Goal: Information Seeking & Learning: Learn about a topic

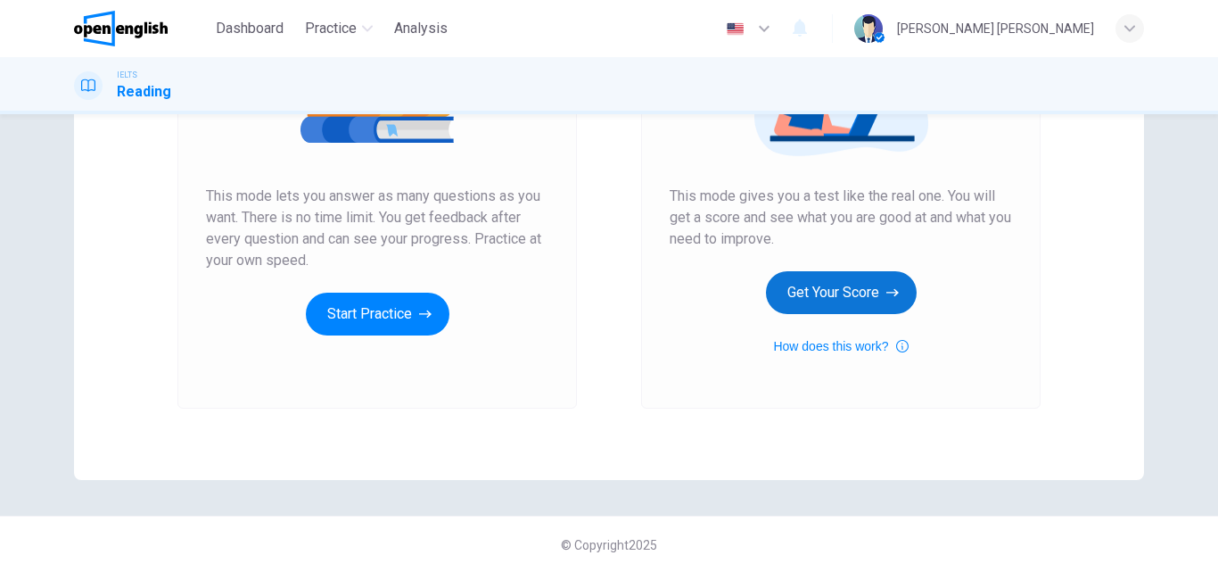
scroll to position [291, 0]
click at [807, 290] on button "Get Your Score" at bounding box center [841, 291] width 151 height 43
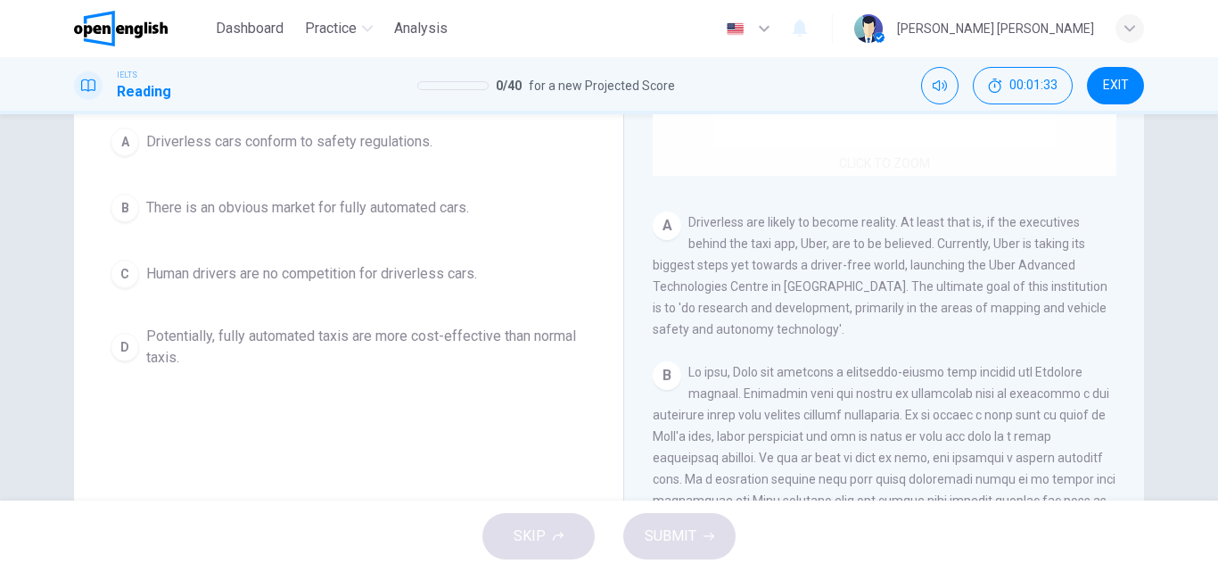
scroll to position [178, 0]
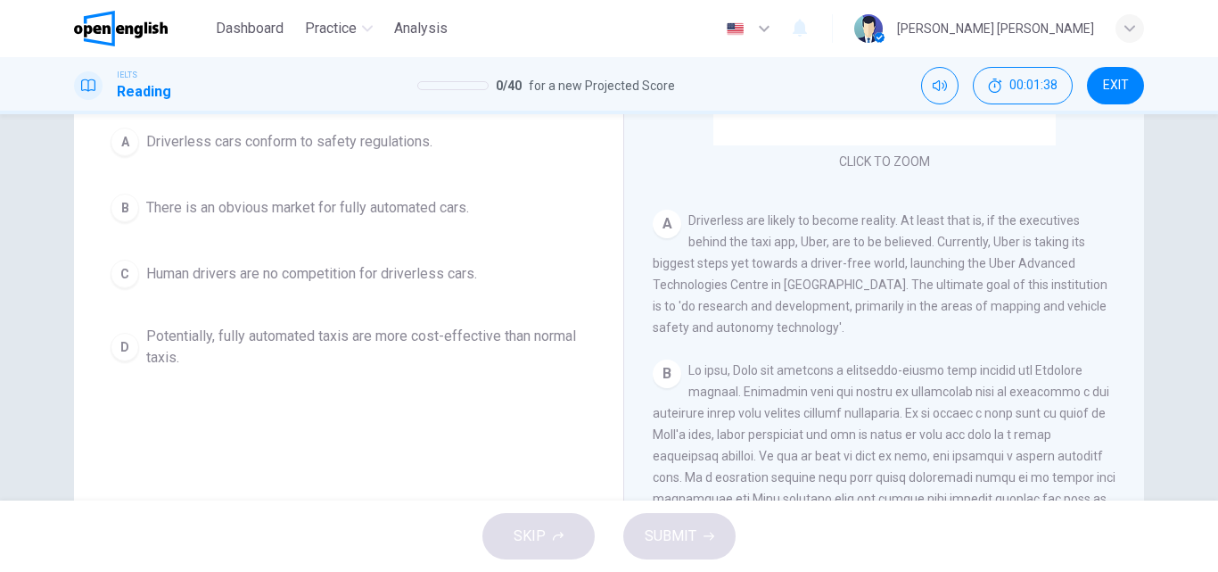
drag, startPoint x: 741, startPoint y: 223, endPoint x: 696, endPoint y: 221, distance: 45.5
click at [696, 221] on span "Driverless are likely to become reality. At least that is, if the executives be…" at bounding box center [880, 273] width 455 height 121
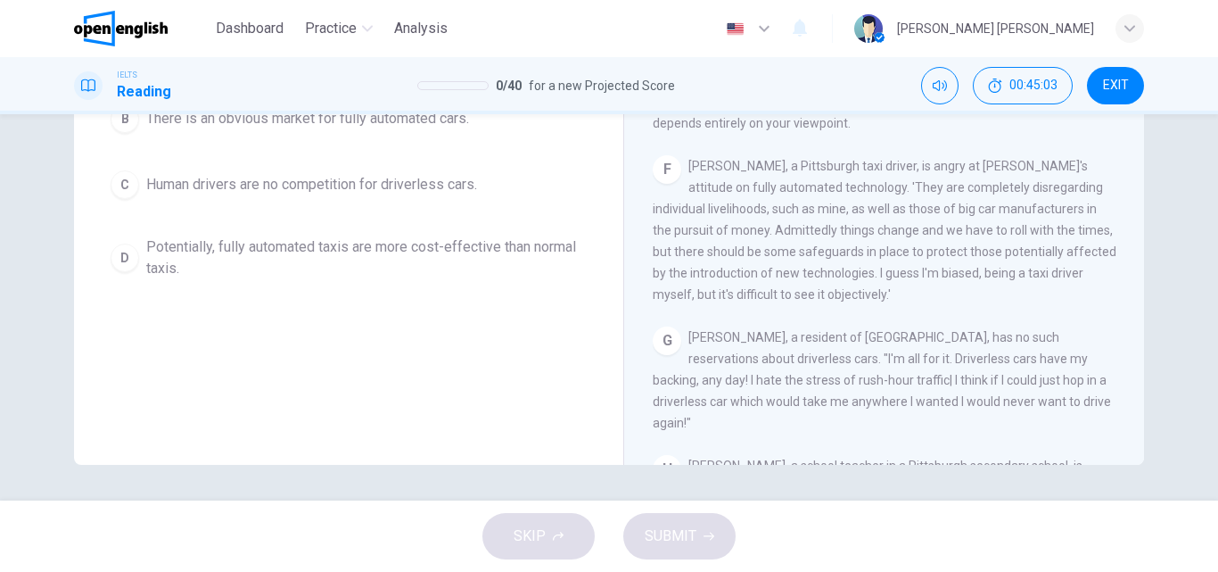
scroll to position [1142, 0]
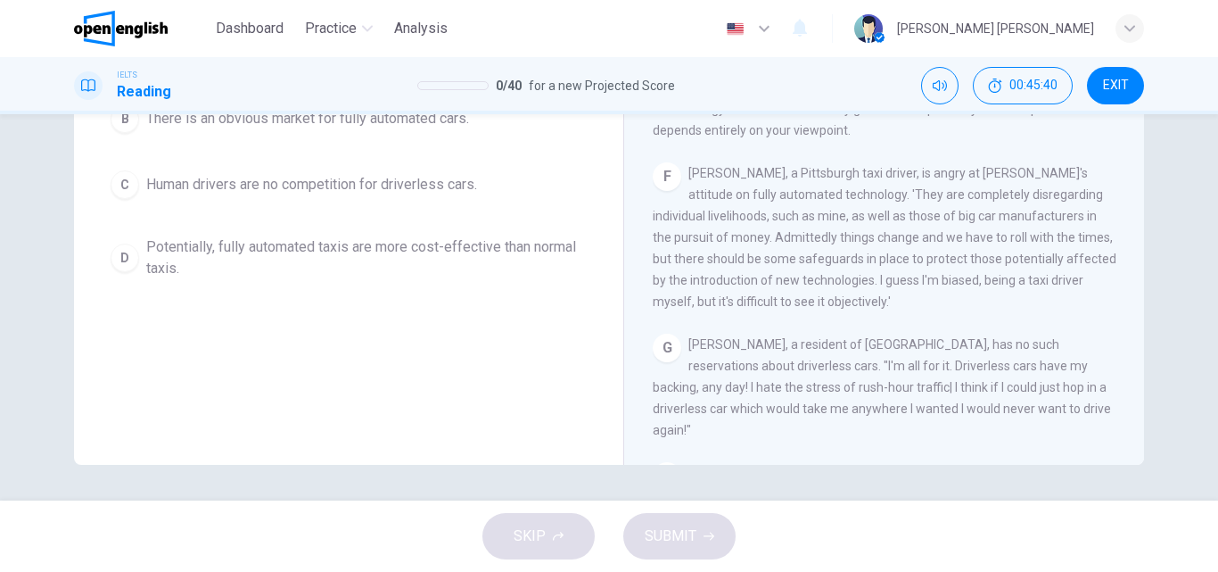
click at [910, 309] on span "[PERSON_NAME], a Pittsburgh taxi driver, is angry at [PERSON_NAME]'s attitude o…" at bounding box center [885, 237] width 464 height 143
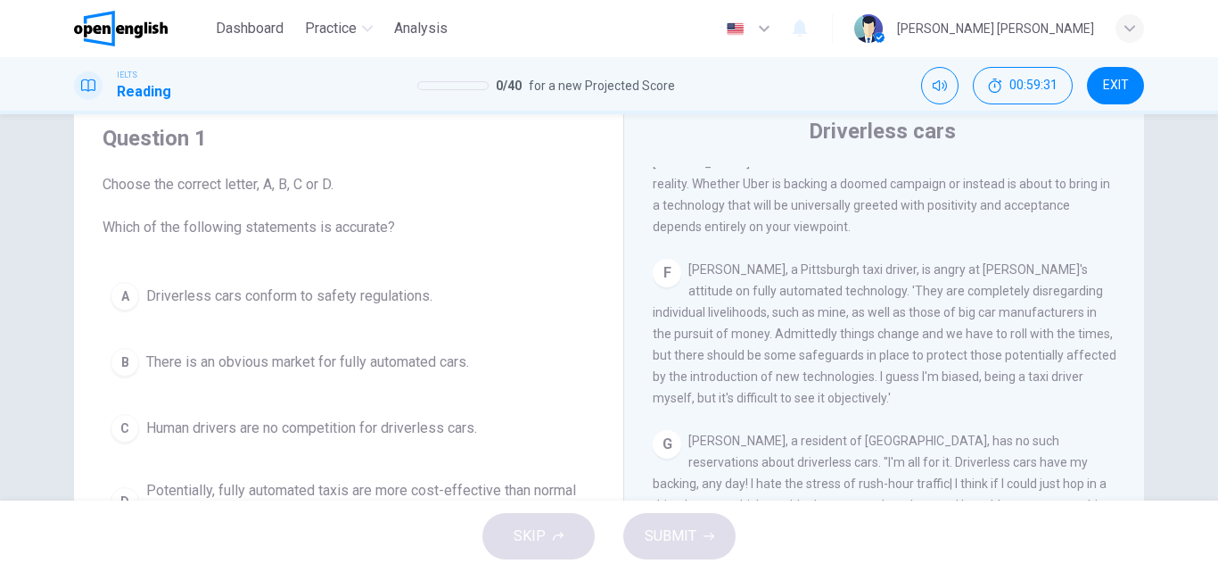
scroll to position [89, 0]
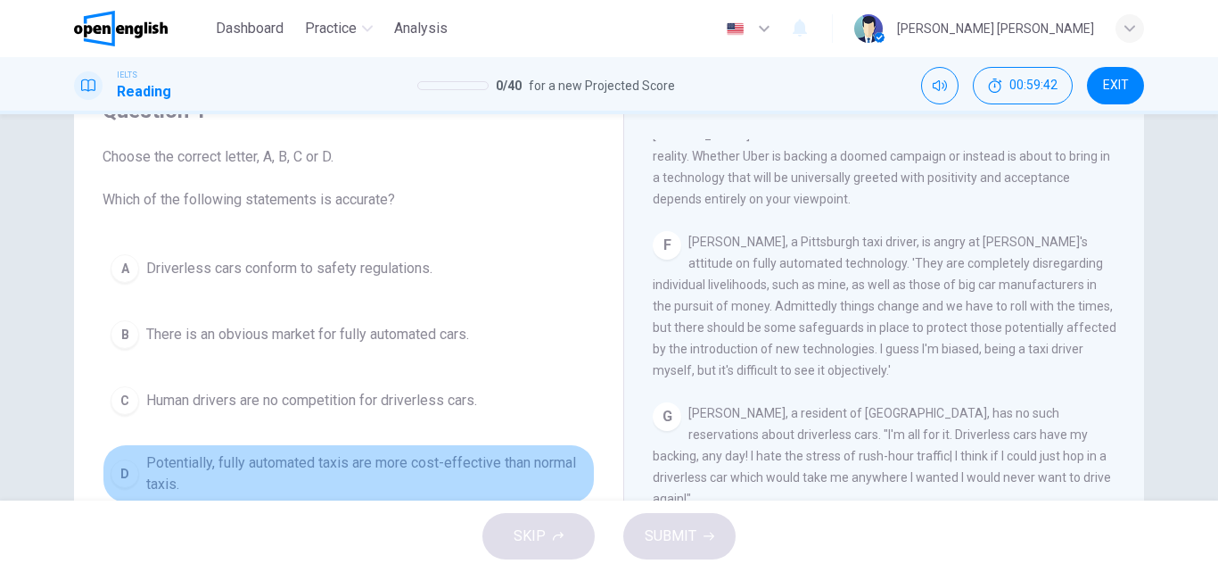
click at [399, 461] on span "Potentially, fully automated taxis are more cost-effective than normal taxis." at bounding box center [366, 473] width 441 height 43
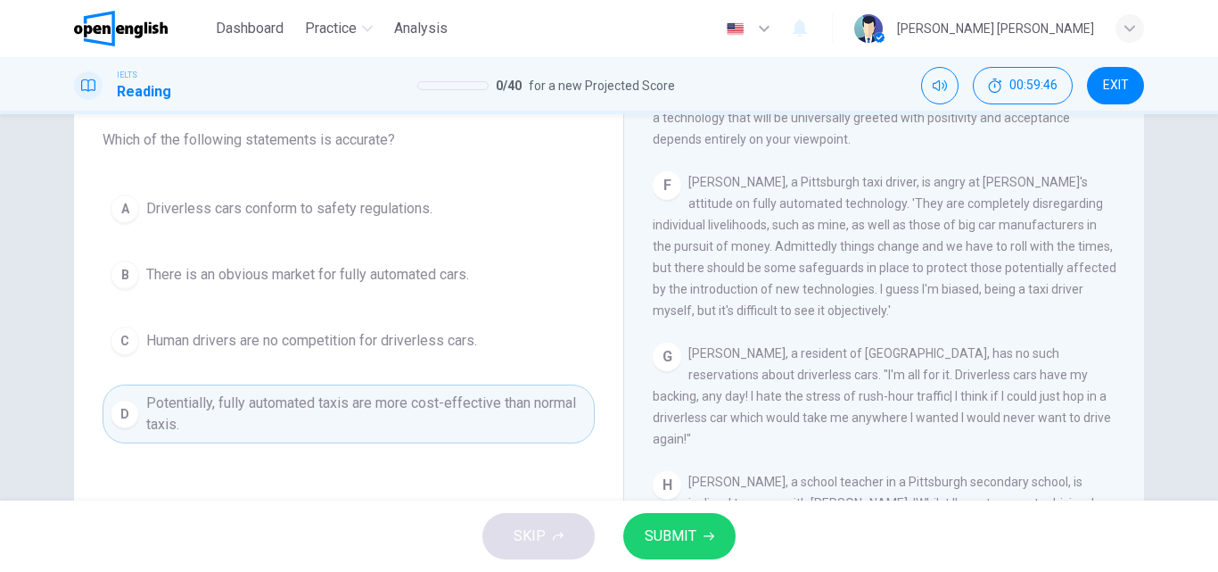
scroll to position [178, 0]
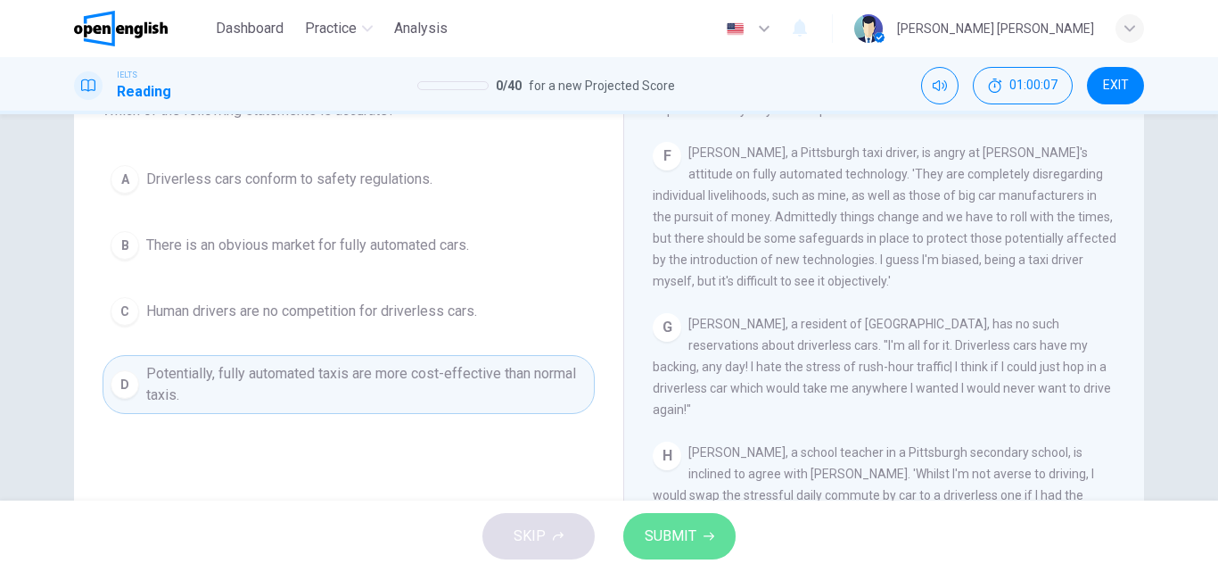
click at [696, 527] on button "SUBMIT" at bounding box center [679, 536] width 112 height 46
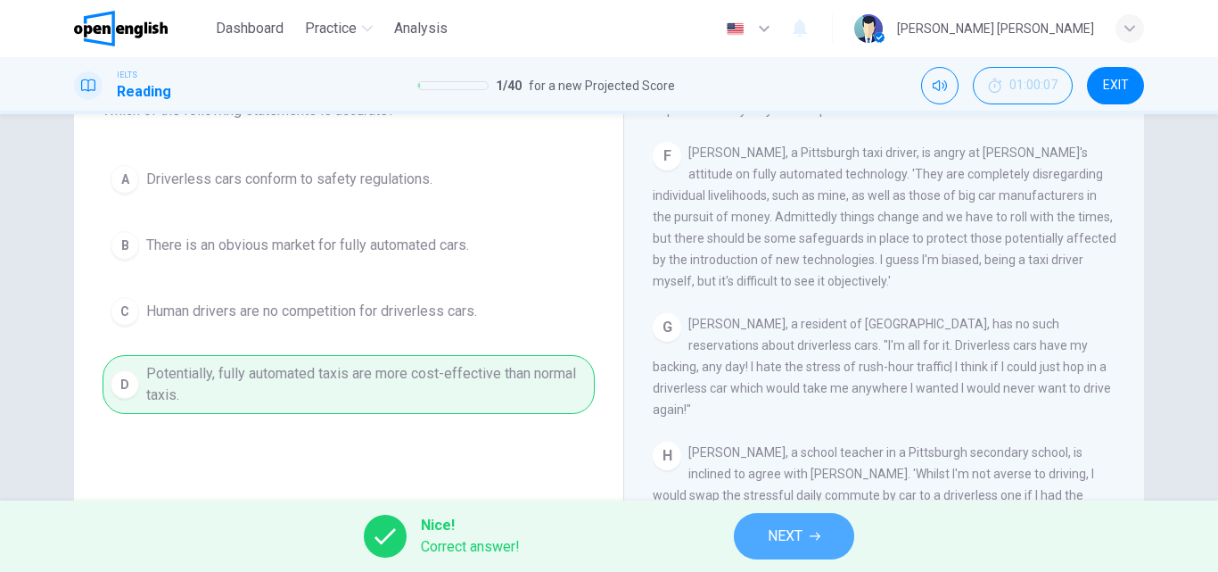
click at [797, 535] on span "NEXT" at bounding box center [785, 535] width 35 height 25
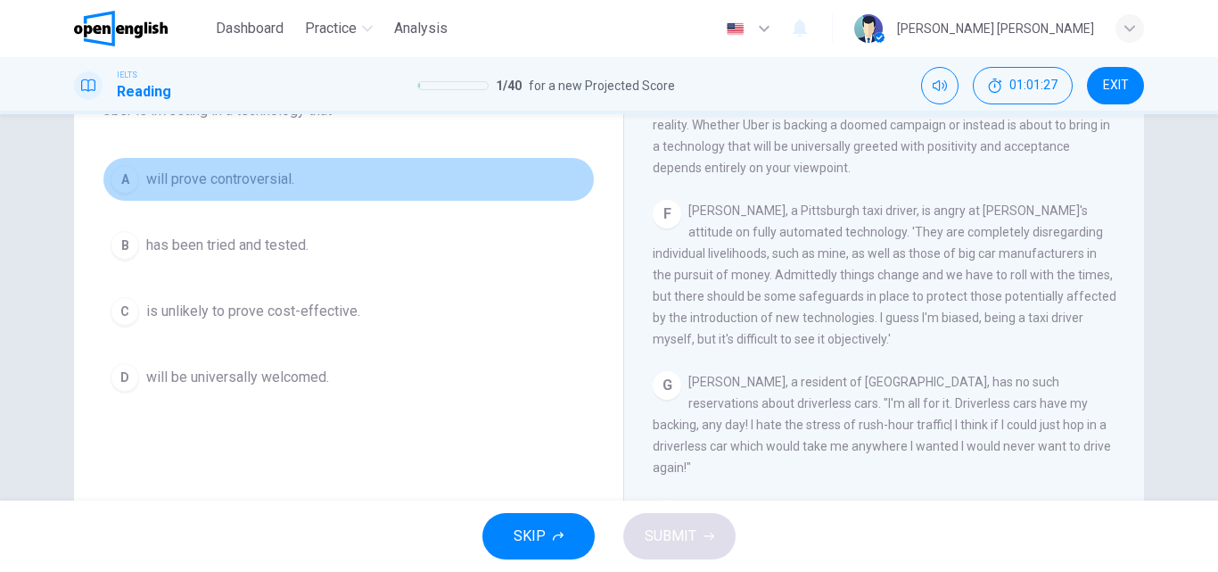
click at [229, 187] on span "will prove controversial." at bounding box center [220, 179] width 148 height 21
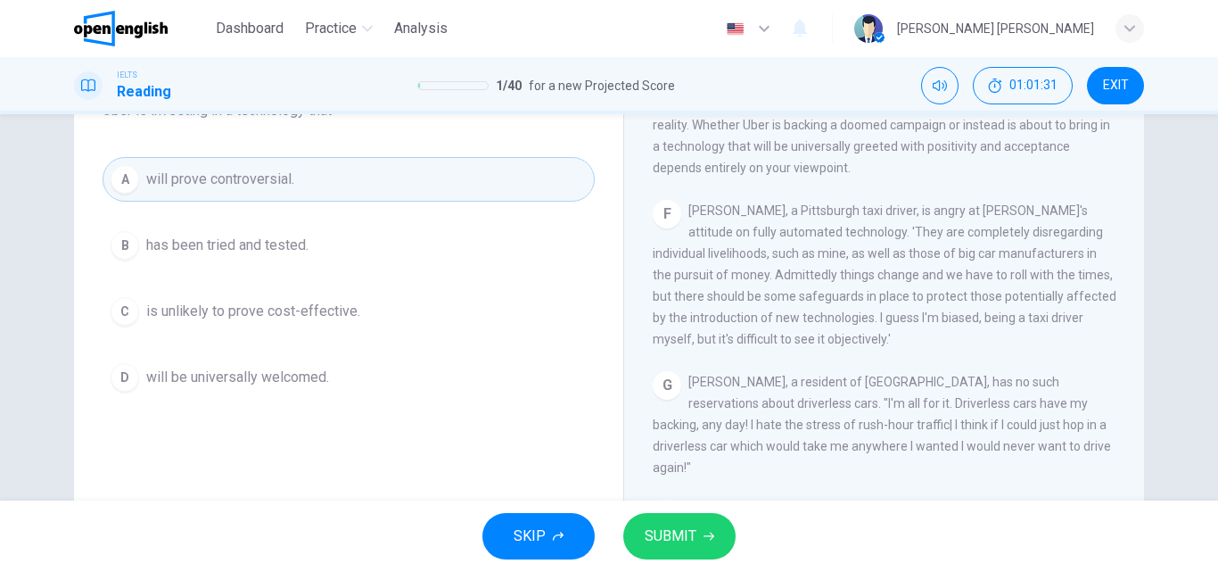
click at [638, 531] on button "SUBMIT" at bounding box center [679, 536] width 112 height 46
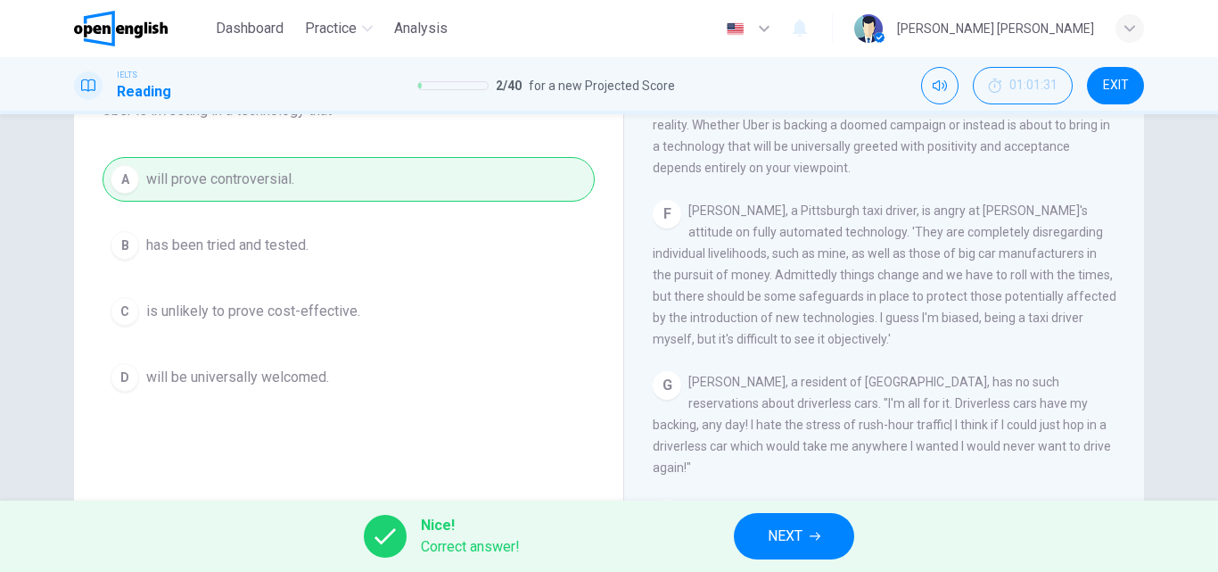
click at [784, 530] on span "NEXT" at bounding box center [785, 535] width 35 height 25
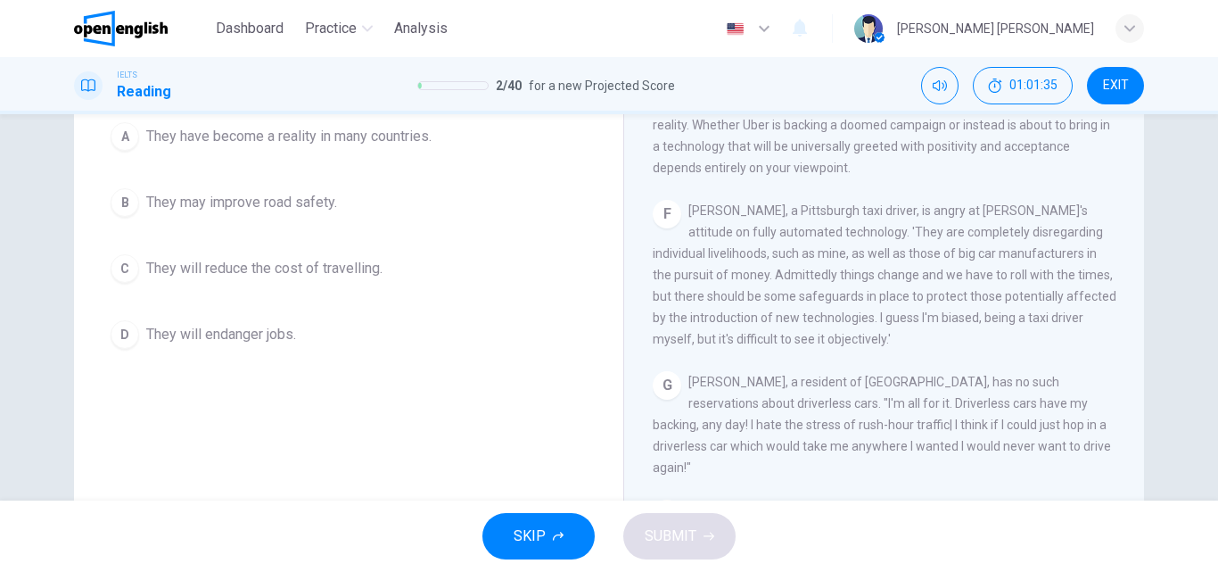
scroll to position [89, 0]
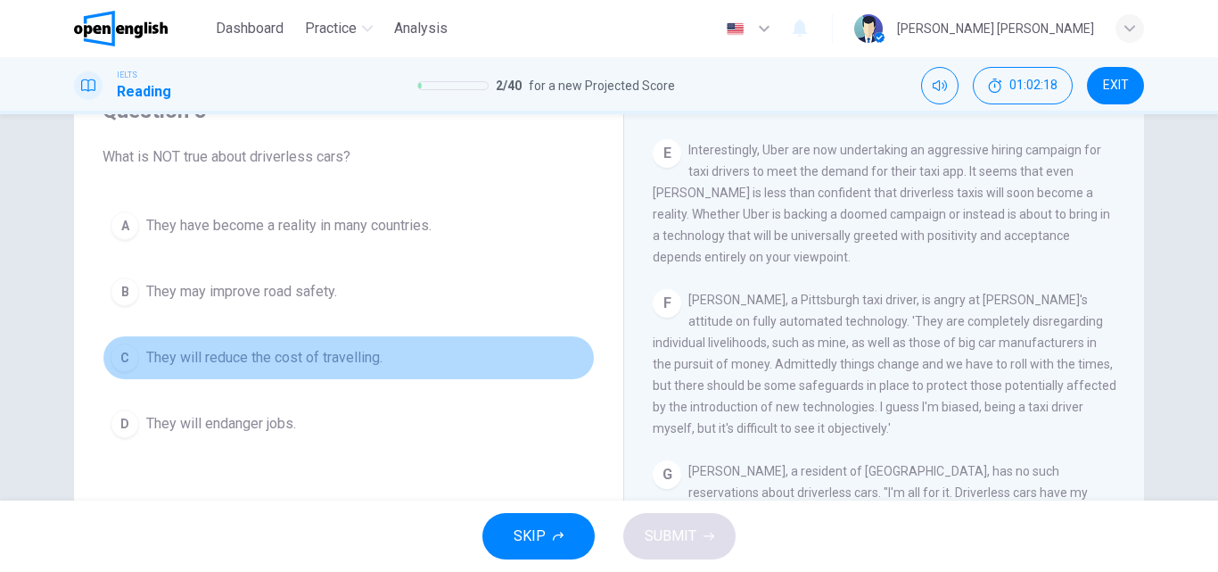
click at [343, 358] on span "They will reduce the cost of travelling." at bounding box center [264, 357] width 236 height 21
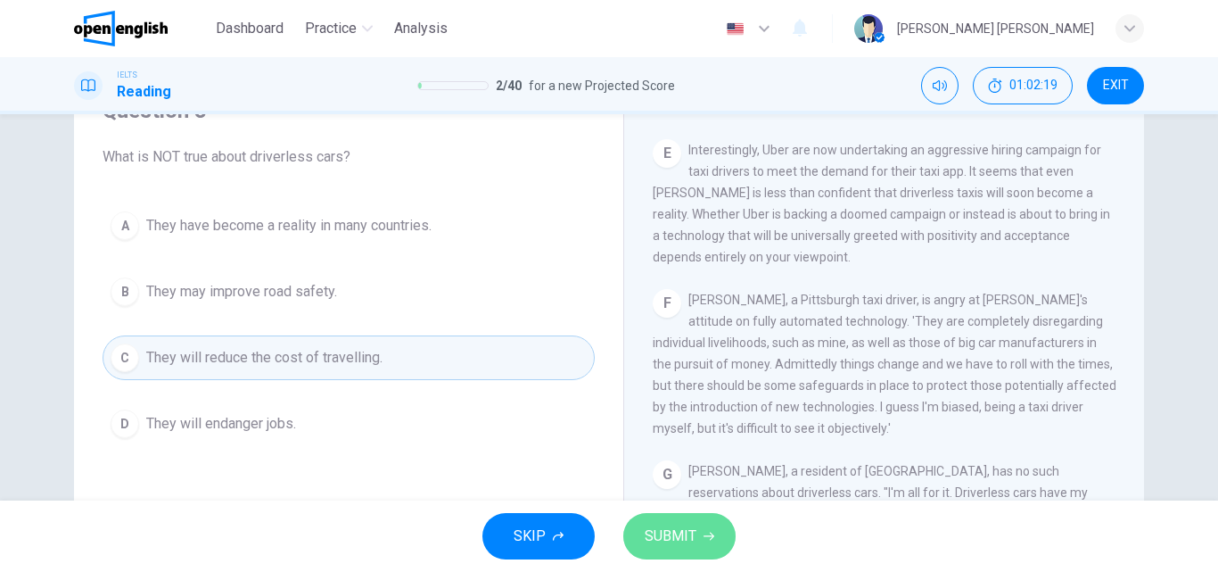
click at [687, 546] on span "SUBMIT" at bounding box center [671, 535] width 52 height 25
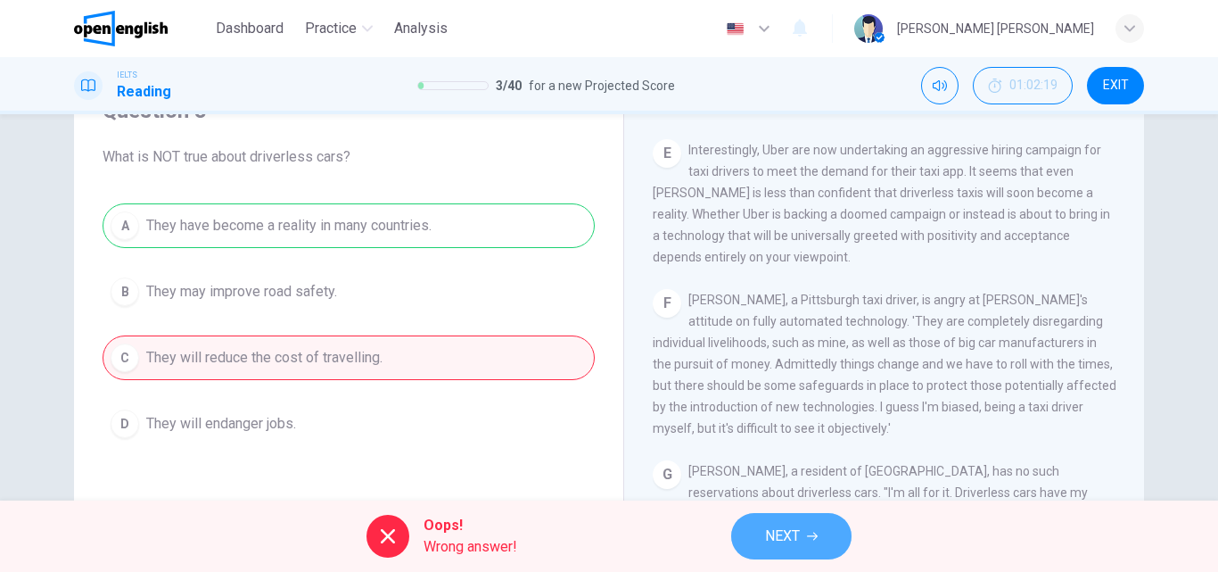
click at [780, 523] on button "NEXT" at bounding box center [791, 536] width 120 height 46
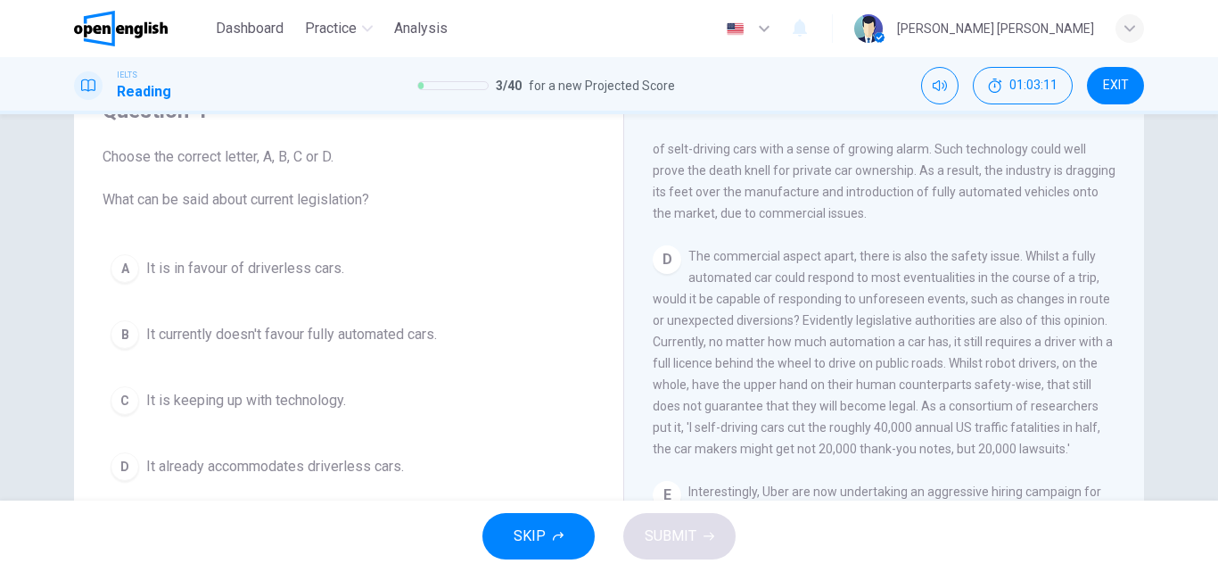
scroll to position [964, 0]
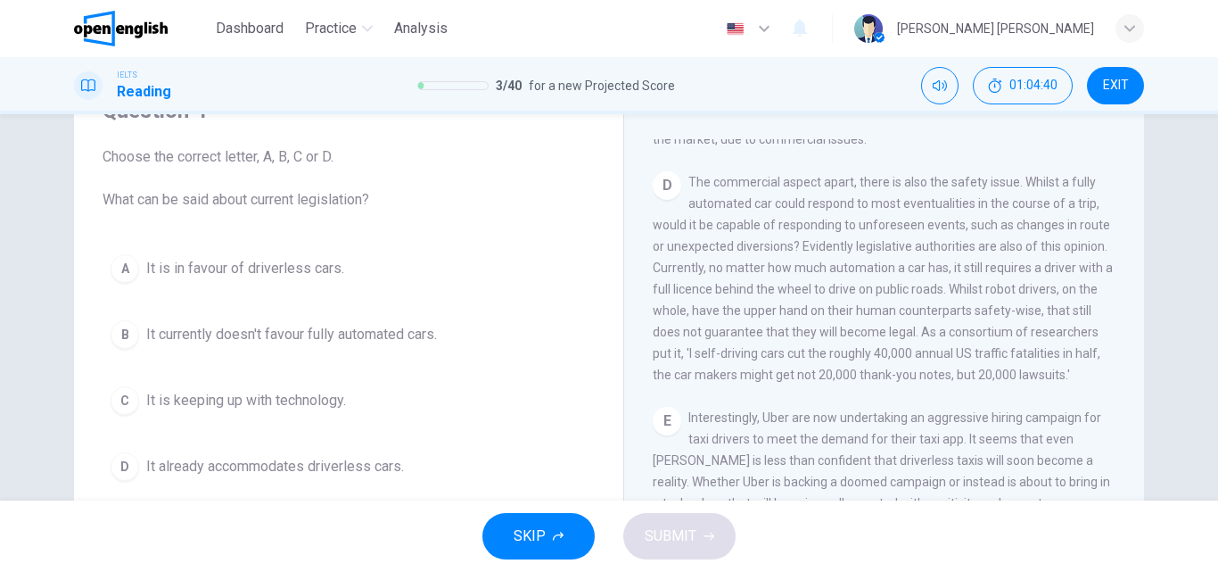
click at [342, 328] on span "It currently doesn't favour fully automated cars." at bounding box center [291, 334] width 291 height 21
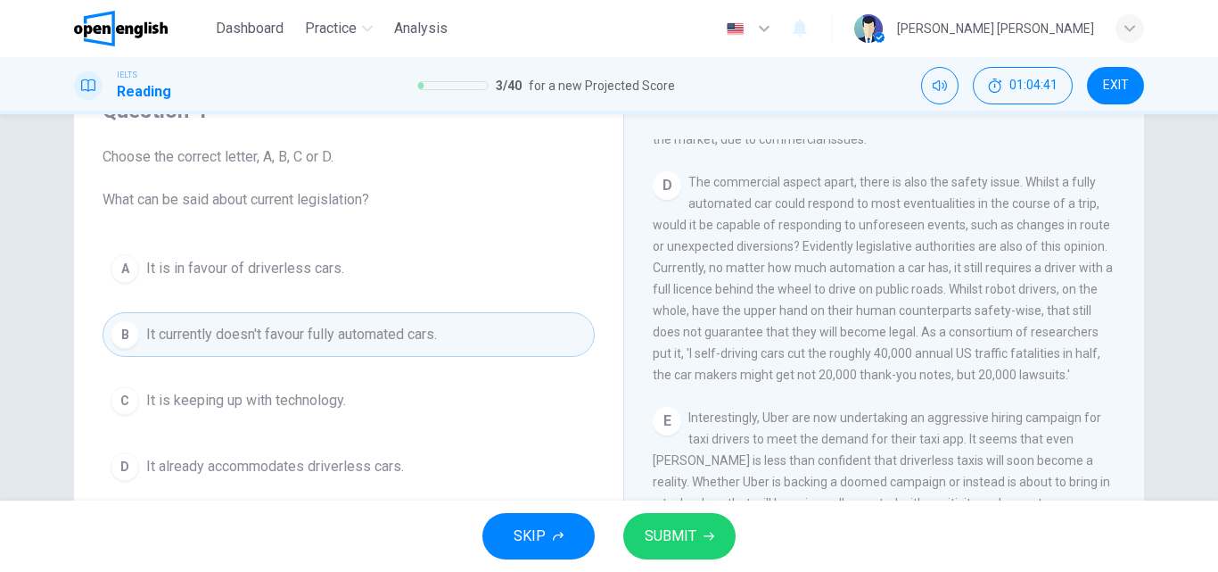
click at [698, 529] on button "SUBMIT" at bounding box center [679, 536] width 112 height 46
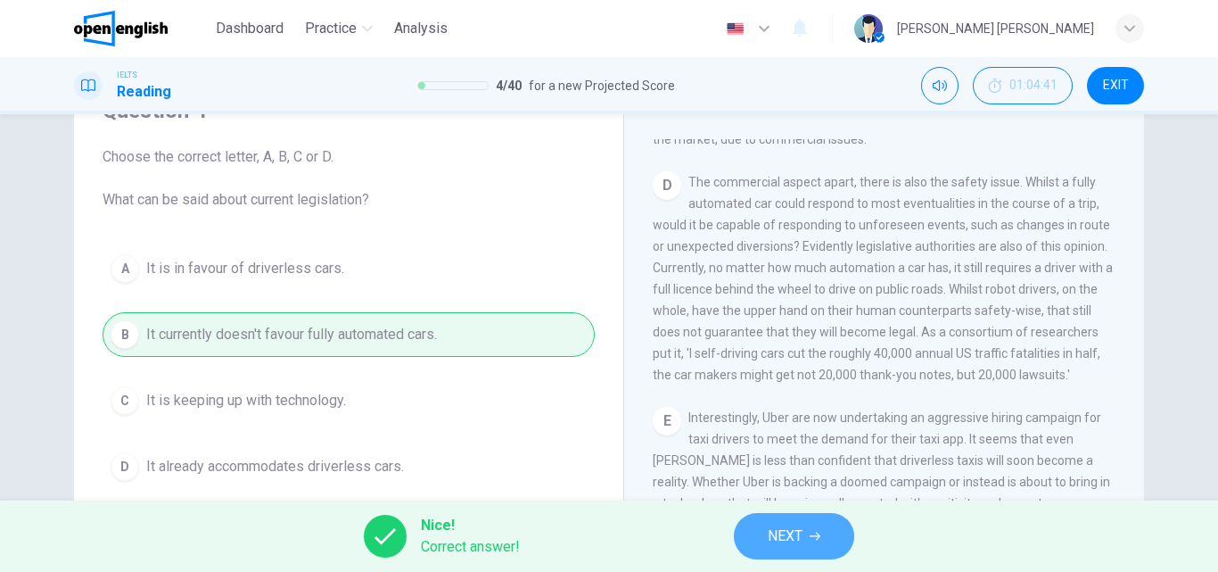
click at [807, 534] on button "NEXT" at bounding box center [794, 536] width 120 height 46
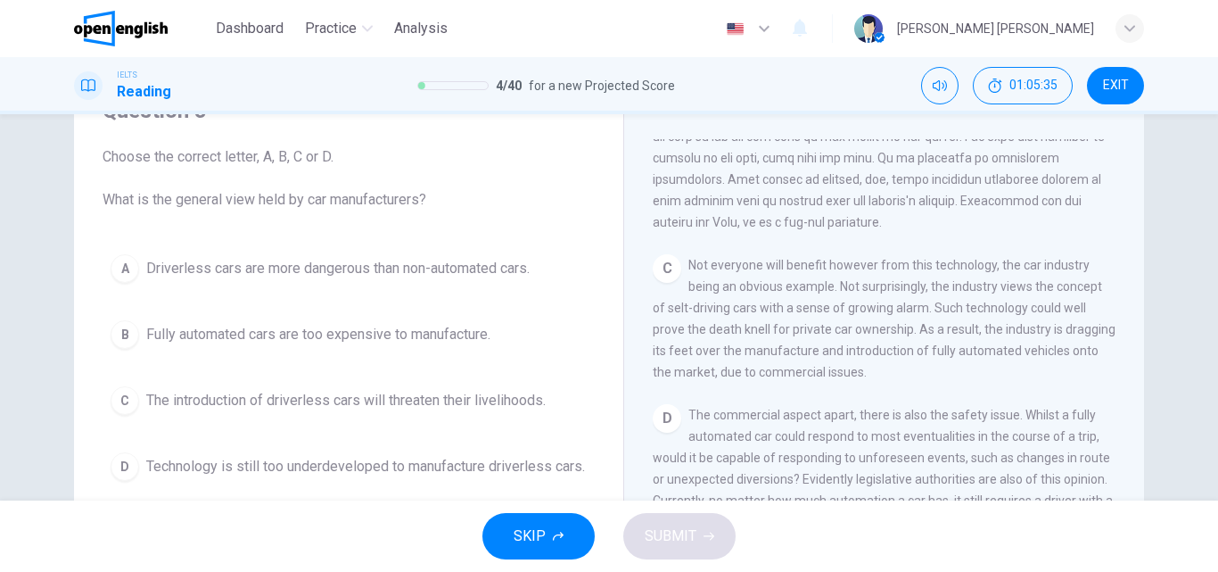
scroll to position [696, 0]
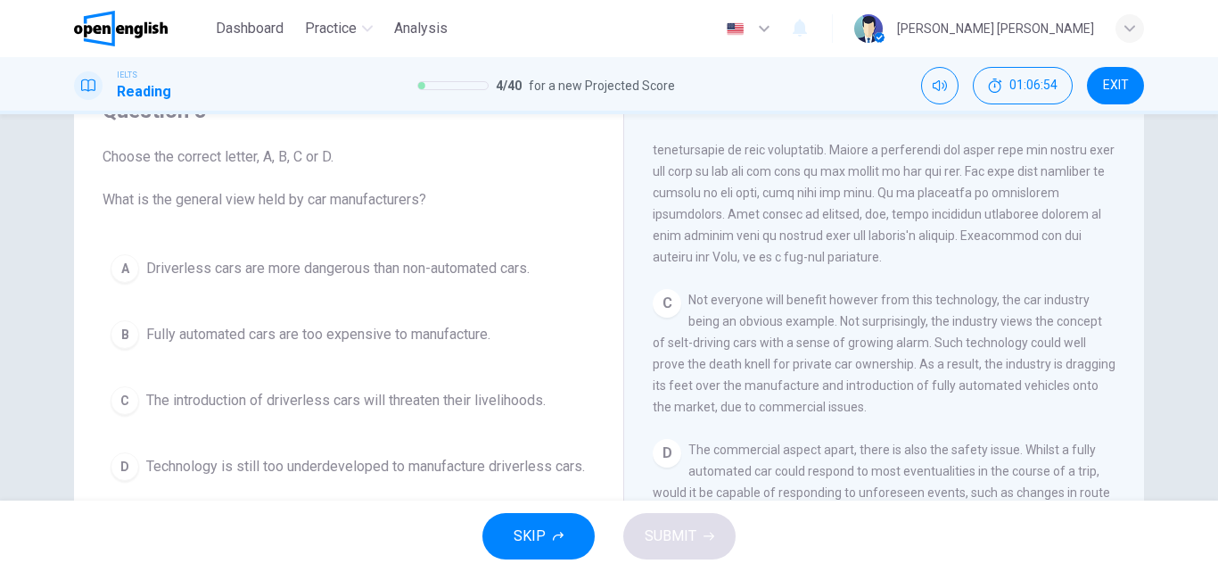
click at [534, 398] on span "The introduction of driverless cars will threaten their livelihoods." at bounding box center [345, 400] width 399 height 21
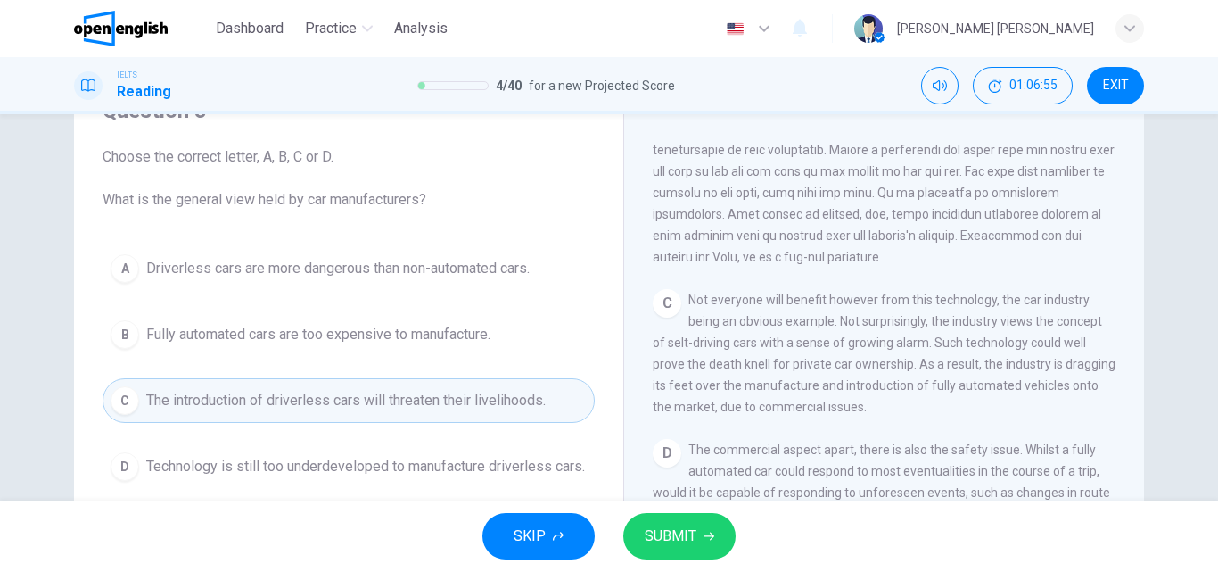
click at [688, 539] on span "SUBMIT" at bounding box center [671, 535] width 52 height 25
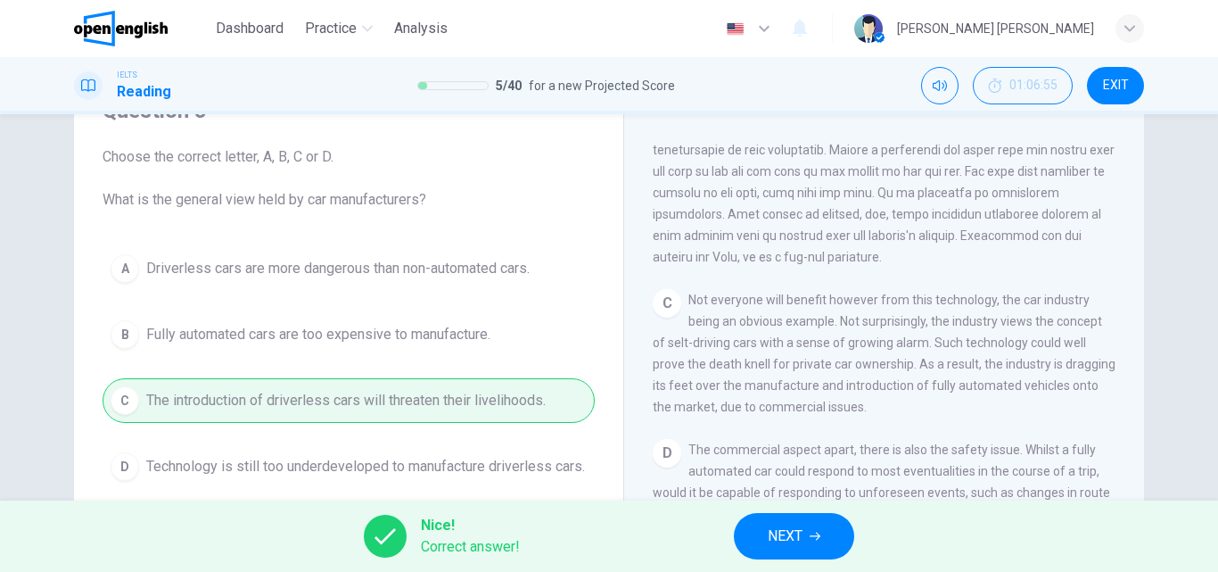
click at [788, 559] on div "Nice! Correct answer! NEXT" at bounding box center [609, 535] width 1218 height 71
click at [791, 540] on span "NEXT" at bounding box center [785, 535] width 35 height 25
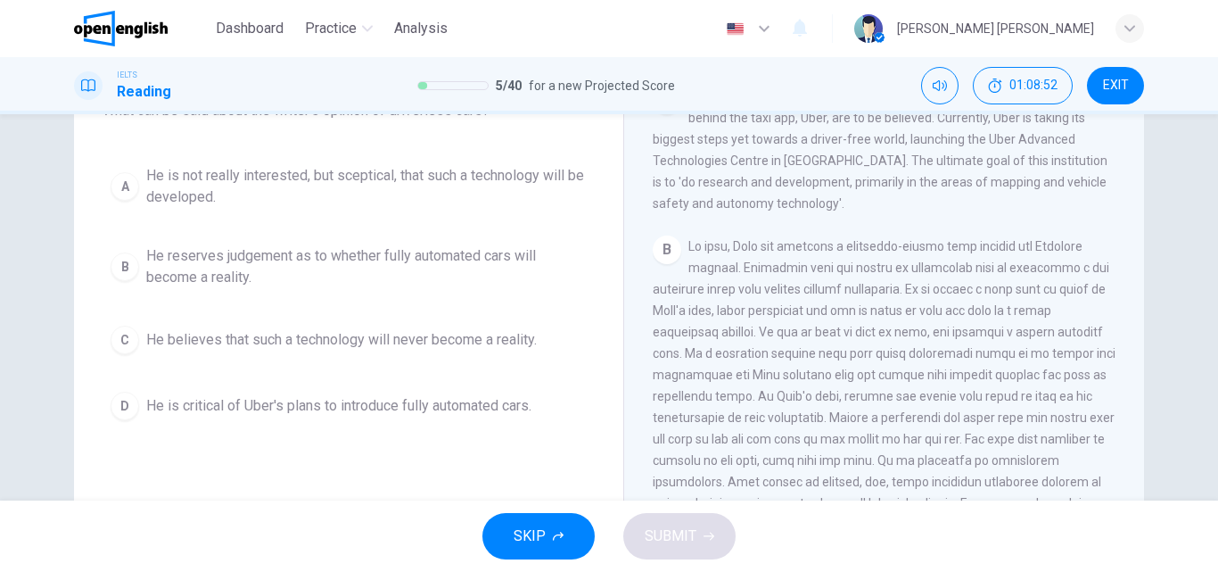
scroll to position [429, 0]
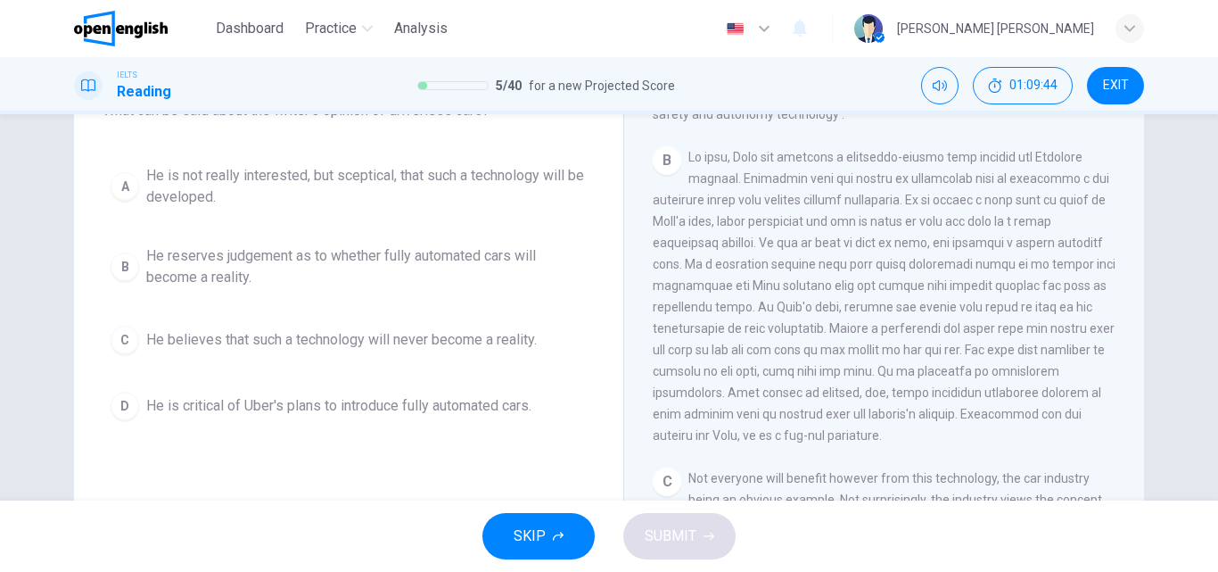
click at [373, 402] on span "He is critical of Uber's plans to introduce fully automated cars." at bounding box center [338, 405] width 385 height 21
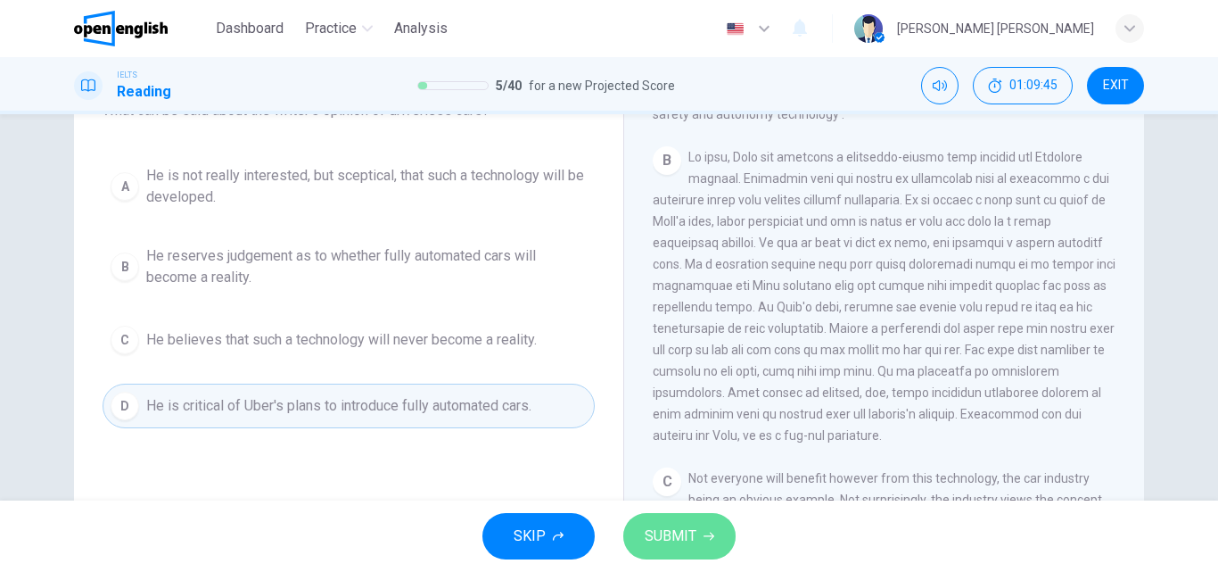
click at [670, 525] on span "SUBMIT" at bounding box center [671, 535] width 52 height 25
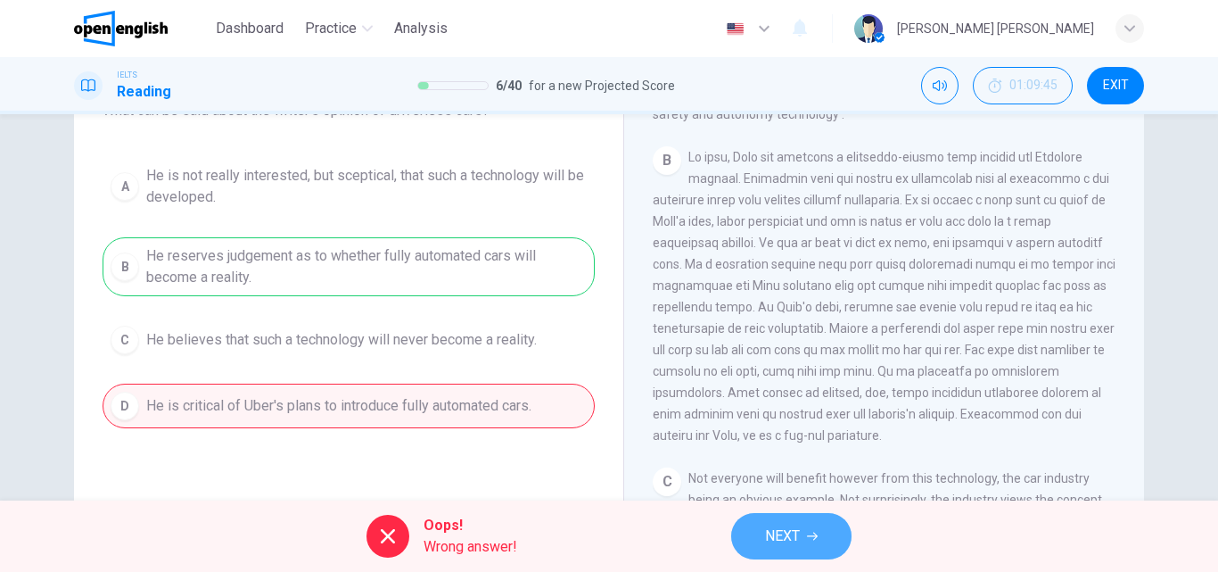
click at [810, 535] on icon "button" at bounding box center [812, 536] width 11 height 11
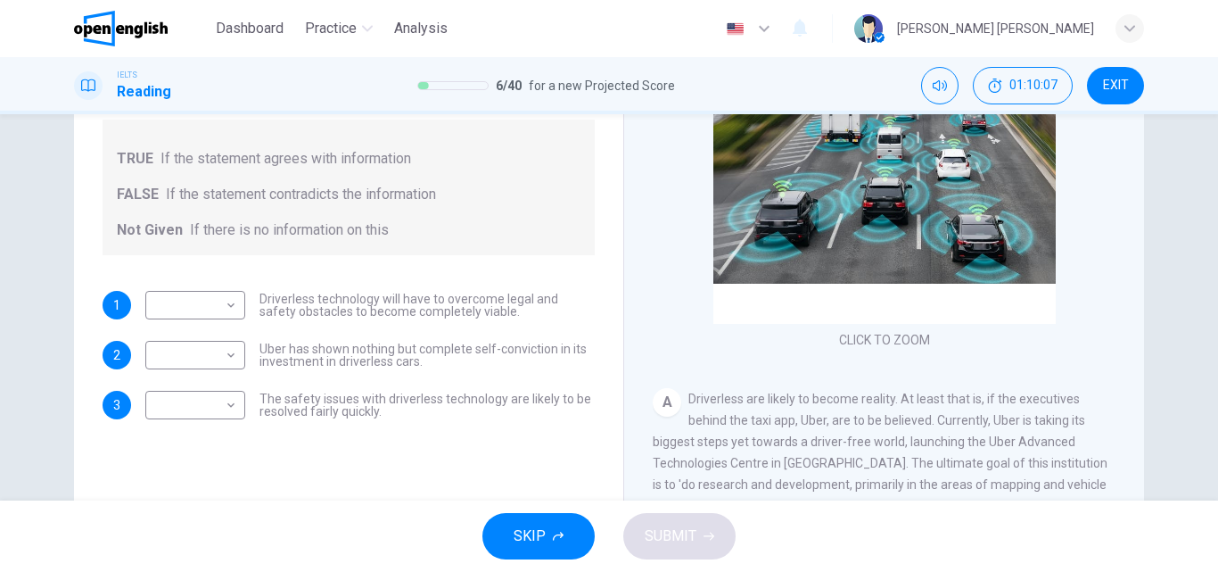
scroll to position [127, 0]
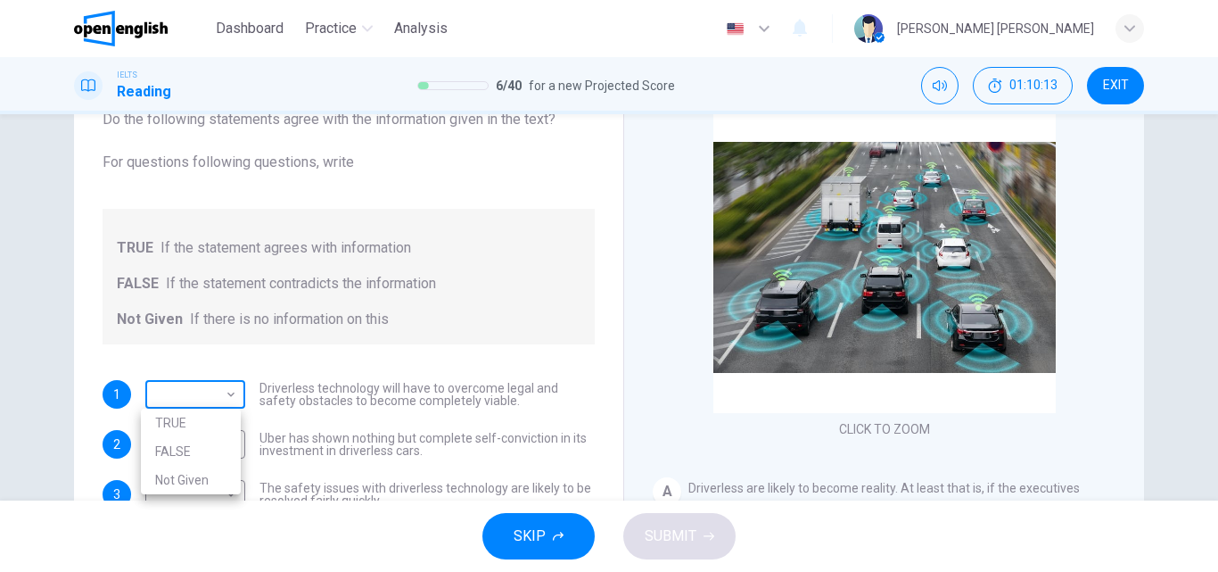
click at [227, 395] on body "This site uses cookies, as explained in our Privacy Policy . If you agree to th…" at bounding box center [609, 286] width 1218 height 572
click at [267, 355] on div at bounding box center [609, 286] width 1218 height 572
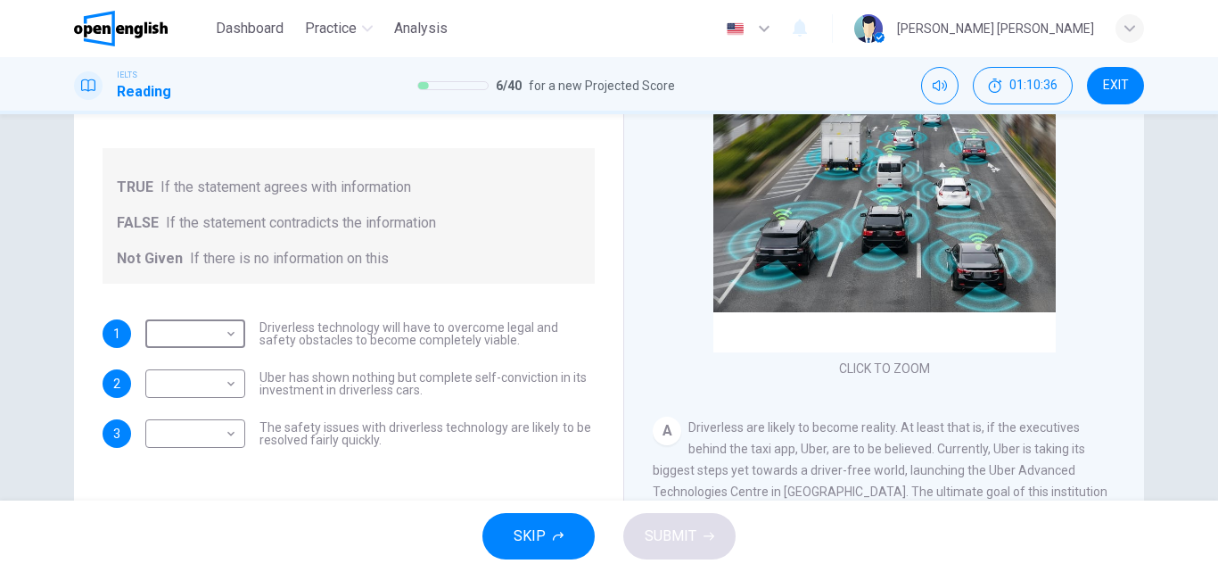
scroll to position [216, 0]
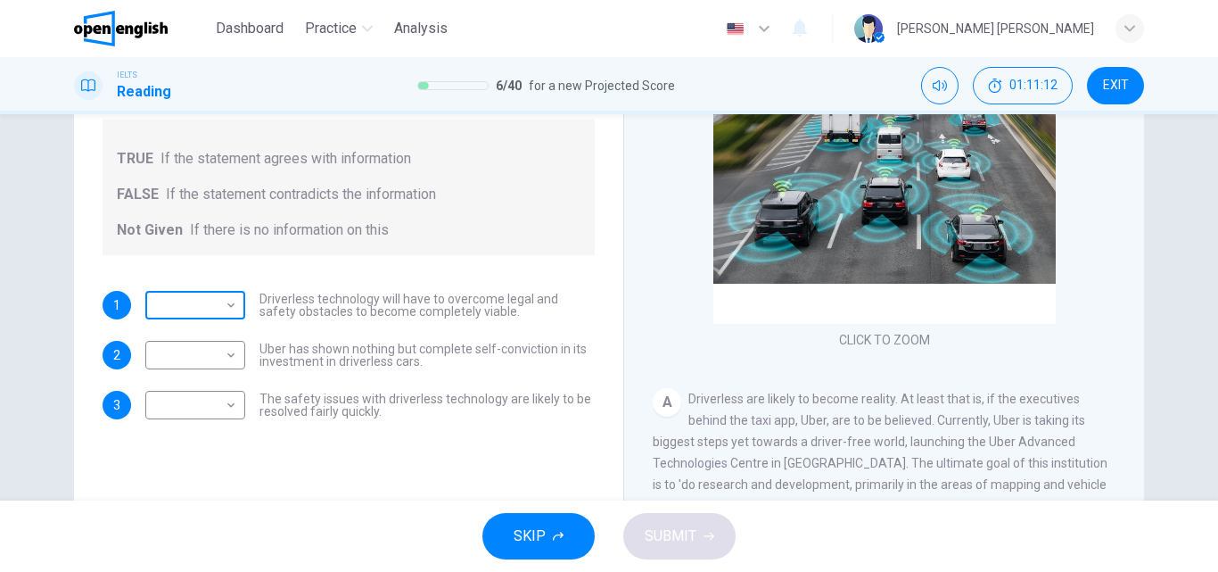
click at [177, 298] on body "This site uses cookies, as explained in our Privacy Policy . If you agree to th…" at bounding box center [609, 286] width 1218 height 572
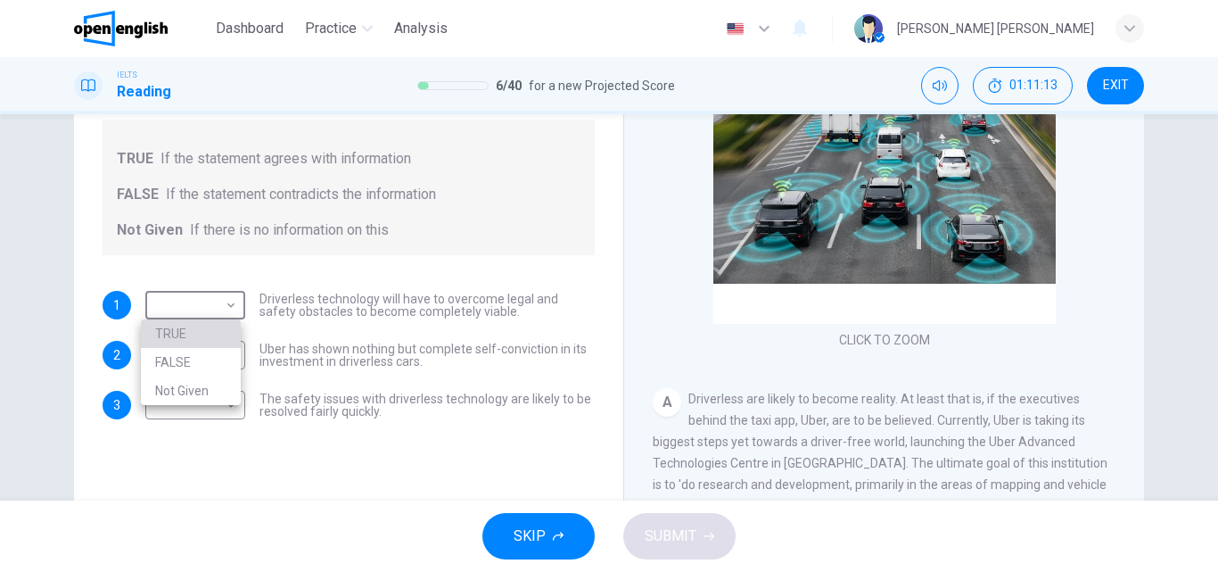
click at [176, 326] on li "TRUE" at bounding box center [191, 333] width 100 height 29
type input "****"
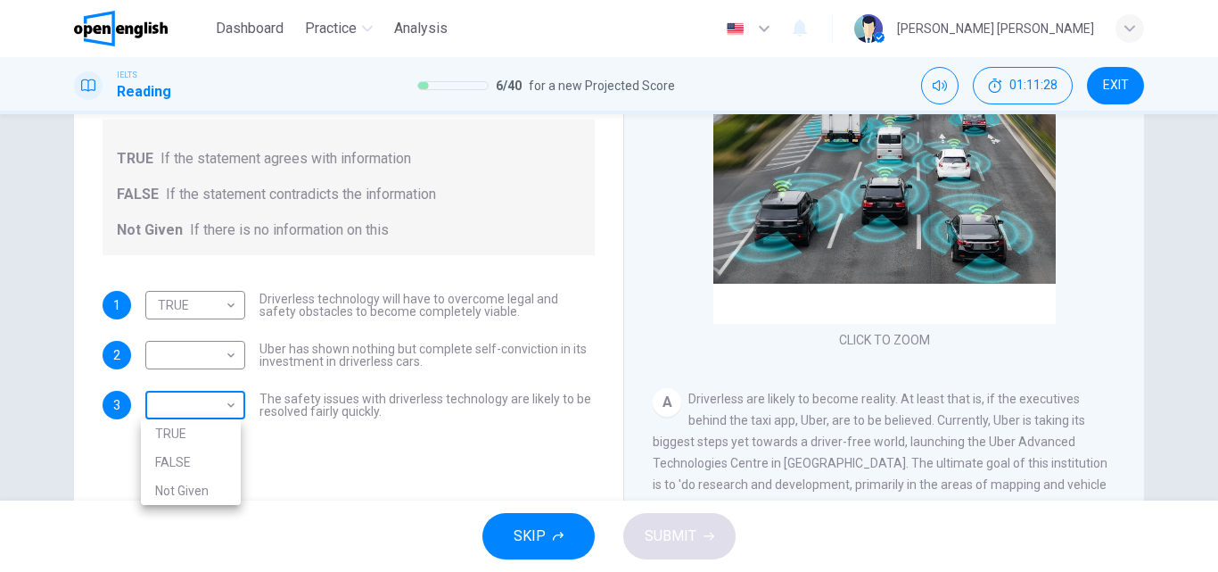
click at [210, 407] on body "This site uses cookies, as explained in our Privacy Policy . If you agree to th…" at bounding box center [609, 286] width 1218 height 572
click at [181, 457] on li "FALSE" at bounding box center [191, 462] width 100 height 29
type input "*****"
click at [210, 360] on body "This site uses cookies, as explained in our Privacy Policy . If you agree to th…" at bounding box center [609, 286] width 1218 height 572
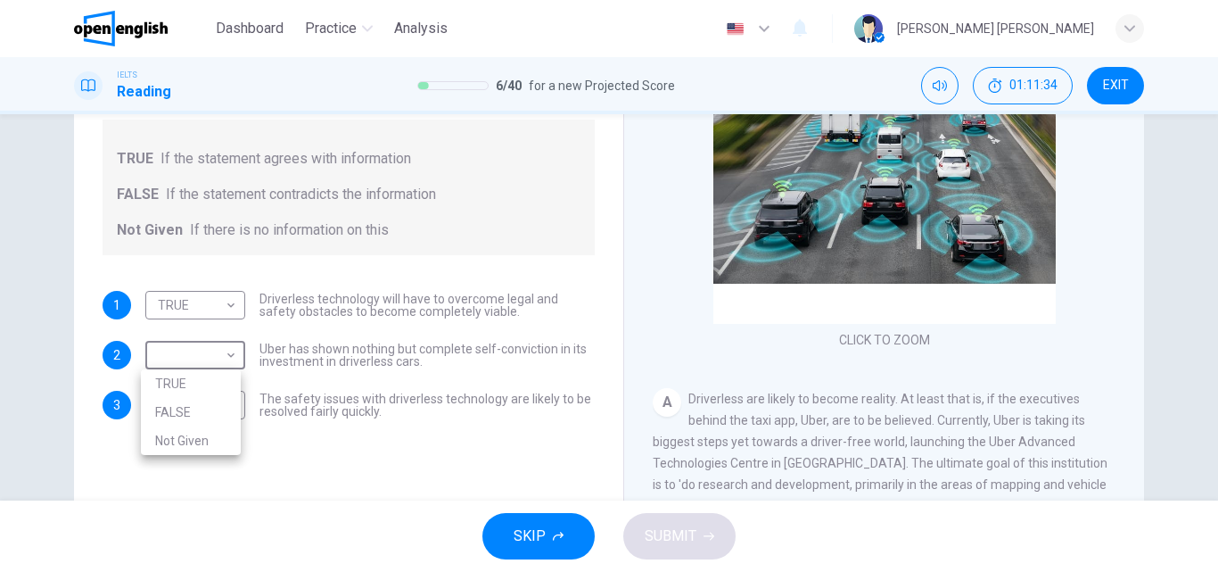
click at [177, 434] on li "Not Given" at bounding box center [191, 440] width 100 height 29
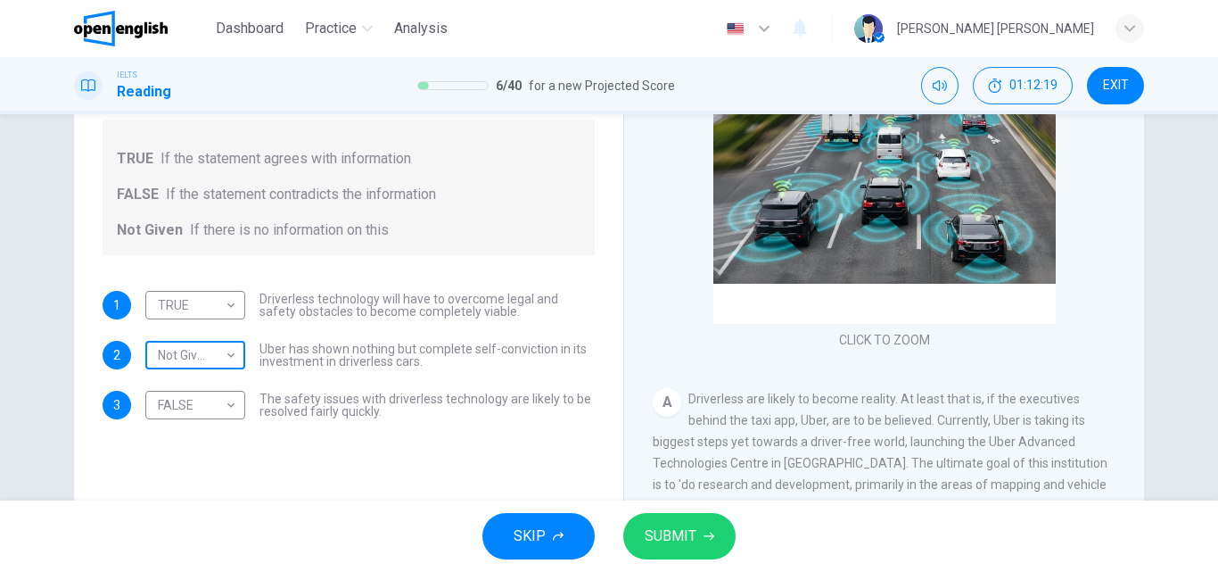
click at [169, 361] on body "This site uses cookies, as explained in our Privacy Policy . If you agree to th…" at bounding box center [609, 286] width 1218 height 572
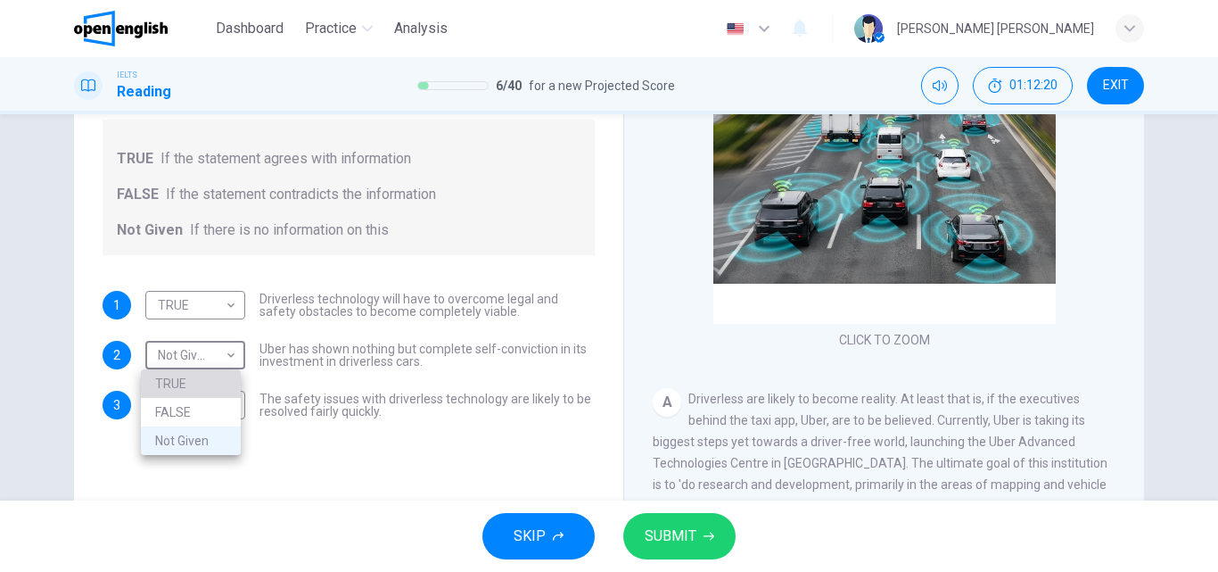
click at [176, 383] on li "TRUE" at bounding box center [191, 383] width 100 height 29
type input "****"
click at [655, 535] on span "SUBMIT" at bounding box center [671, 535] width 52 height 25
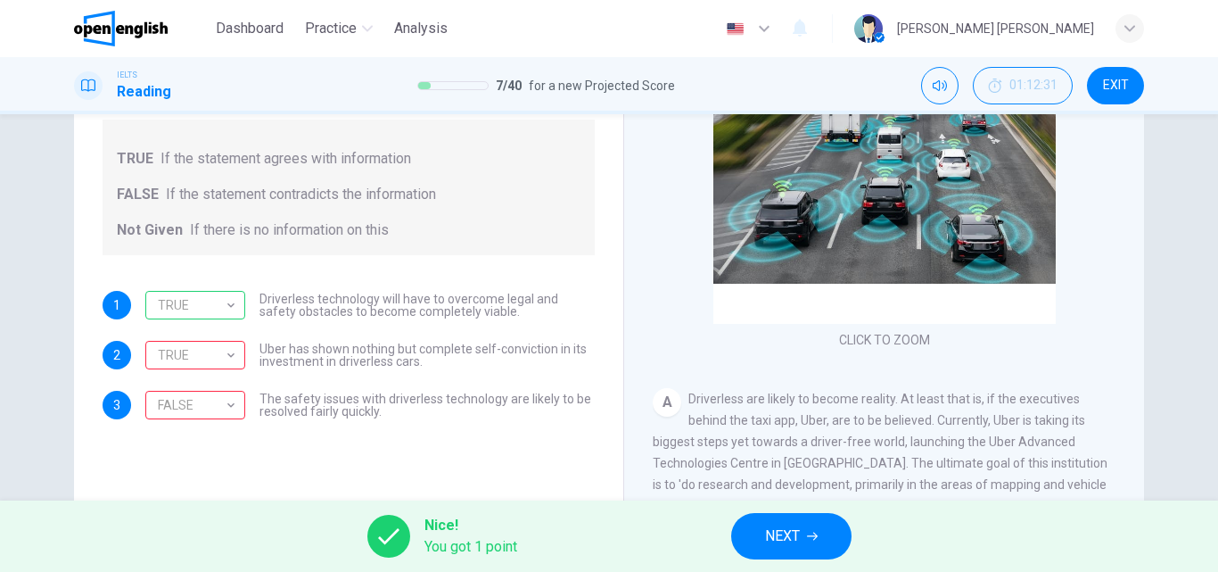
click at [480, 535] on span "Nice!" at bounding box center [470, 525] width 93 height 21
click at [210, 356] on div "TRUE" at bounding box center [192, 355] width 94 height 51
click at [235, 354] on div "TRUE **** ​" at bounding box center [195, 355] width 100 height 29
click at [227, 350] on div "TRUE" at bounding box center [192, 355] width 94 height 51
click at [818, 548] on button "NEXT" at bounding box center [791, 536] width 120 height 46
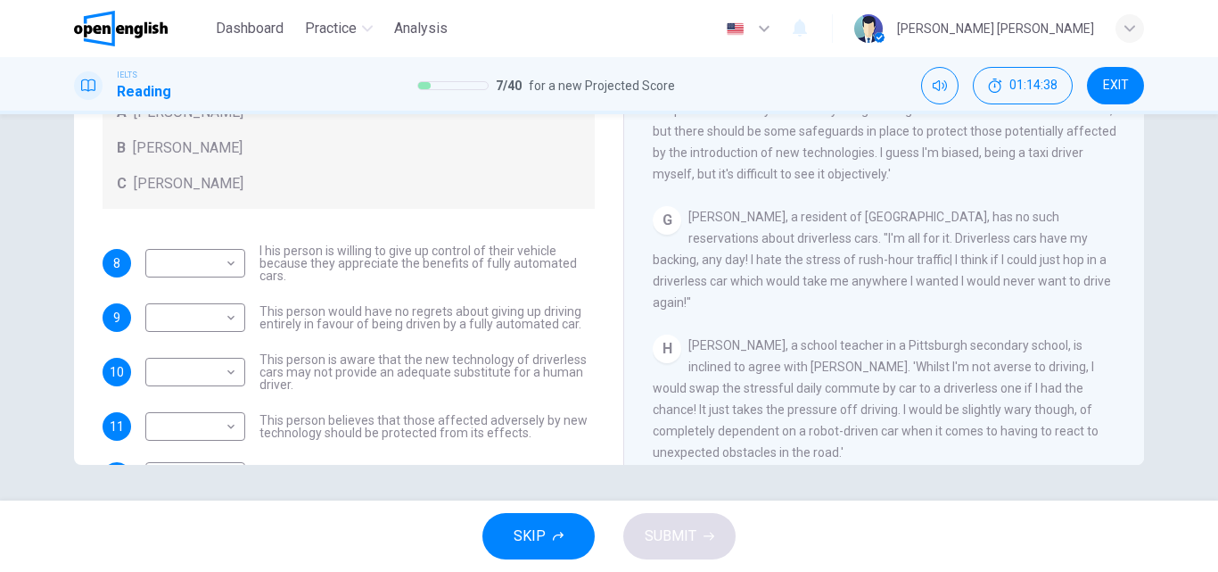
scroll to position [1231, 0]
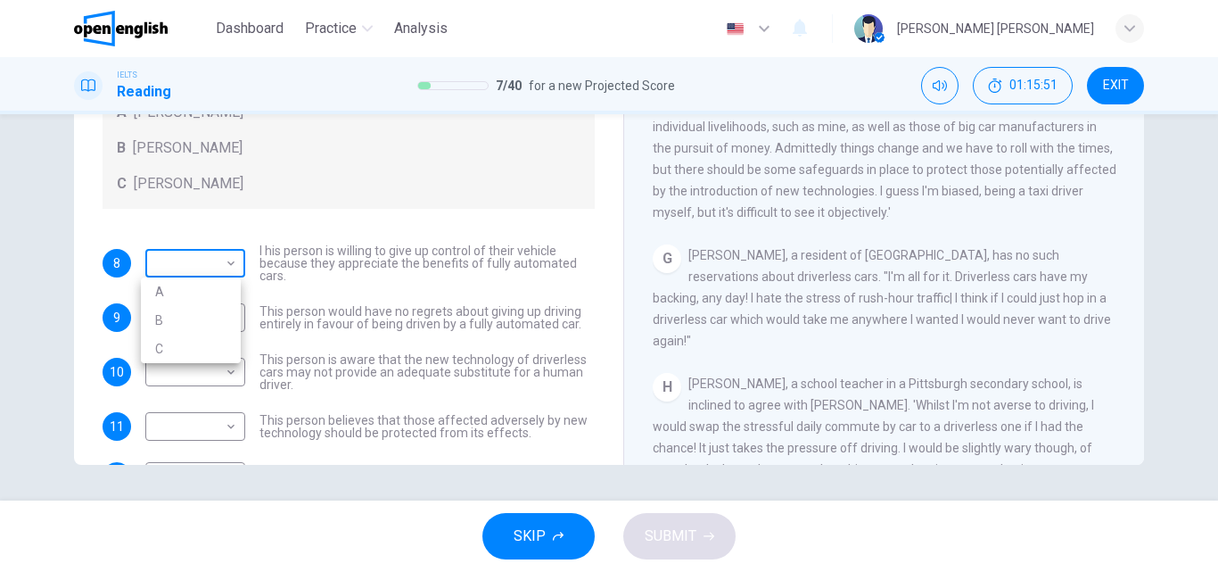
click at [216, 263] on body "This site uses cookies, as explained in our Privacy Policy . If you agree to th…" at bounding box center [609, 286] width 1218 height 572
click at [174, 318] on li "B" at bounding box center [191, 320] width 100 height 29
type input "*"
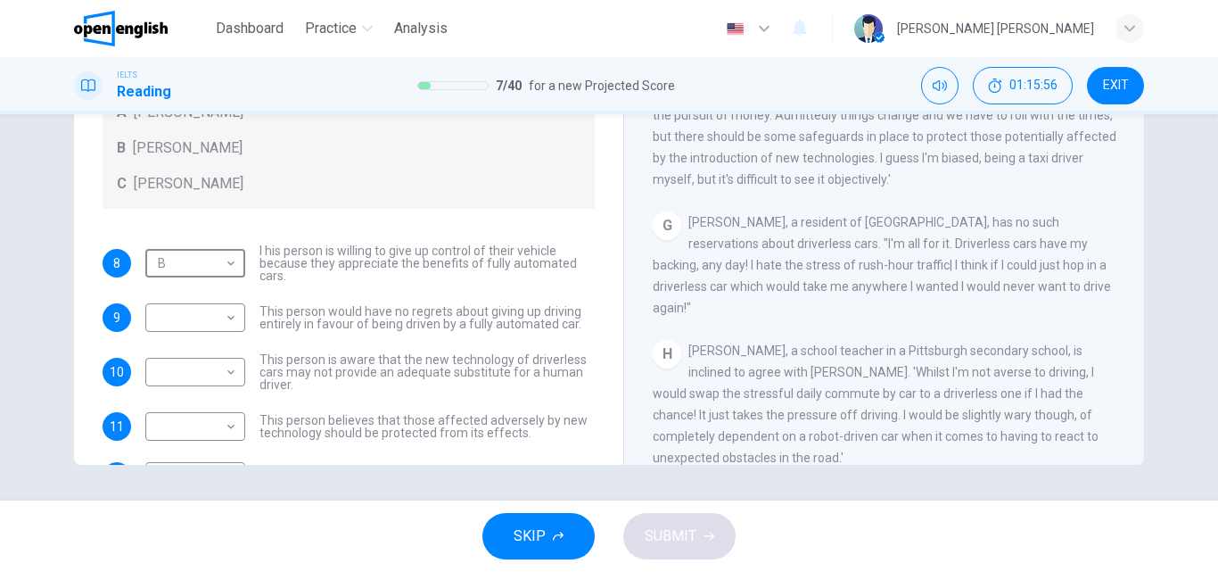
scroll to position [1321, 0]
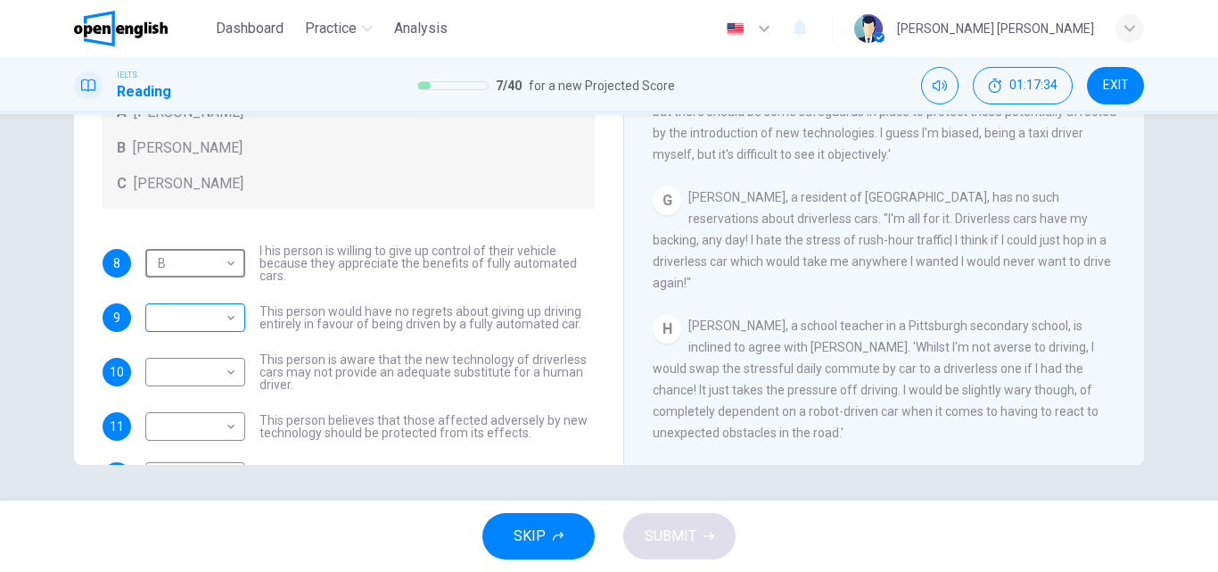
click at [183, 325] on body "This site uses cookies, as explained in our Privacy Policy . If you agree to th…" at bounding box center [609, 286] width 1218 height 572
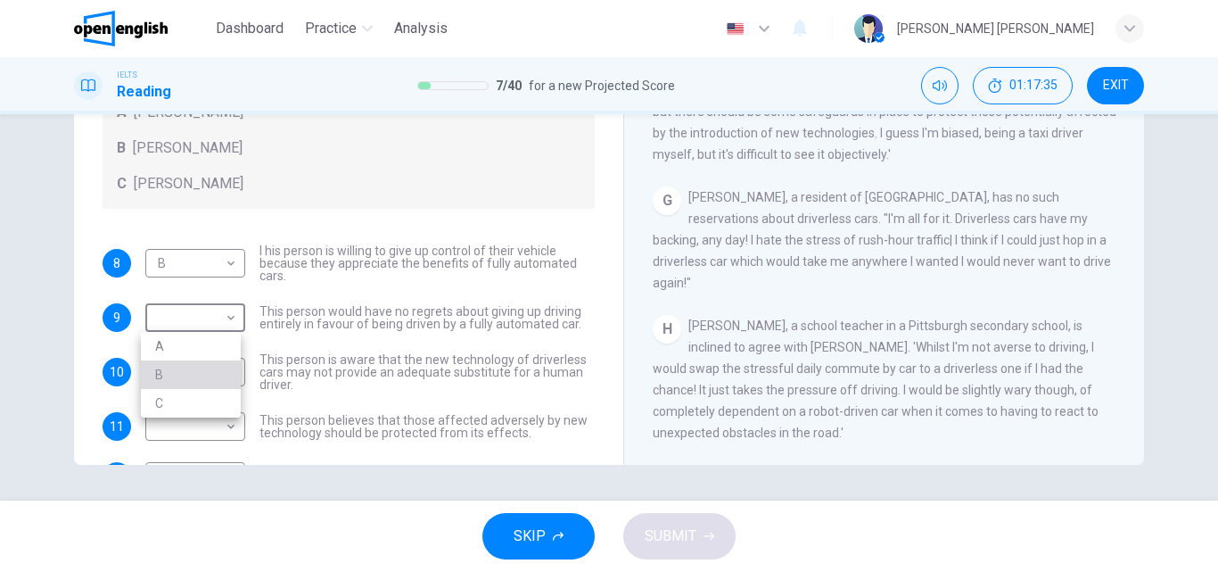
click at [180, 377] on li "B" at bounding box center [191, 374] width 100 height 29
type input "*"
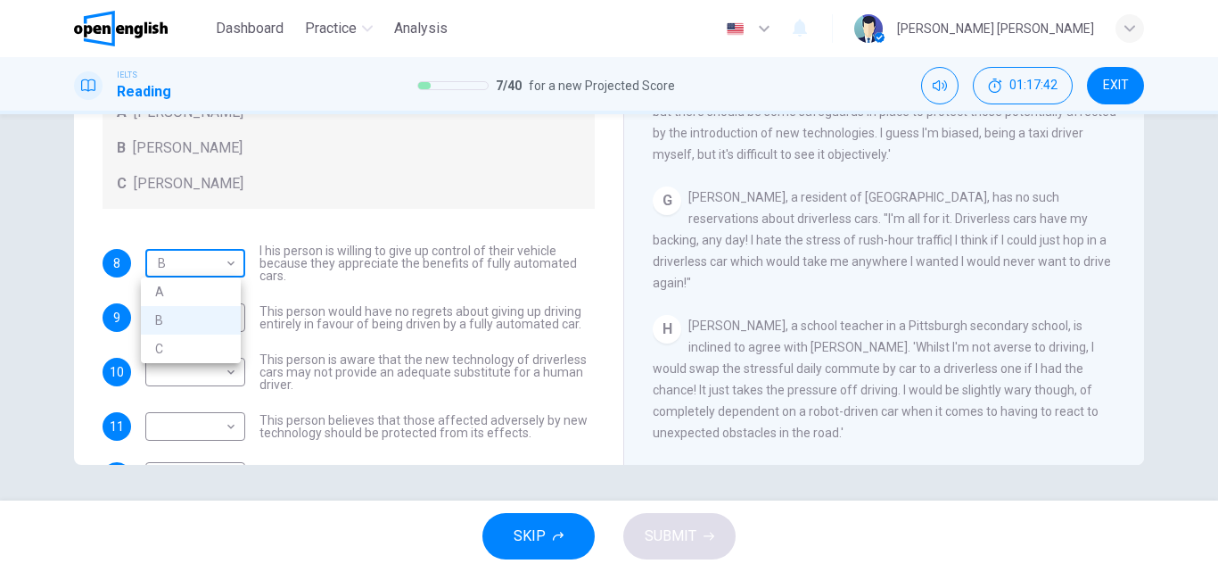
click at [219, 258] on body "This site uses cookies, as explained in our Privacy Policy . If you agree to th…" at bounding box center [609, 286] width 1218 height 572
click at [191, 341] on li "C" at bounding box center [191, 348] width 100 height 29
type input "*"
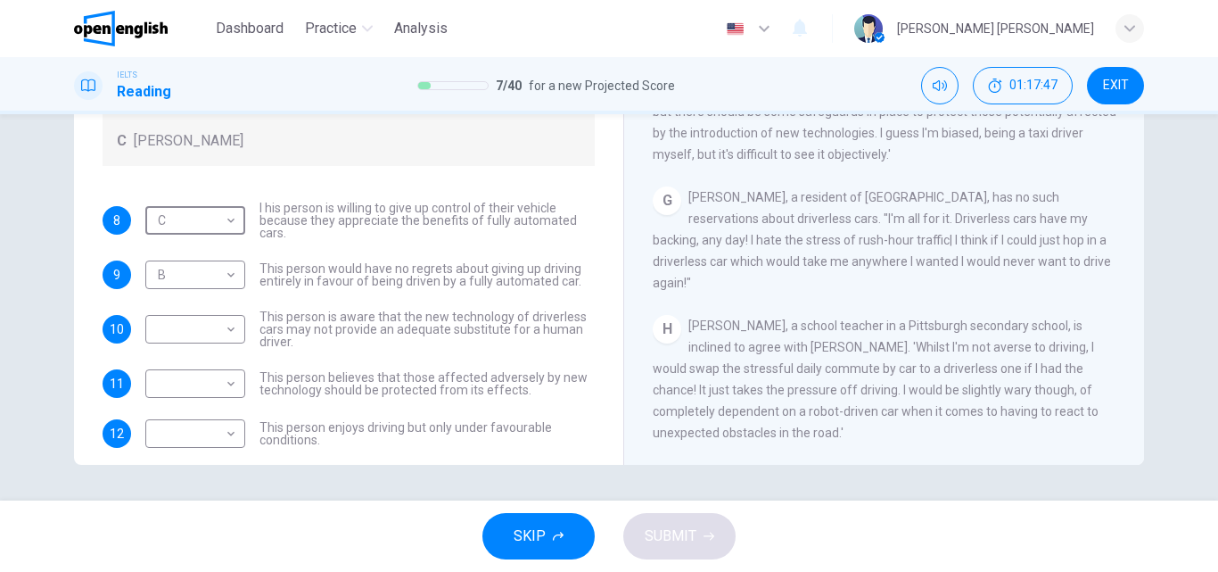
scroll to position [62, 0]
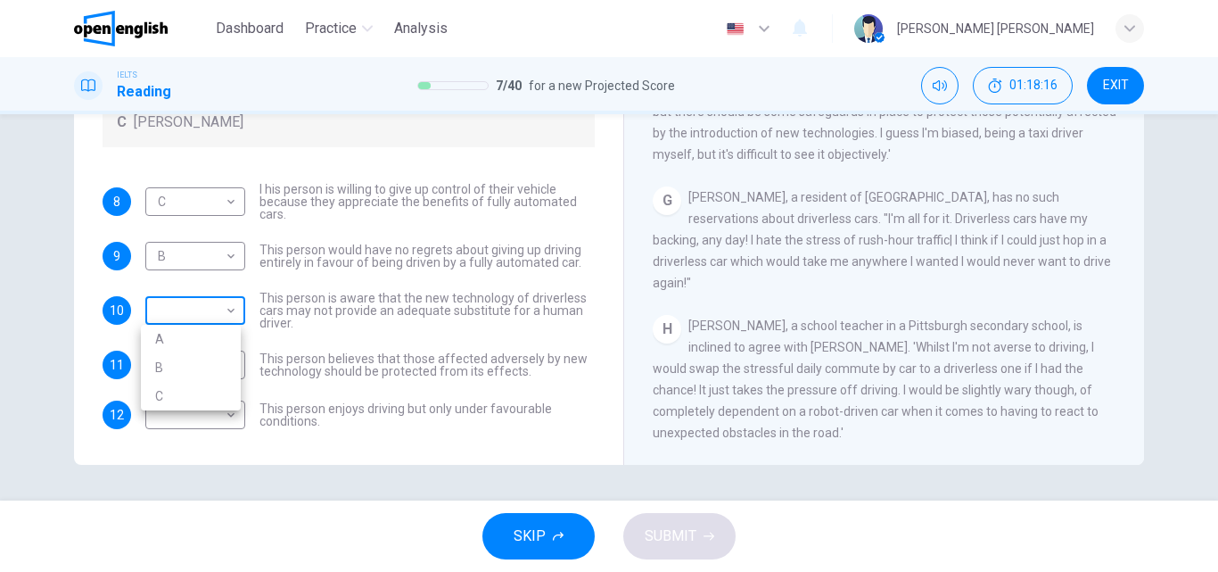
click at [186, 302] on body "This site uses cookies, as explained in our Privacy Policy . If you agree to th…" at bounding box center [609, 286] width 1218 height 572
click at [184, 342] on li "A" at bounding box center [191, 339] width 100 height 29
type input "*"
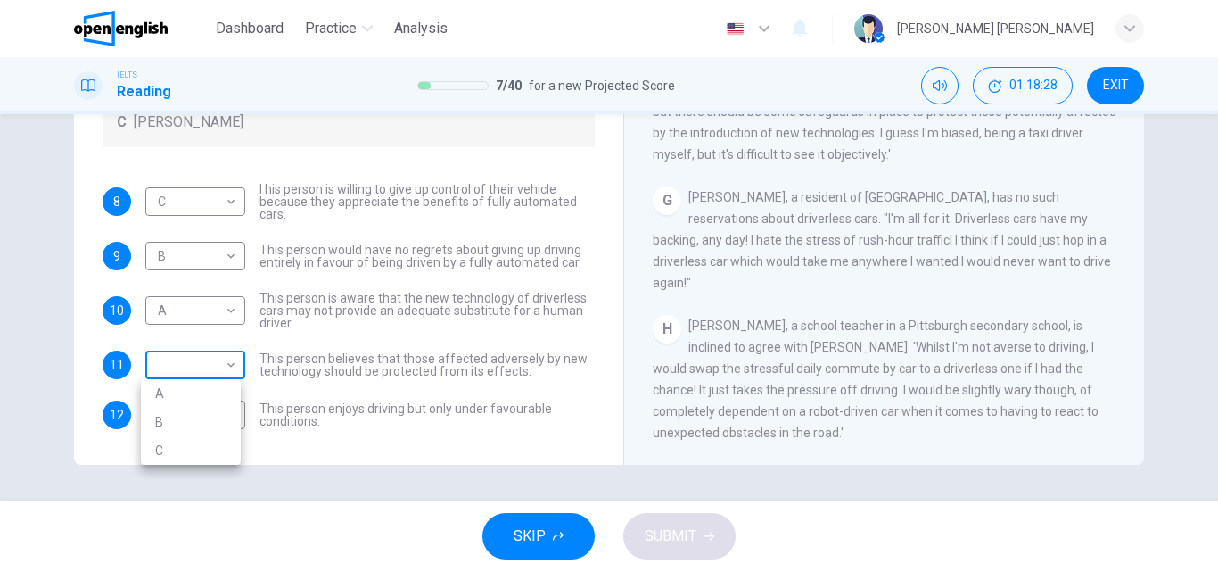
click at [209, 373] on body "This site uses cookies, as explained in our Privacy Policy . If you agree to th…" at bounding box center [609, 286] width 1218 height 572
click at [202, 392] on li "A" at bounding box center [191, 393] width 100 height 29
type input "*"
click at [205, 409] on body "This site uses cookies, as explained in our Privacy Policy . If you agree to th…" at bounding box center [609, 286] width 1218 height 572
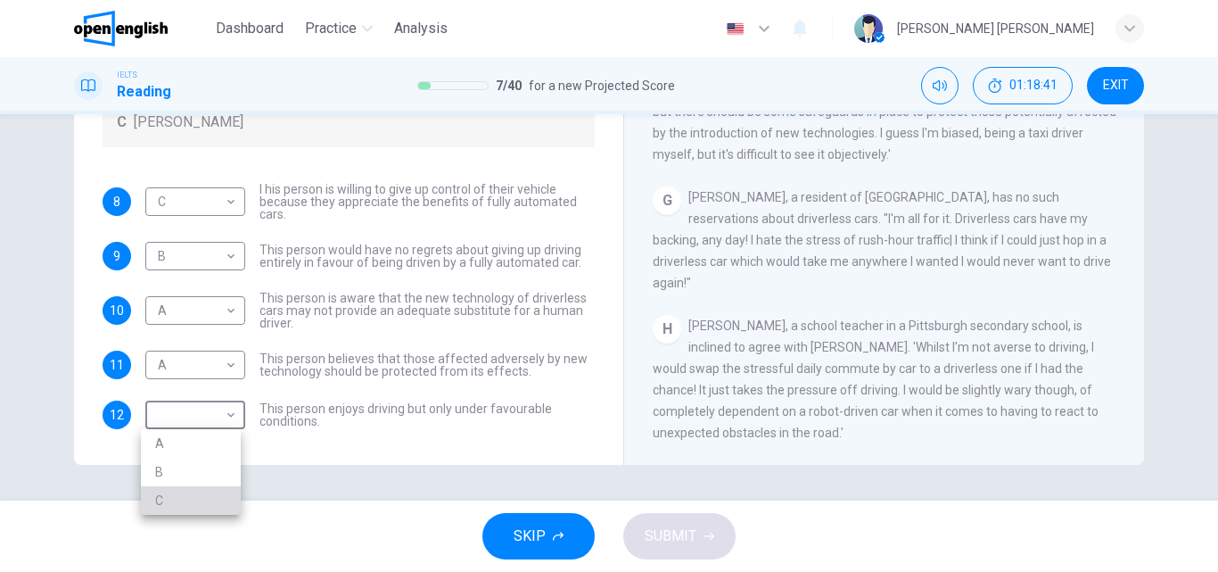
click at [187, 493] on li "C" at bounding box center [191, 500] width 100 height 29
type input "*"
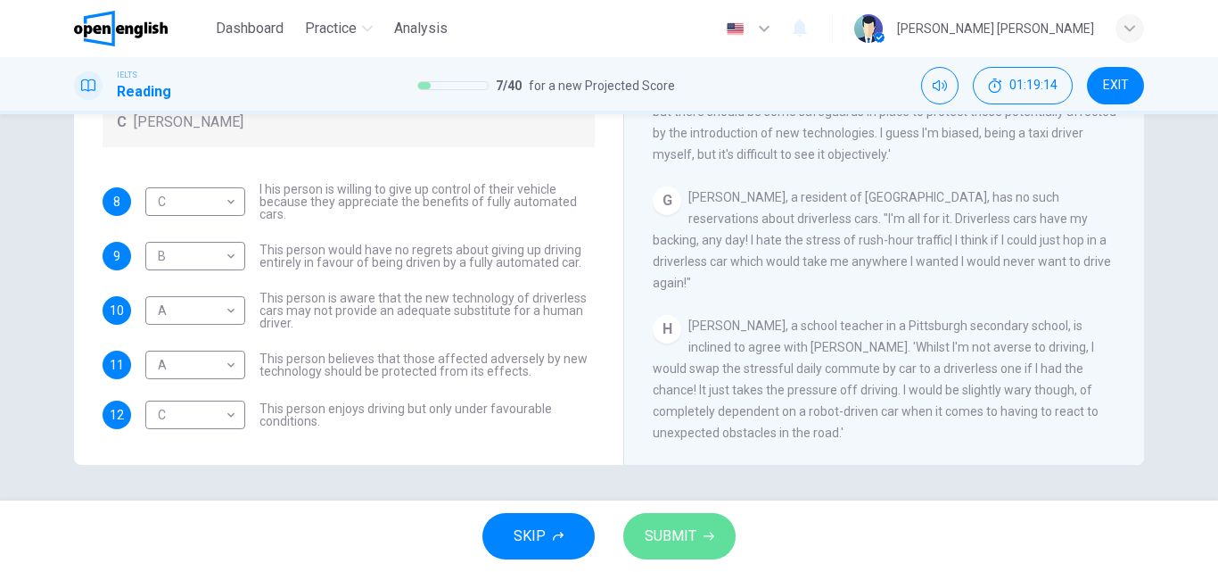
click at [720, 525] on button "SUBMIT" at bounding box center [679, 536] width 112 height 46
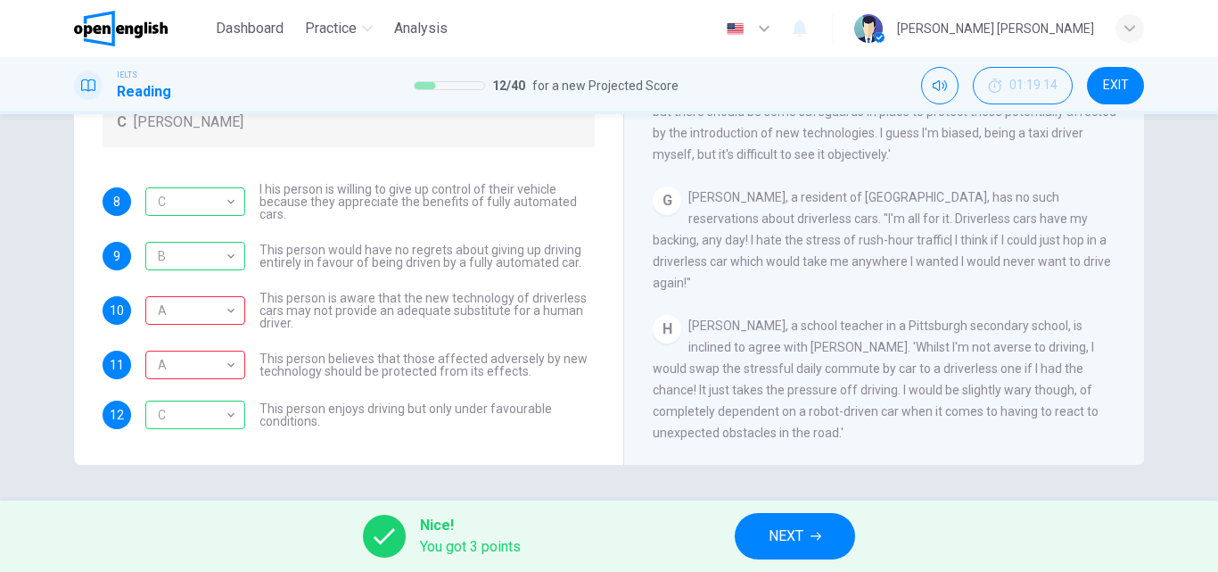
click at [758, 528] on button "NEXT" at bounding box center [795, 536] width 120 height 46
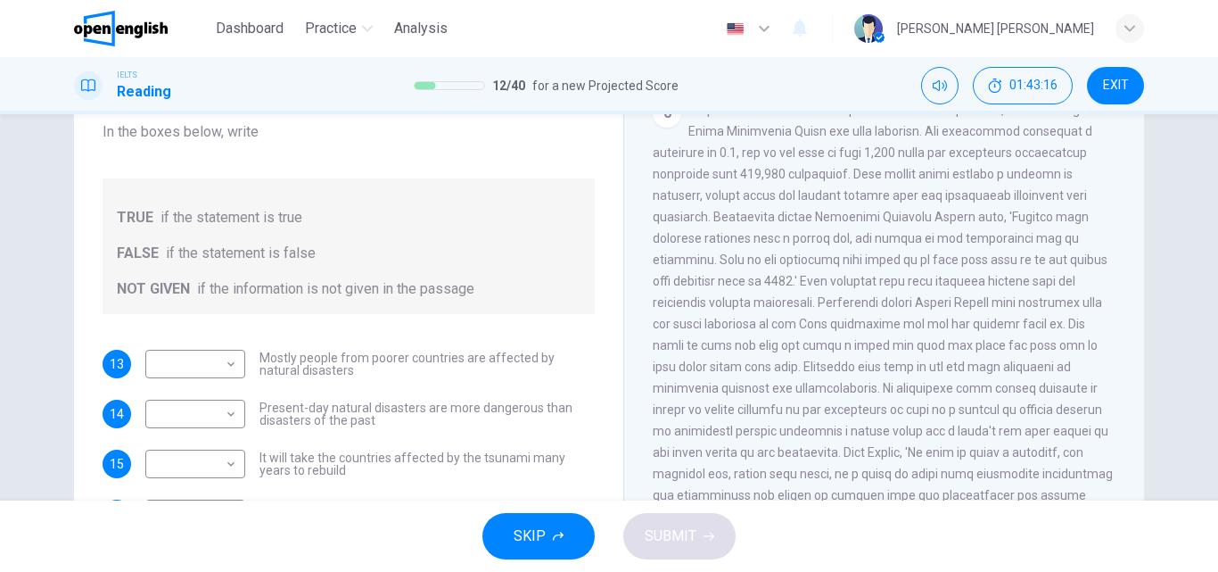
scroll to position [268, 0]
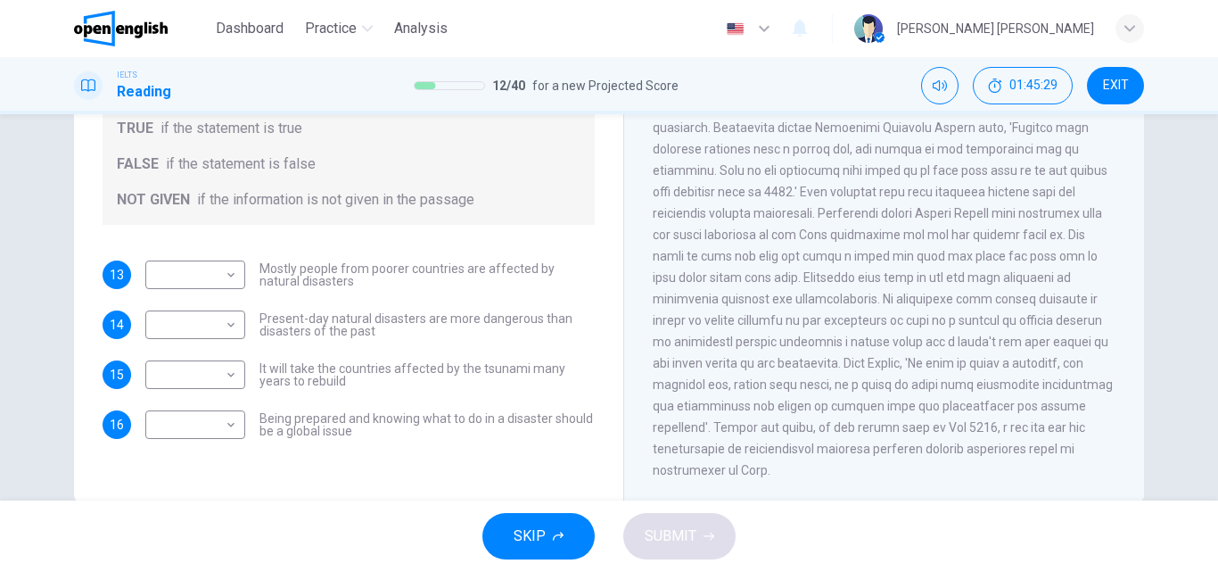
drag, startPoint x: 806, startPoint y: 317, endPoint x: 706, endPoint y: 308, distance: 100.3
click at [706, 308] on span at bounding box center [883, 245] width 460 height 464
click at [209, 334] on body "This site uses cookies, as explained in our Privacy Policy . If you agree to th…" at bounding box center [609, 286] width 1218 height 572
click at [439, 379] on div at bounding box center [609, 286] width 1218 height 572
click at [202, 375] on body "This site uses cookies, as explained in our Privacy Policy . If you agree to th…" at bounding box center [609, 286] width 1218 height 572
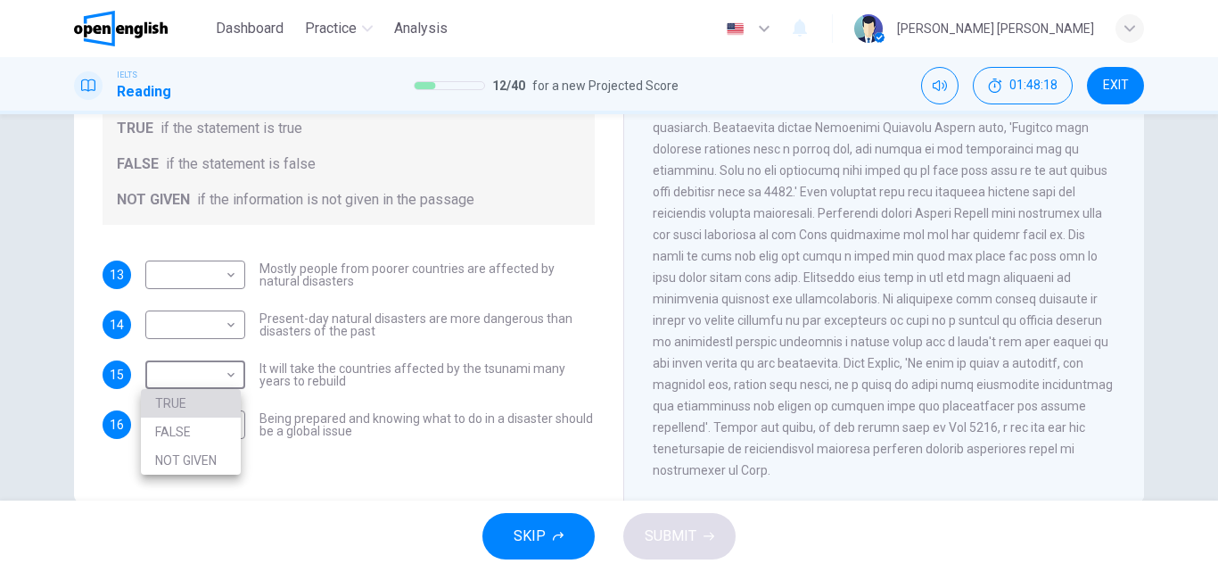
click at [188, 401] on li "TRUE" at bounding box center [191, 403] width 100 height 29
type input "****"
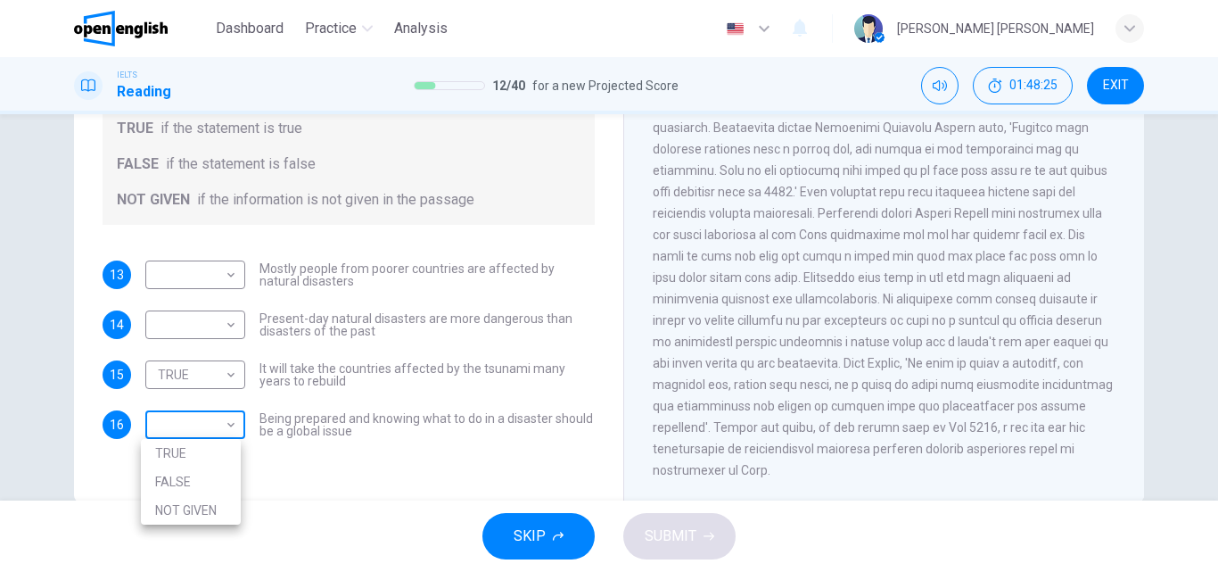
click at [207, 415] on body "This site uses cookies, as explained in our Privacy Policy . If you agree to th…" at bounding box center [609, 286] width 1218 height 572
click at [193, 448] on li "TRUE" at bounding box center [191, 453] width 100 height 29
type input "****"
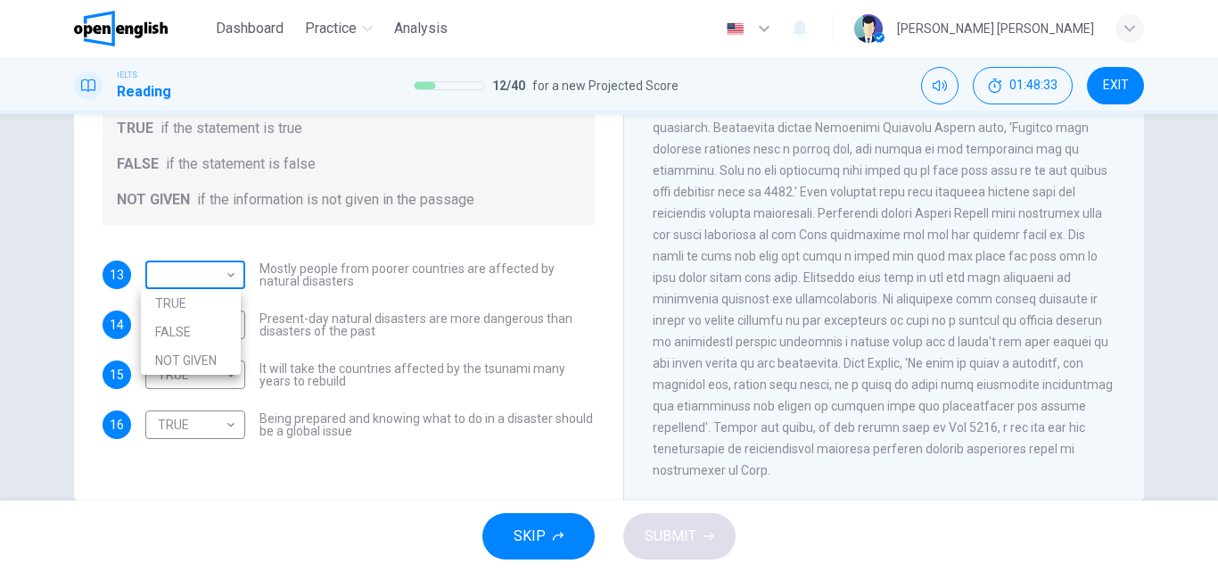
click at [192, 284] on body "This site uses cookies, as explained in our Privacy Policy . If you agree to th…" at bounding box center [609, 286] width 1218 height 572
click at [184, 296] on li "TRUE" at bounding box center [191, 303] width 100 height 29
type input "****"
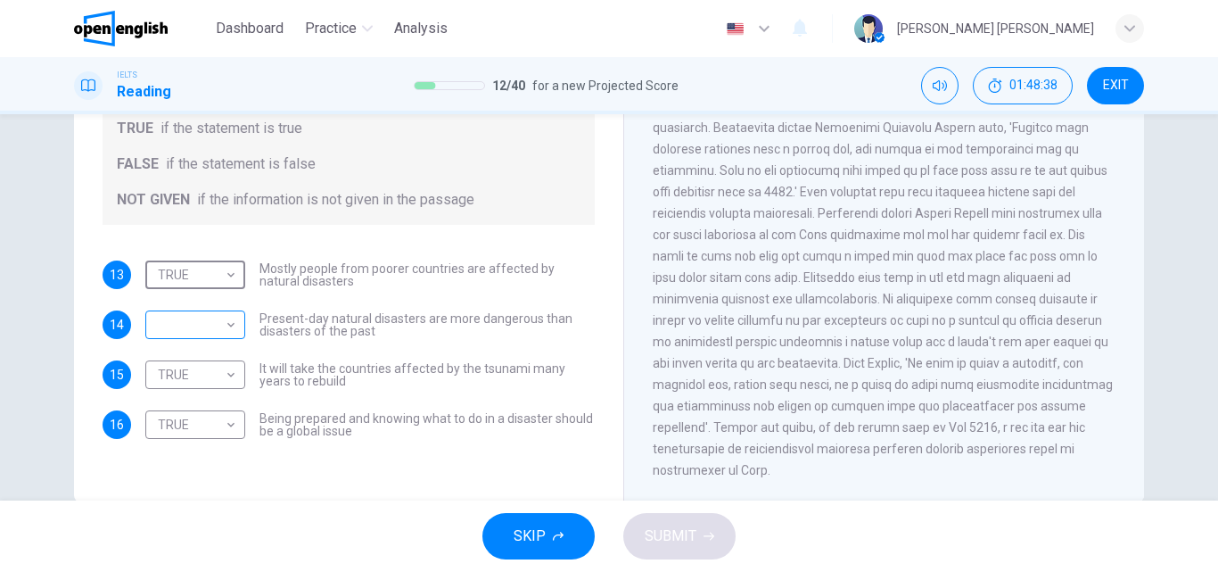
click at [208, 320] on body "This site uses cookies, as explained in our Privacy Policy . If you agree to th…" at bounding box center [609, 286] width 1218 height 572
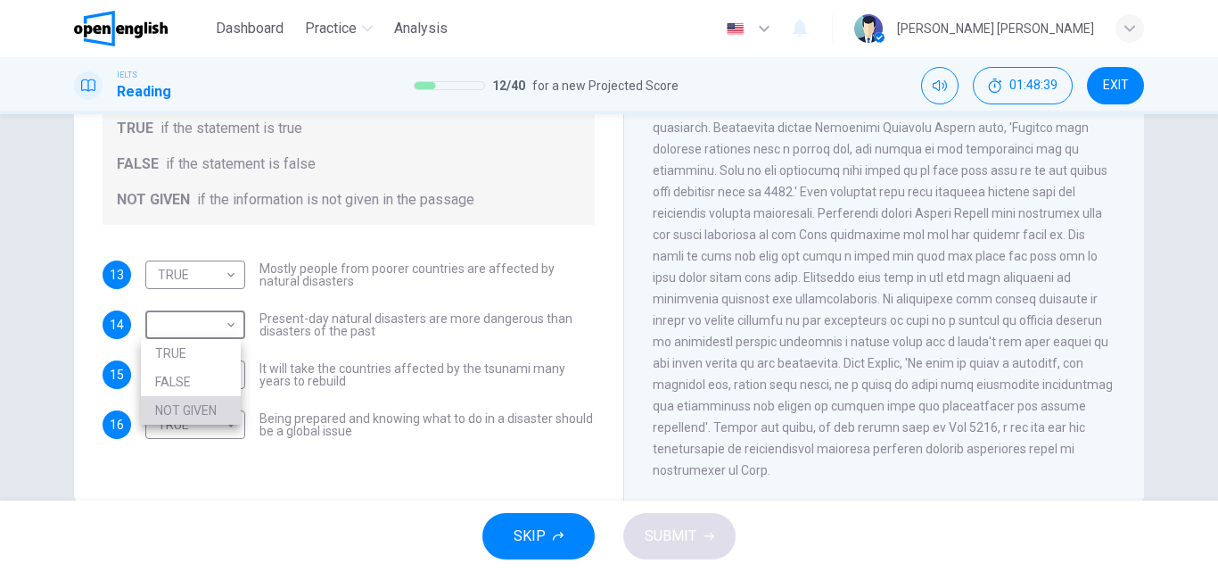
click at [200, 401] on li "NOT GIVEN" at bounding box center [191, 410] width 100 height 29
type input "*********"
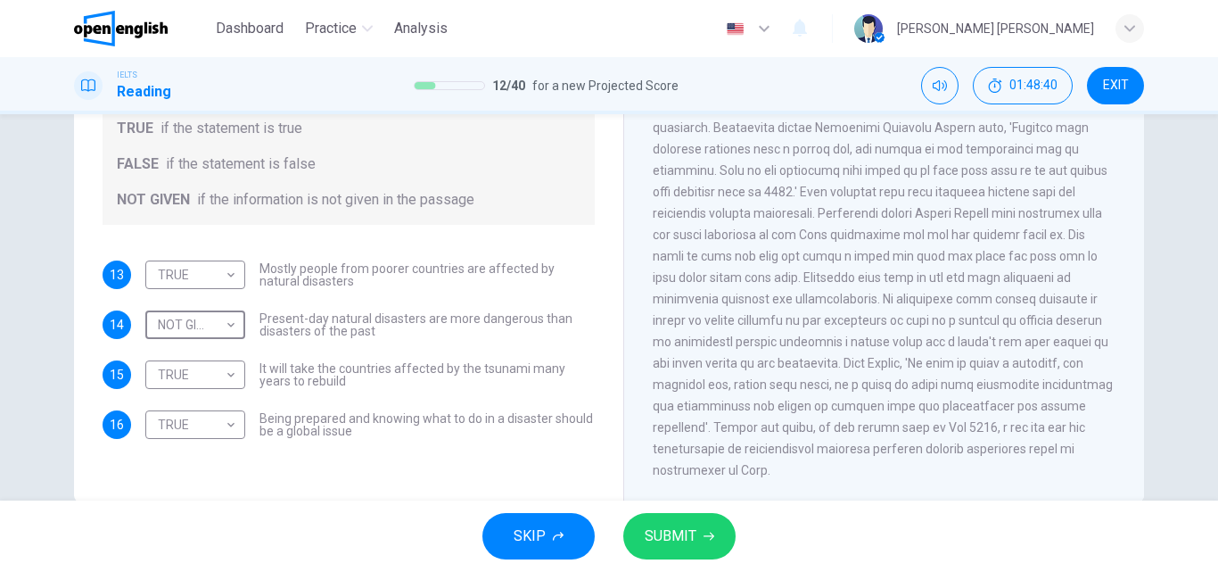
click at [641, 539] on button "SUBMIT" at bounding box center [679, 536] width 112 height 46
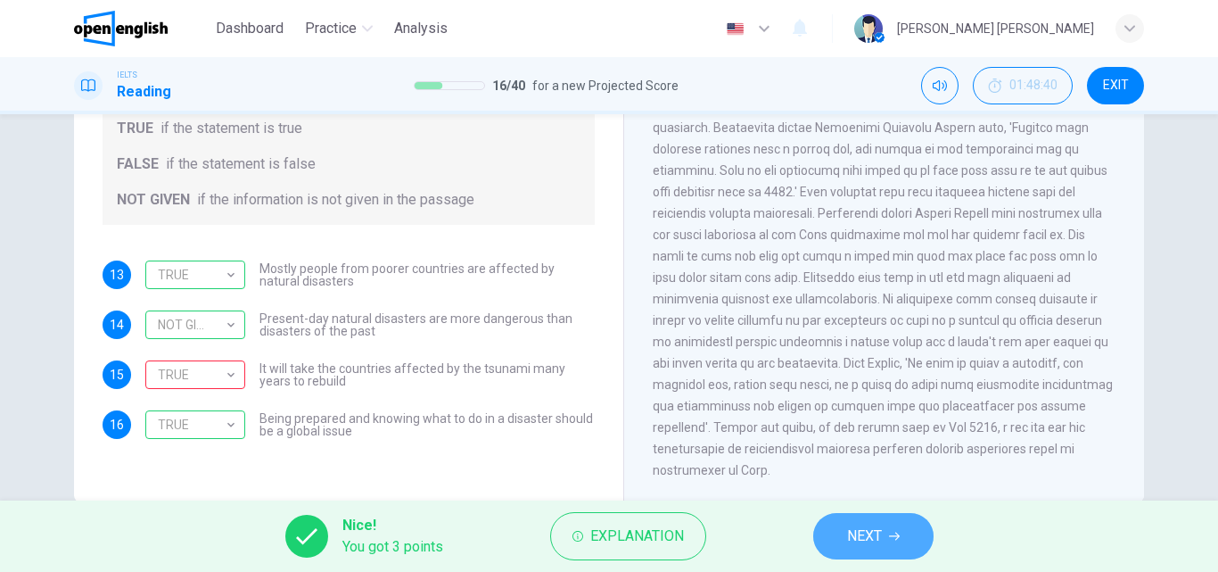
click at [897, 523] on button "NEXT" at bounding box center [873, 536] width 120 height 46
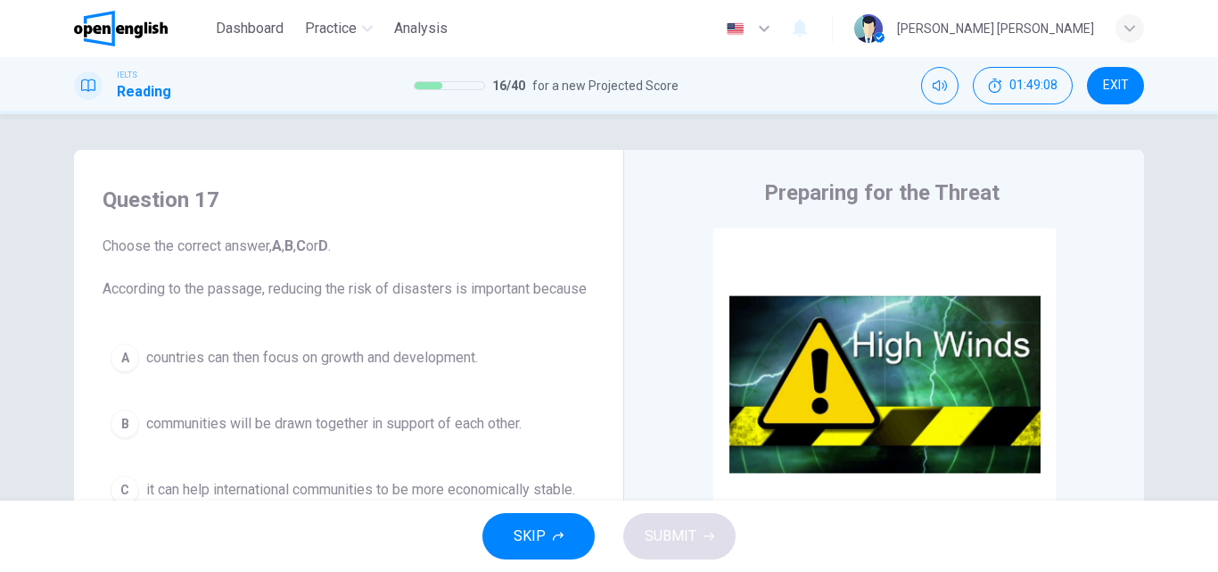
scroll to position [89, 0]
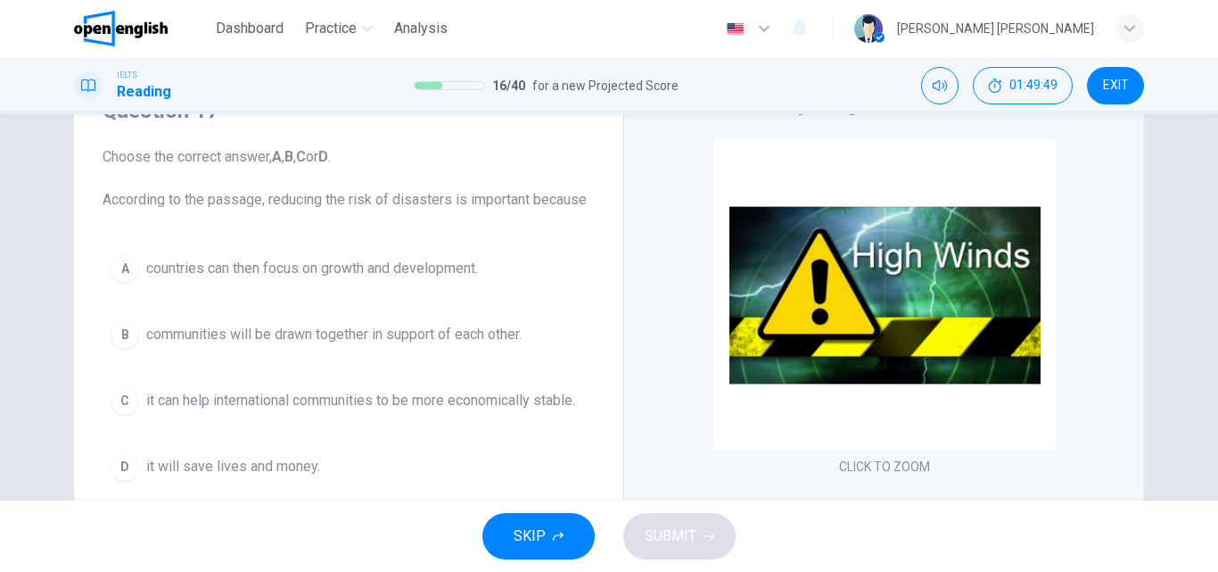
click at [301, 465] on span "it will save lives and money." at bounding box center [233, 466] width 174 height 21
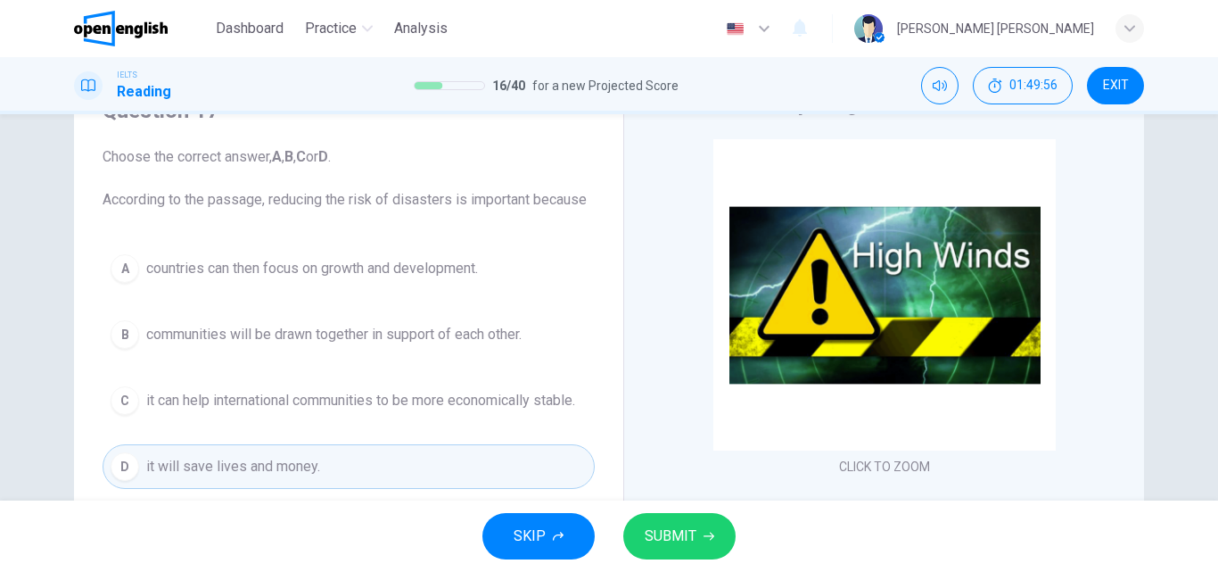
click at [647, 531] on span "SUBMIT" at bounding box center [671, 535] width 52 height 25
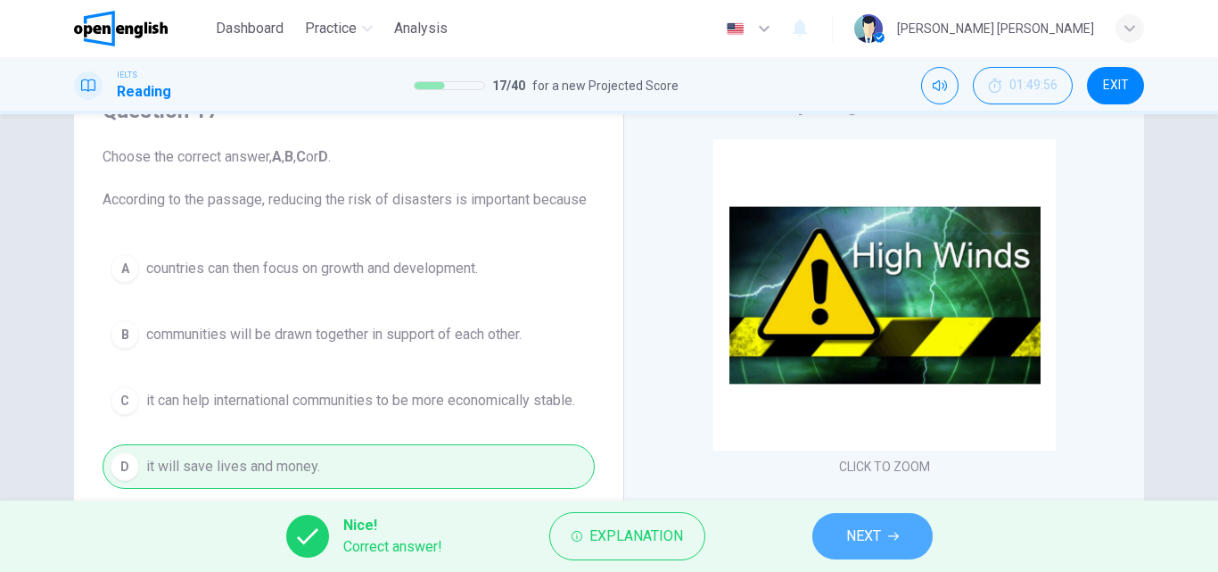
click at [866, 532] on span "NEXT" at bounding box center [863, 535] width 35 height 25
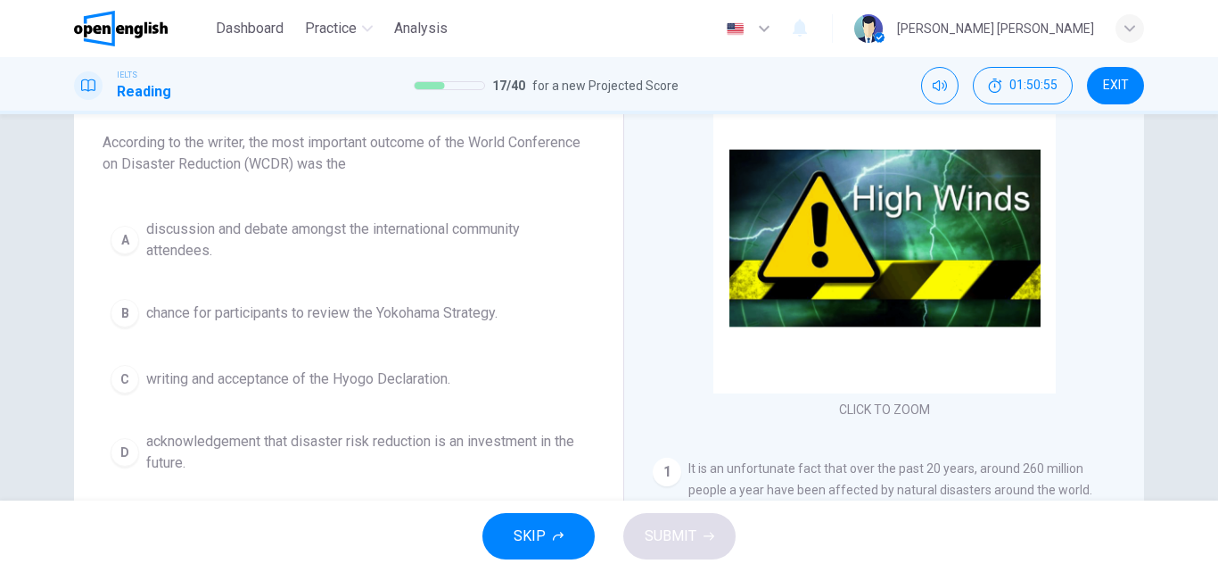
scroll to position [178, 0]
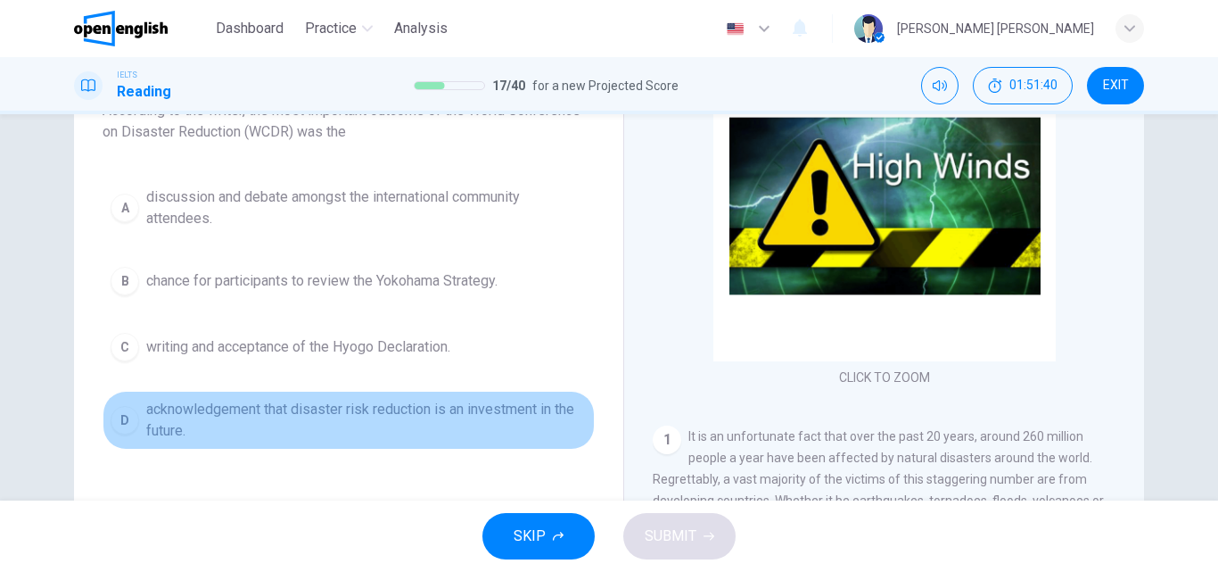
click at [498, 412] on span "acknowledgement that disaster risk reduction is an investment in the future." at bounding box center [366, 420] width 441 height 43
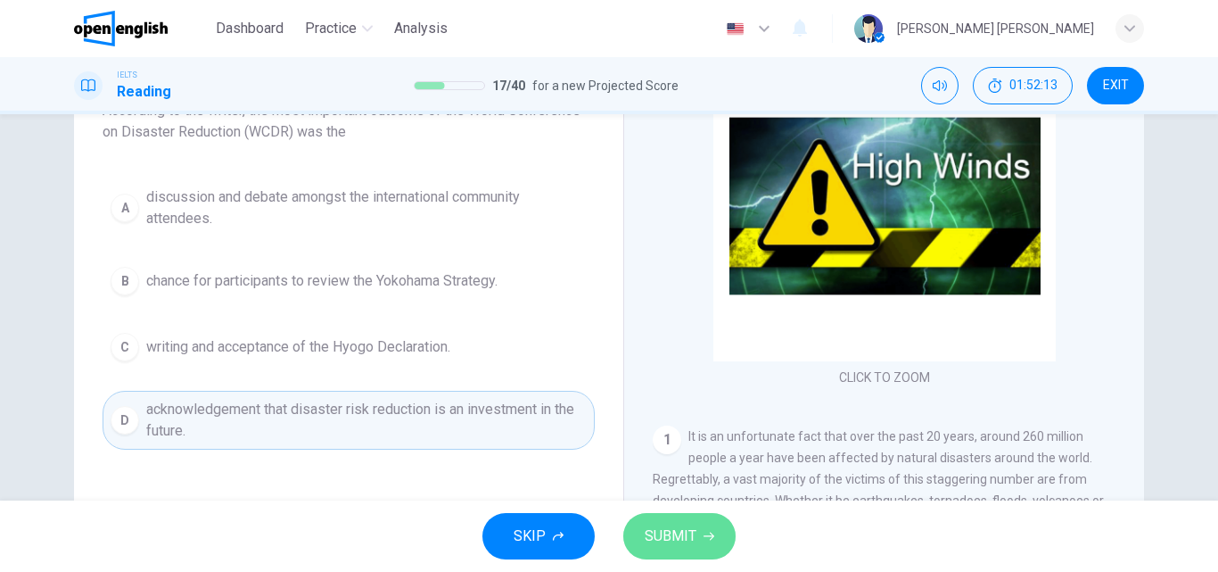
drag, startPoint x: 681, startPoint y: 541, endPoint x: 693, endPoint y: 537, distance: 12.4
click at [693, 537] on span "SUBMIT" at bounding box center [671, 535] width 52 height 25
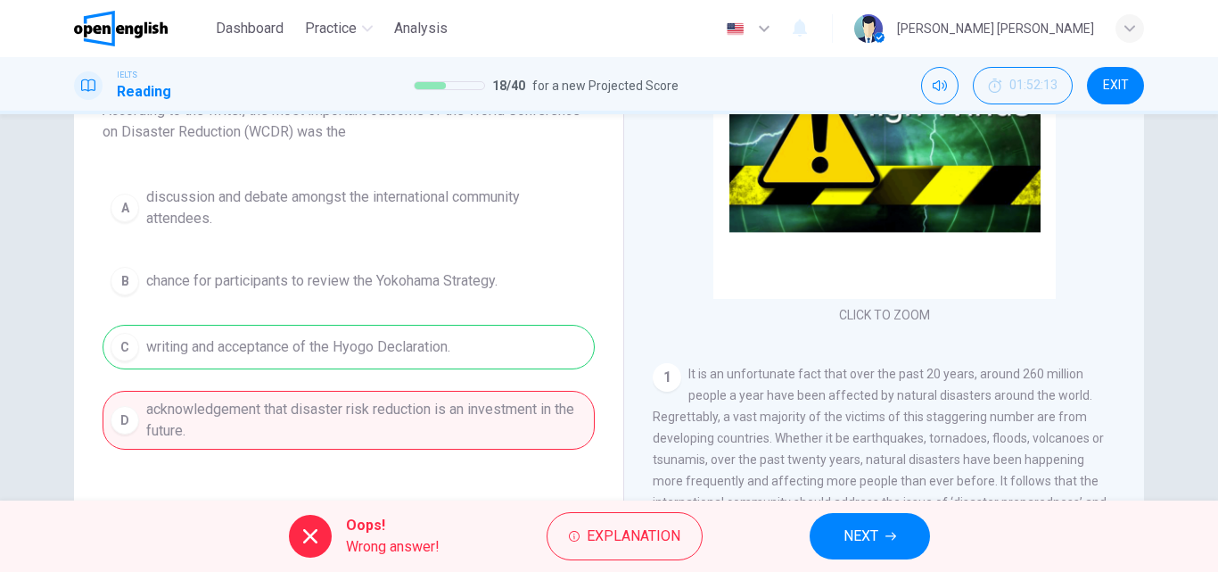
scroll to position [89, 0]
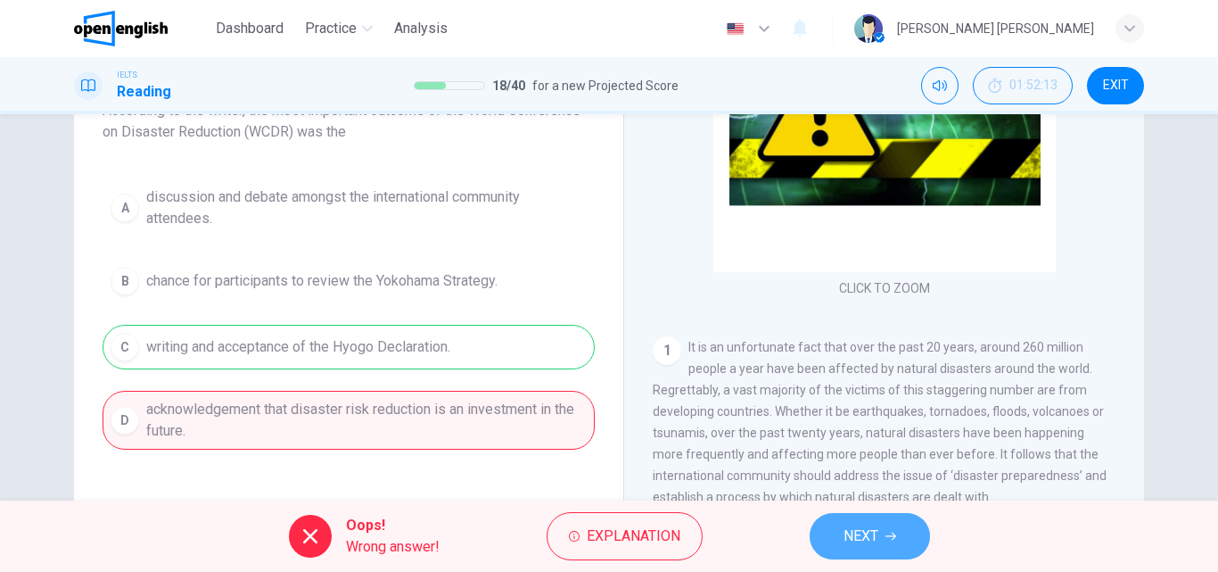
click at [849, 545] on span "NEXT" at bounding box center [861, 535] width 35 height 25
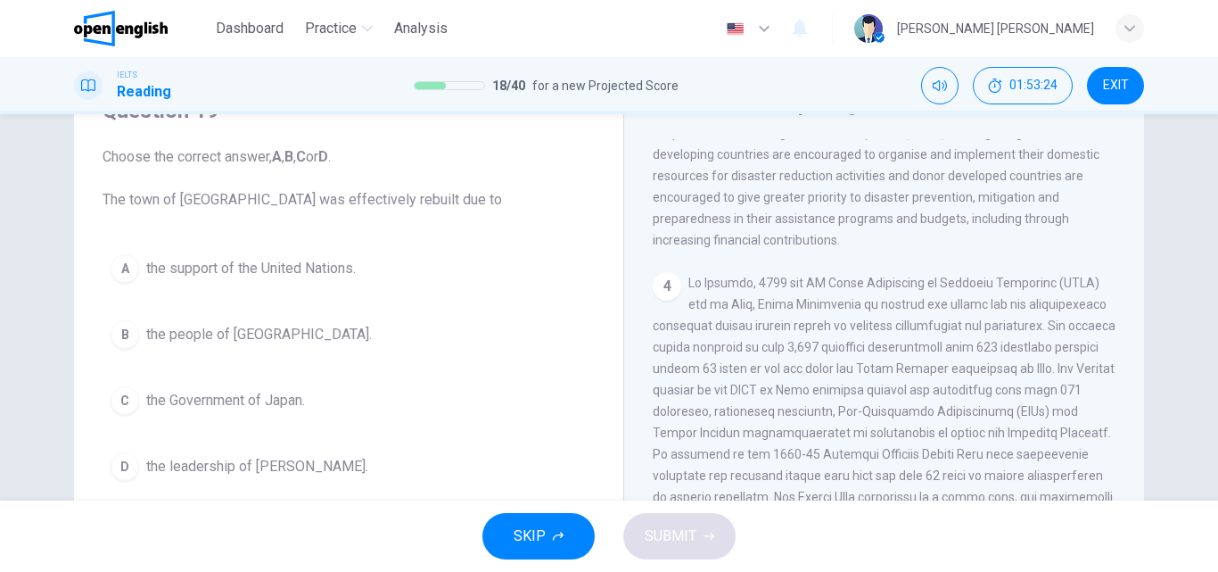
scroll to position [892, 0]
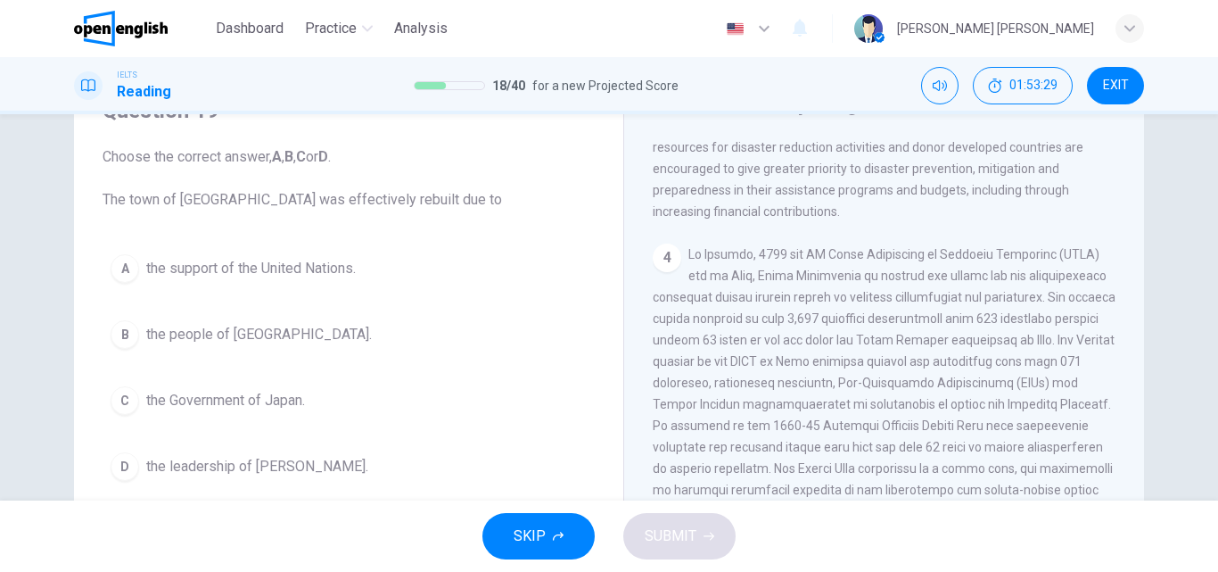
drag, startPoint x: 891, startPoint y: 251, endPoint x: 1056, endPoint y: 259, distance: 165.1
click at [1056, 259] on span at bounding box center [884, 425] width 463 height 357
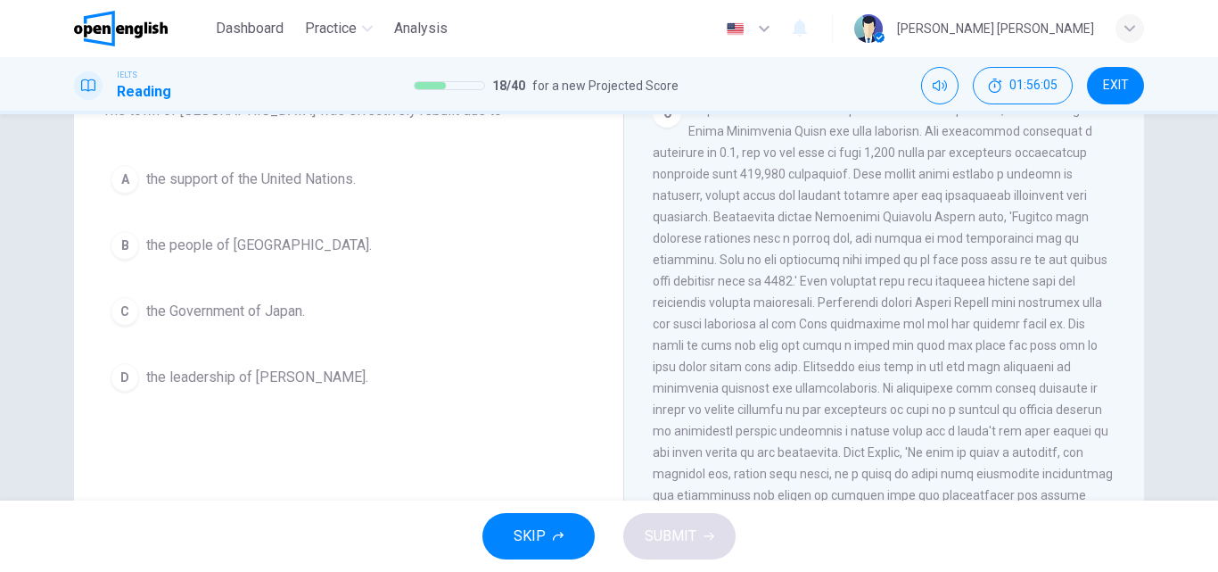
scroll to position [89, 0]
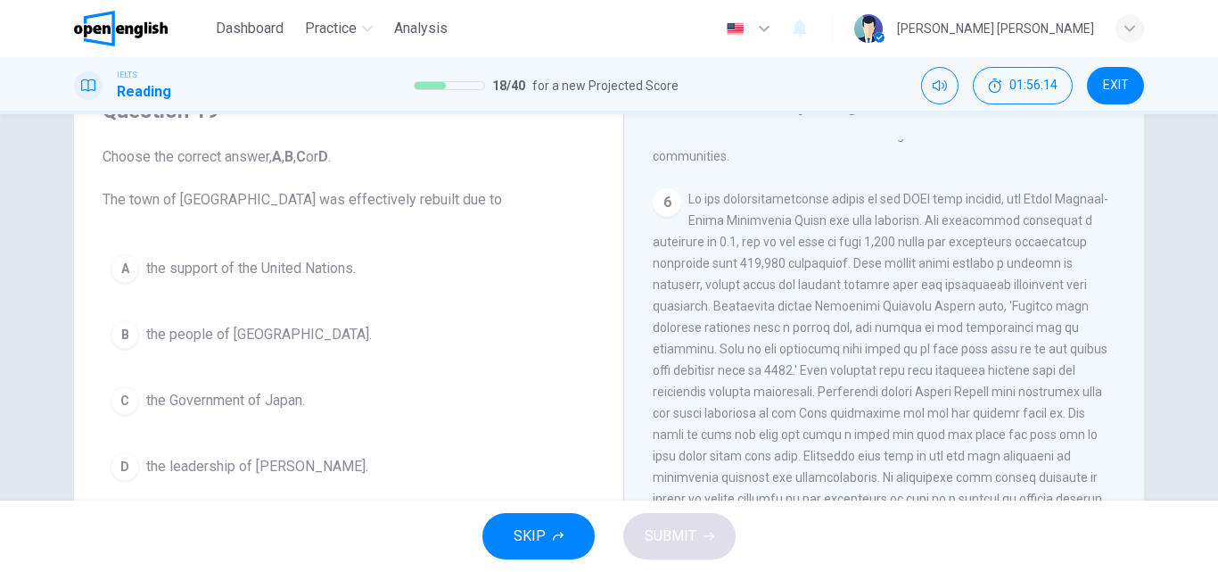
drag, startPoint x: 101, startPoint y: 195, endPoint x: 252, endPoint y: 202, distance: 151.7
click at [252, 202] on span "Choose the correct answer, A , B , C or D . The town of [GEOGRAPHIC_DATA] was e…" at bounding box center [349, 178] width 492 height 64
click at [237, 269] on span "the support of the United Nations." at bounding box center [251, 268] width 210 height 21
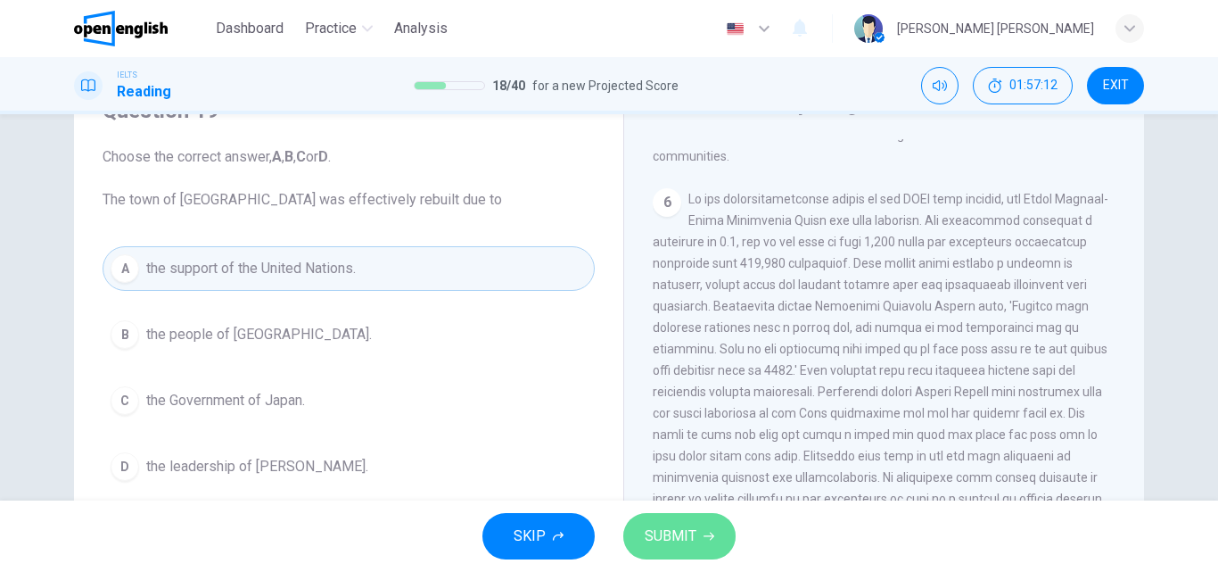
click at [677, 539] on span "SUBMIT" at bounding box center [671, 535] width 52 height 25
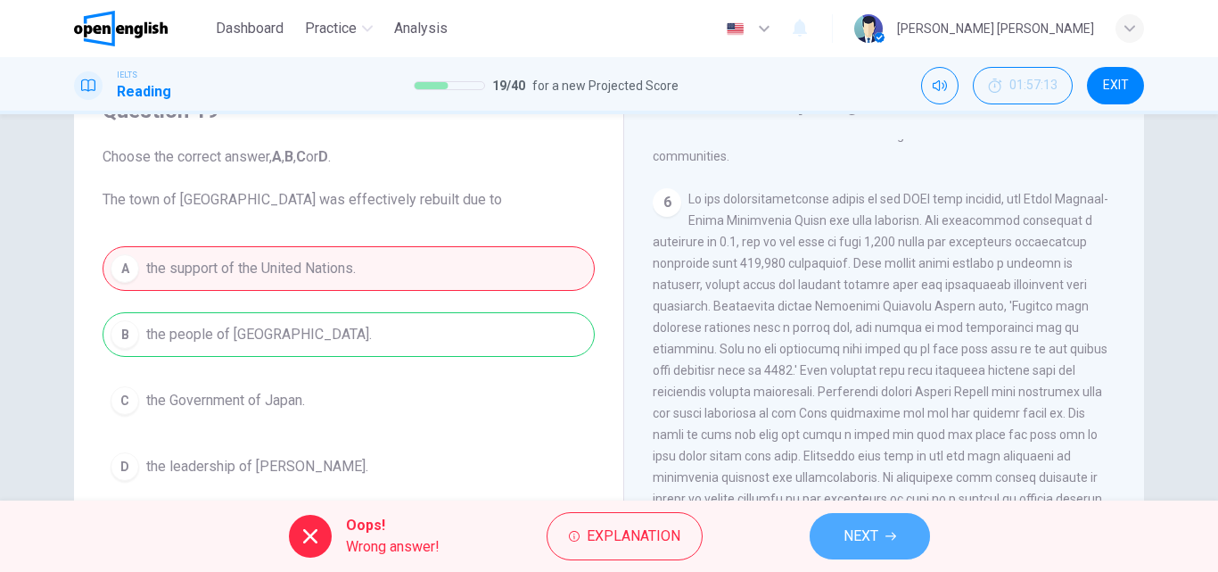
click at [874, 535] on span "NEXT" at bounding box center [861, 535] width 35 height 25
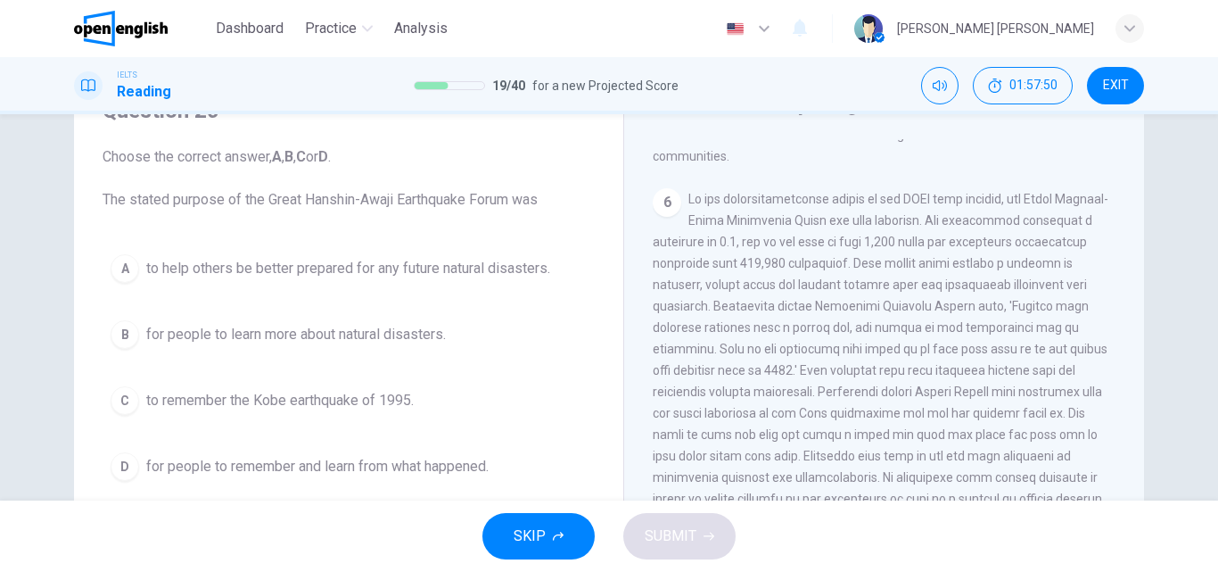
drag, startPoint x: 739, startPoint y: 199, endPoint x: 984, endPoint y: 197, distance: 244.3
click at [984, 197] on span at bounding box center [883, 424] width 460 height 464
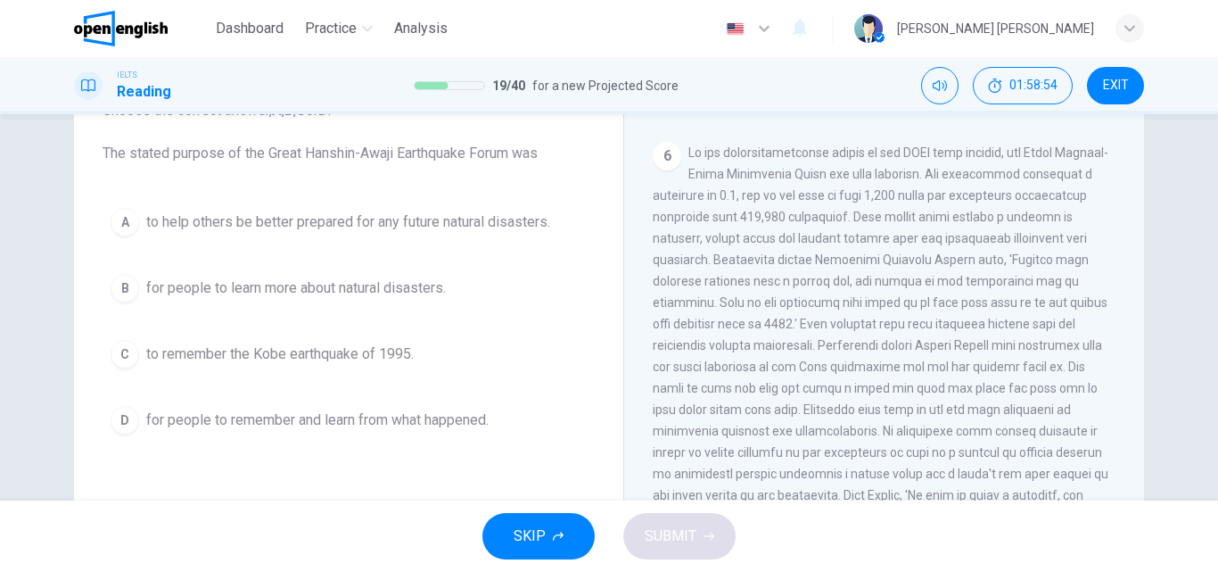
scroll to position [178, 0]
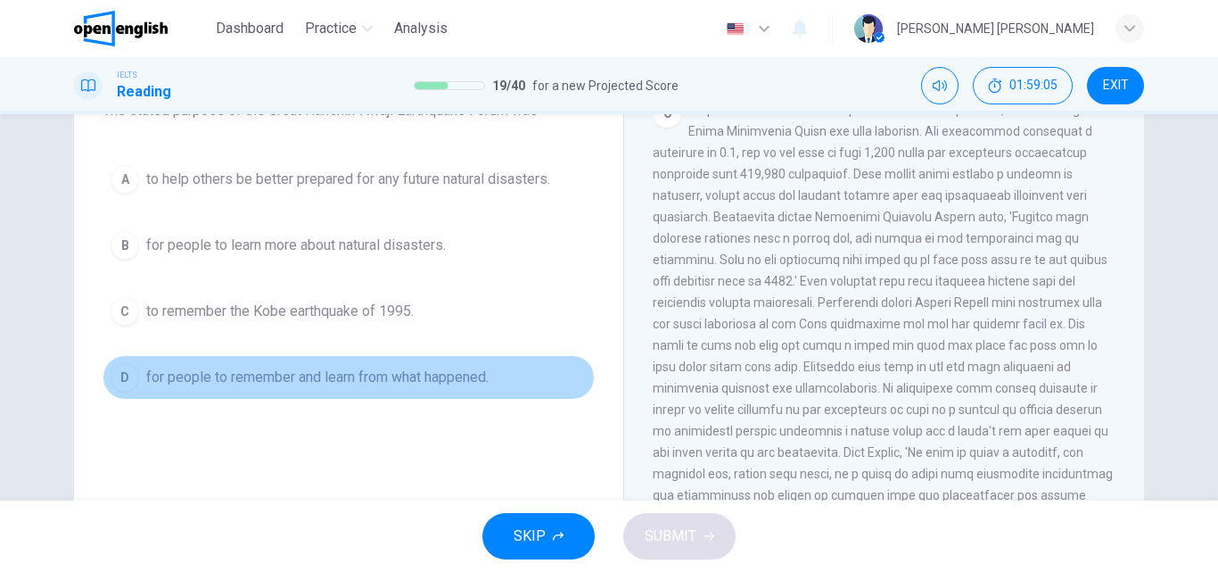
click at [376, 387] on span "for people to remember and learn from what happened." at bounding box center [317, 377] width 342 height 21
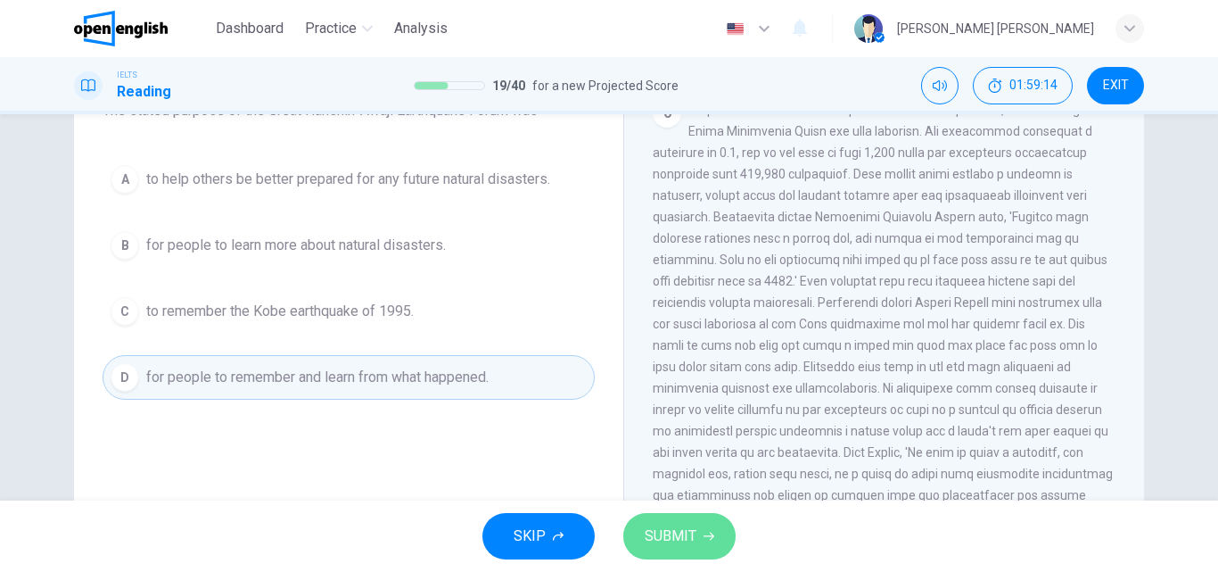
click at [684, 546] on span "SUBMIT" at bounding box center [671, 535] width 52 height 25
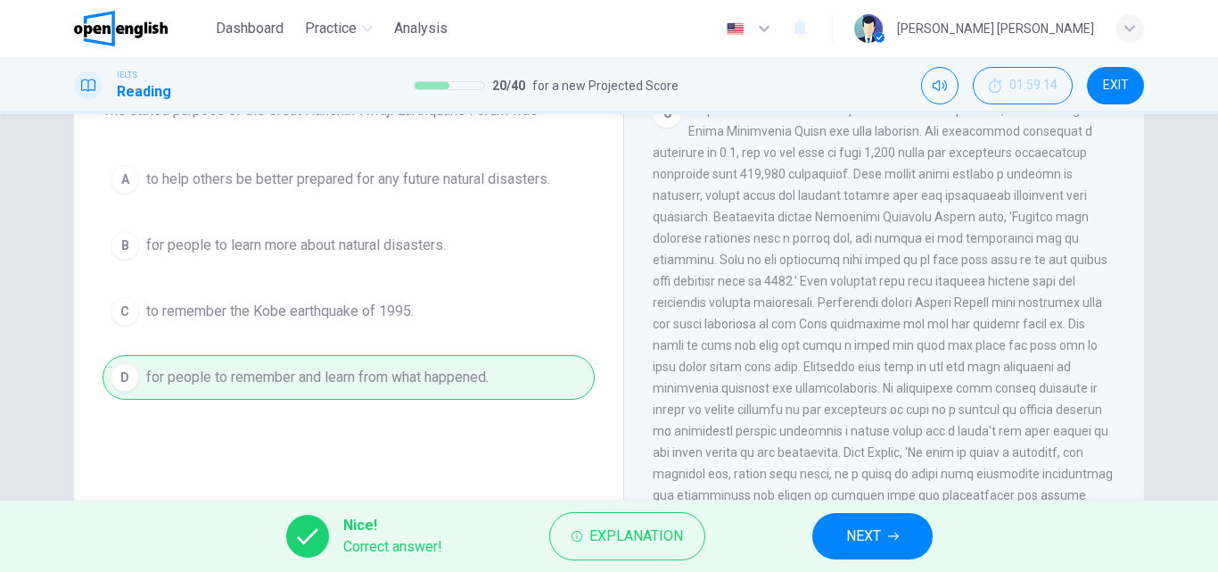
click at [856, 540] on span "NEXT" at bounding box center [863, 535] width 35 height 25
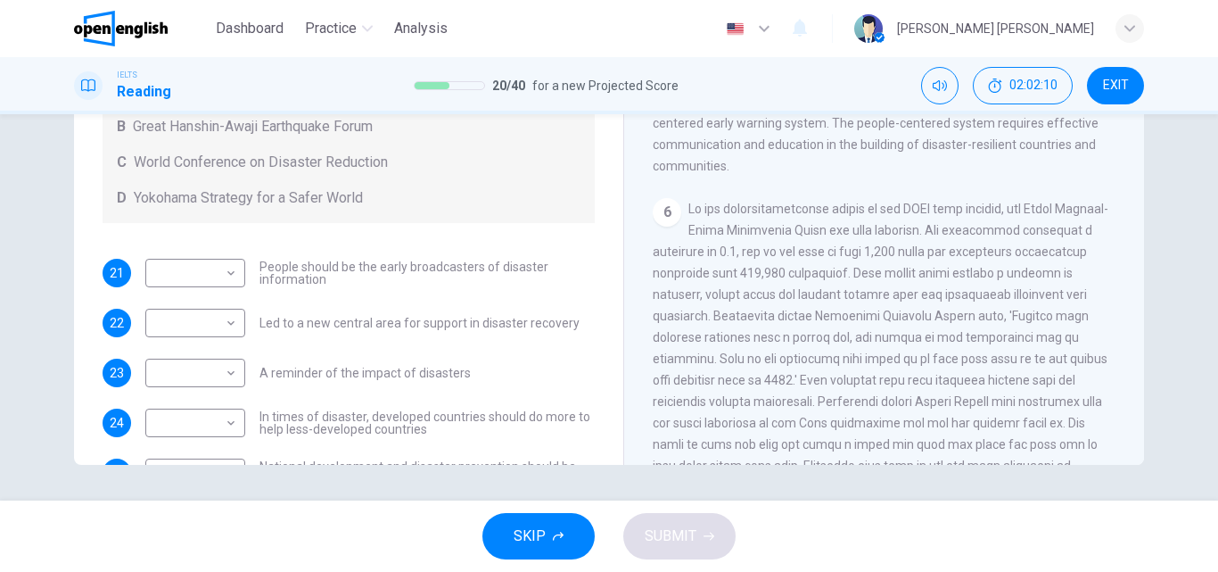
scroll to position [122, 0]
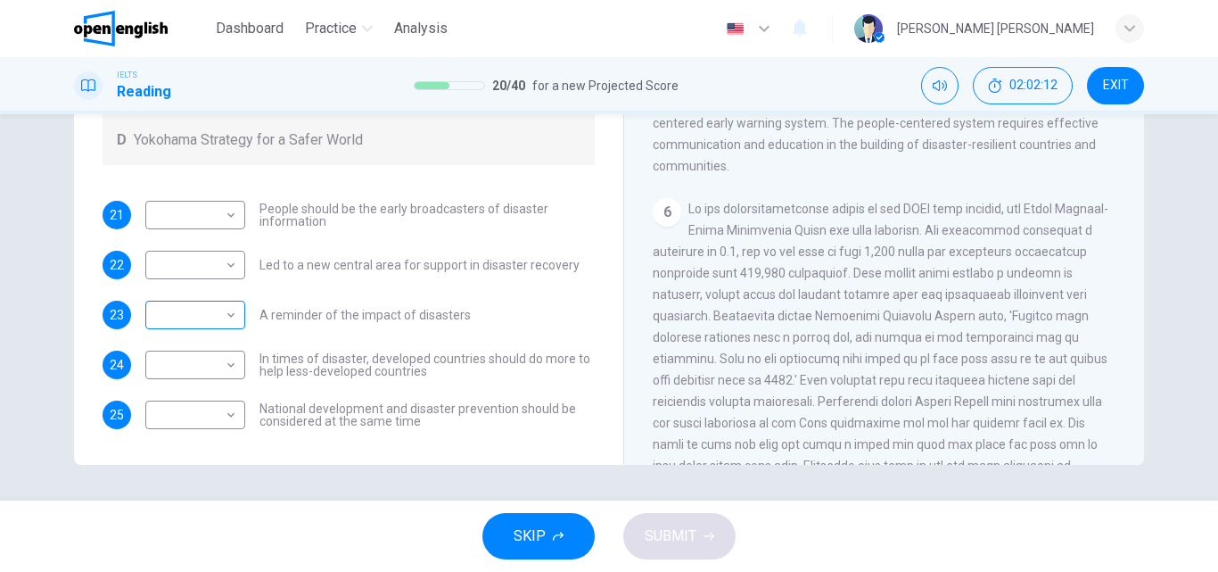
click at [211, 317] on body "This site uses cookies, as explained in our Privacy Policy . If you agree to th…" at bounding box center [609, 286] width 1218 height 572
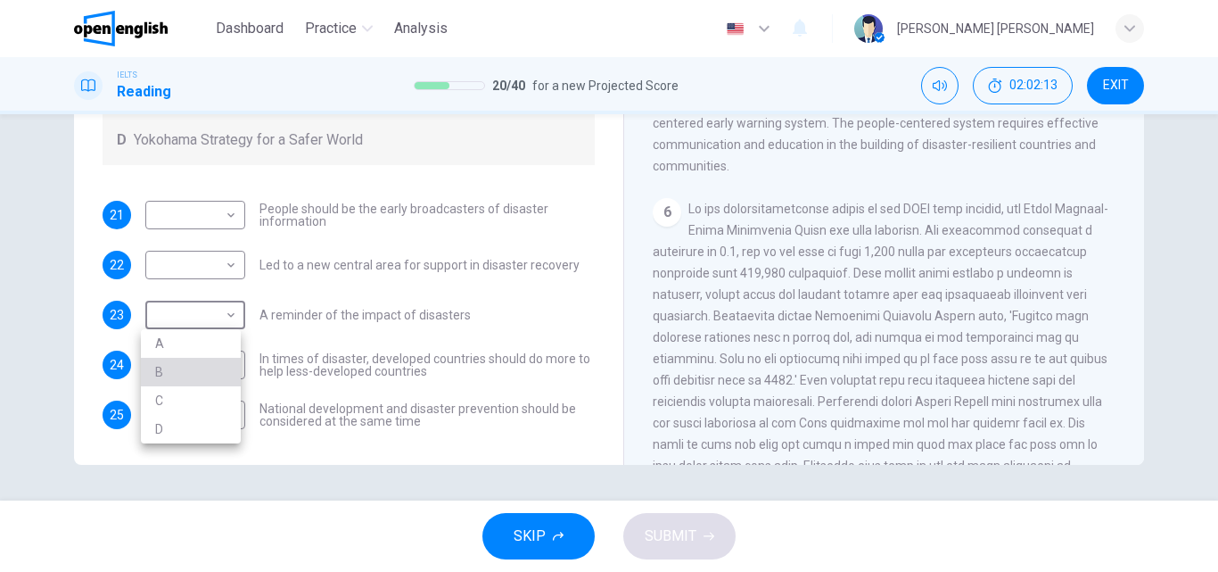
click at [173, 371] on li "B" at bounding box center [191, 372] width 100 height 29
type input "*"
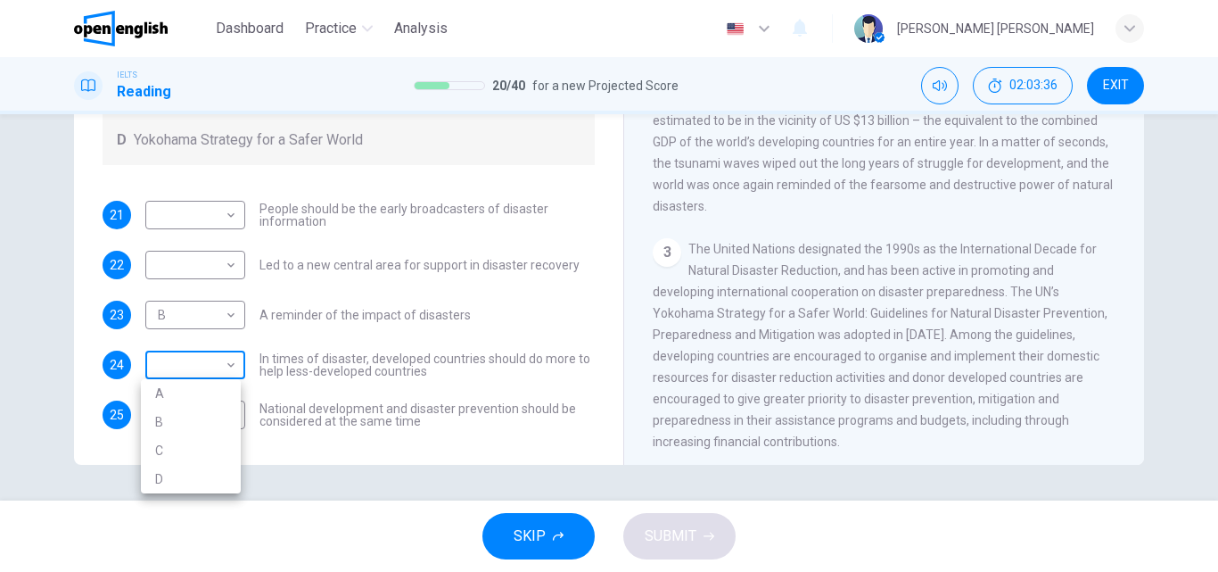
click at [207, 361] on body "This site uses cookies, as explained in our Privacy Policy . If you agree to th…" at bounding box center [609, 286] width 1218 height 572
click at [172, 472] on li "D" at bounding box center [191, 479] width 100 height 29
type input "*"
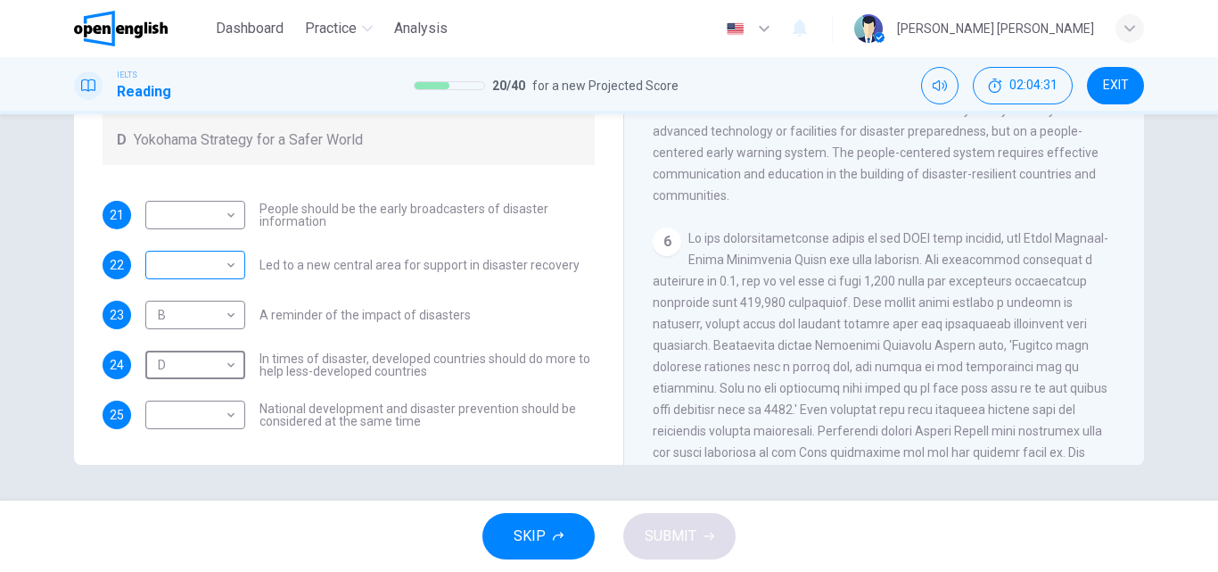
scroll to position [0, 0]
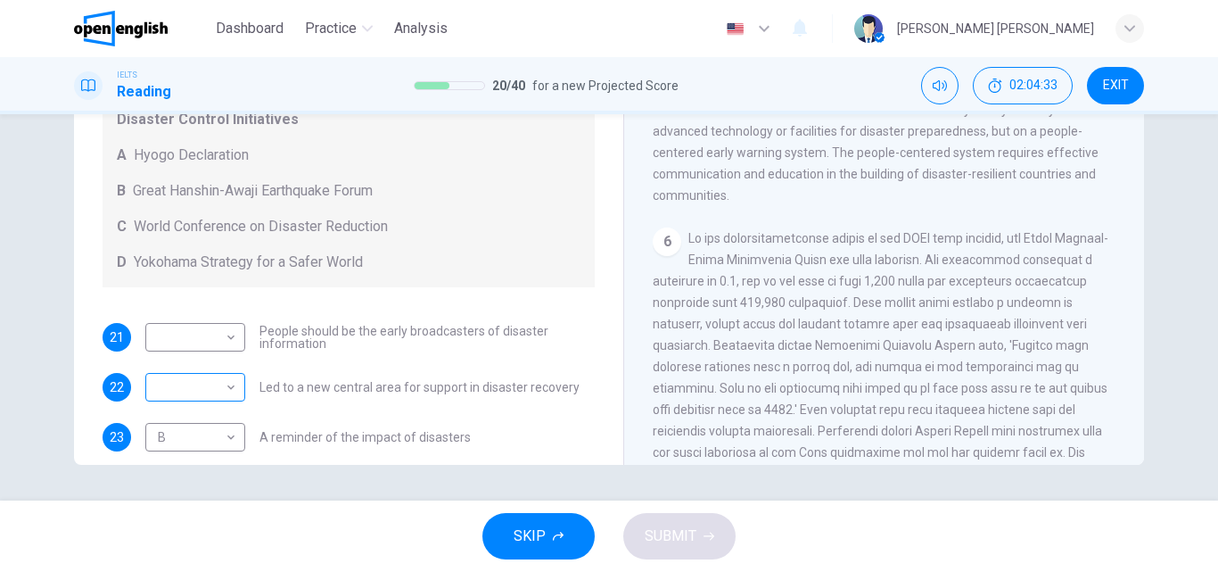
click at [183, 381] on body "This site uses cookies, as explained in our Privacy Policy . If you agree to th…" at bounding box center [609, 286] width 1218 height 572
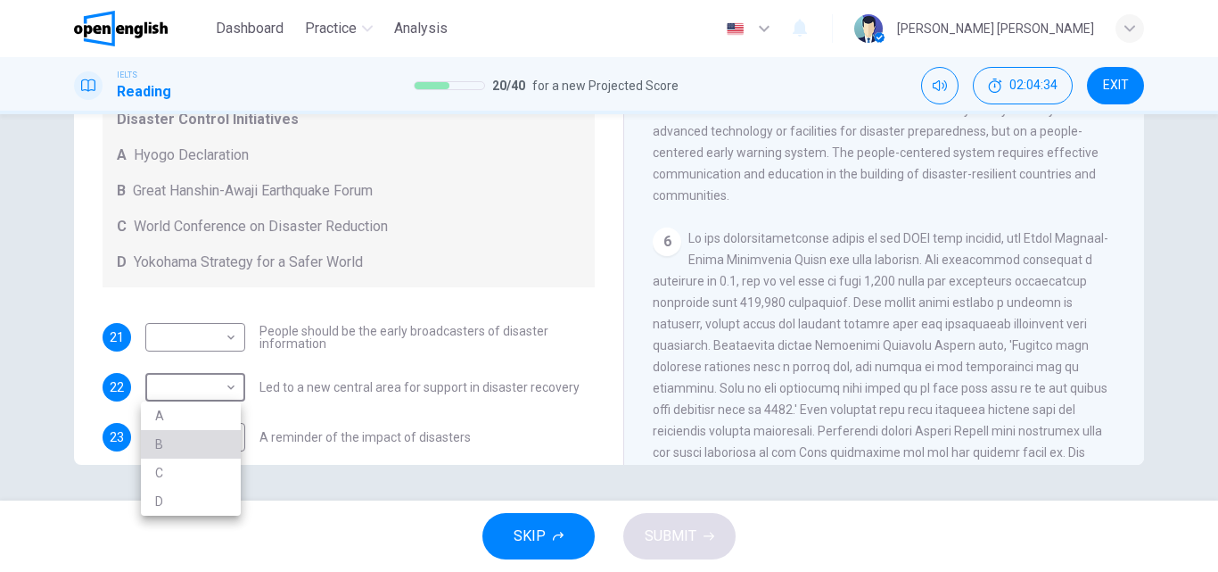
click at [181, 441] on li "B" at bounding box center [191, 444] width 100 height 29
type input "*"
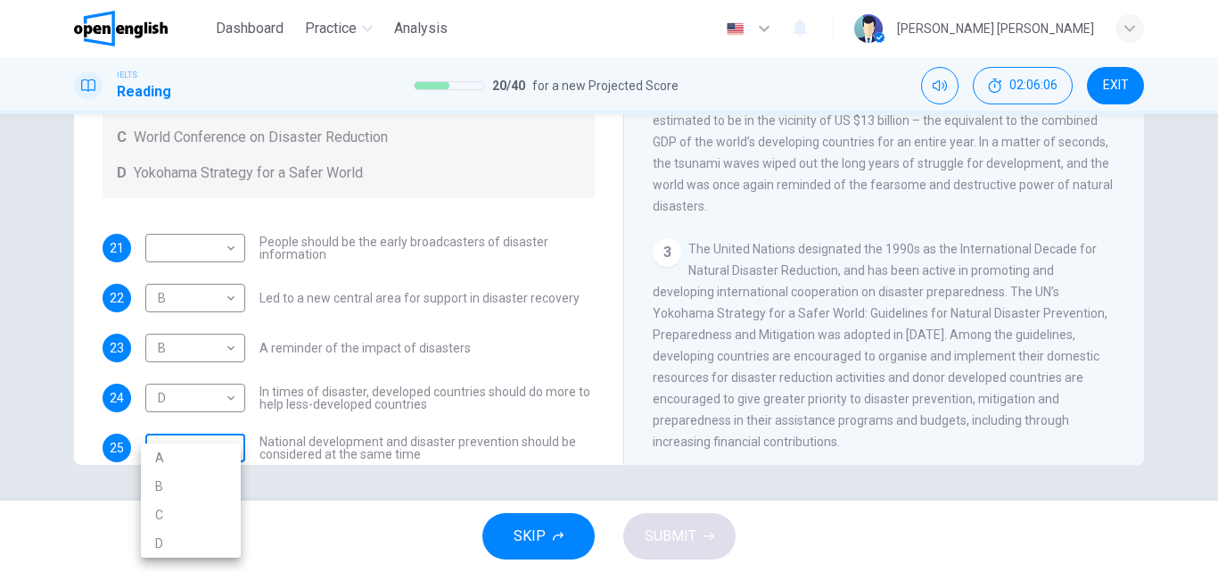
scroll to position [98, 0]
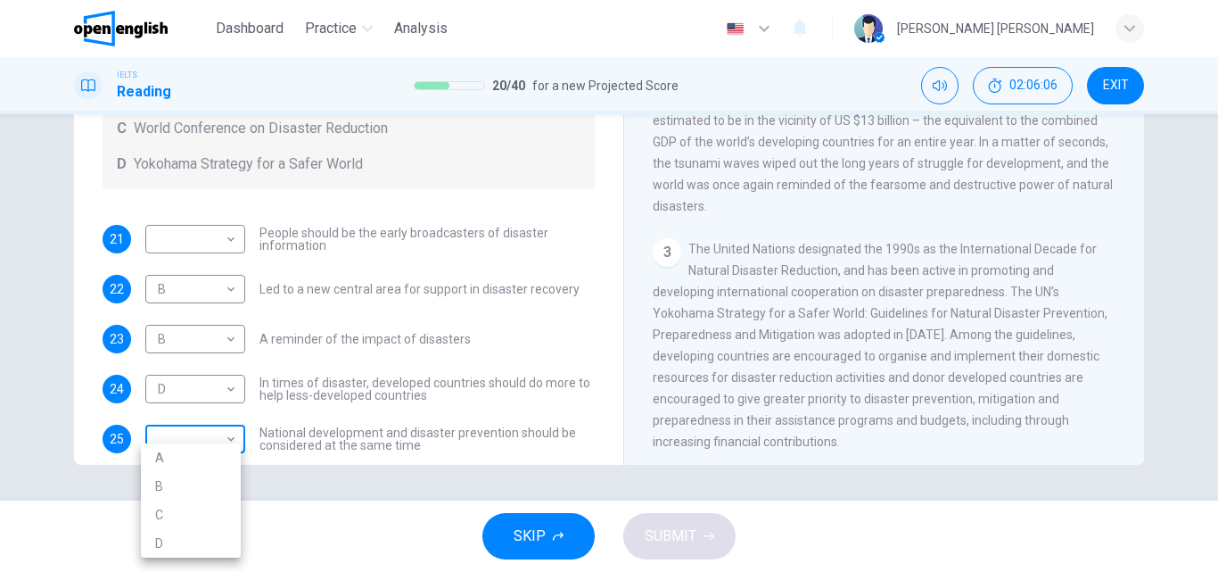
click at [175, 439] on body "This site uses cookies, as explained in our Privacy Policy . If you agree to th…" at bounding box center [609, 286] width 1218 height 572
click at [155, 514] on li "C" at bounding box center [191, 514] width 100 height 29
type input "*"
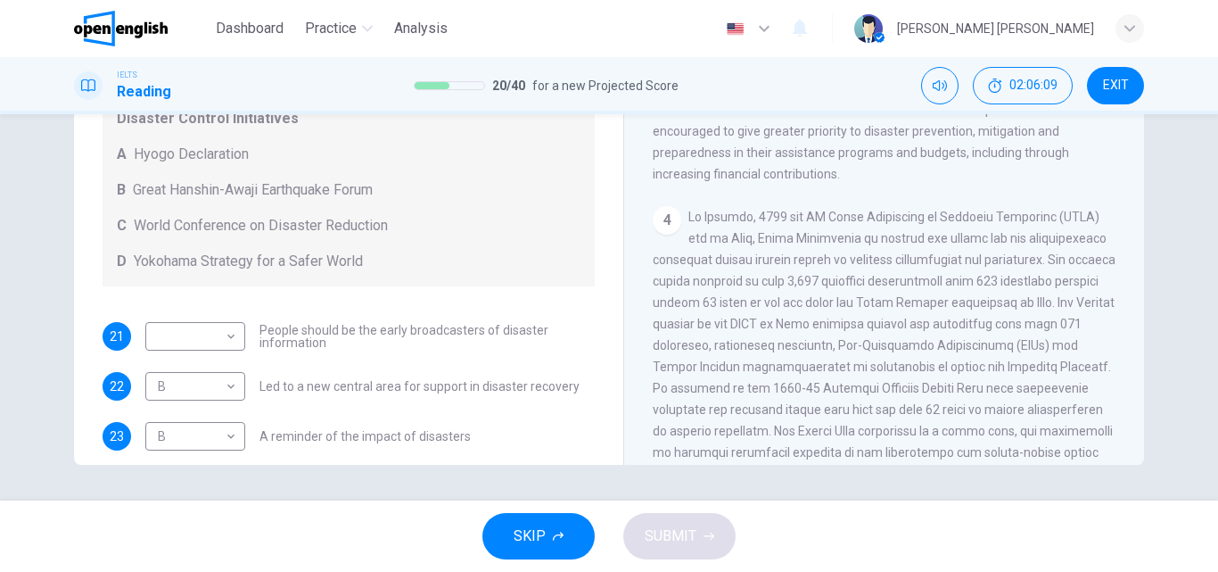
scroll to position [0, 0]
click at [194, 335] on body "This site uses cookies, as explained in our Privacy Policy . If you agree to th…" at bounding box center [609, 286] width 1218 height 572
click at [183, 365] on li "A" at bounding box center [191, 365] width 100 height 29
type input "*"
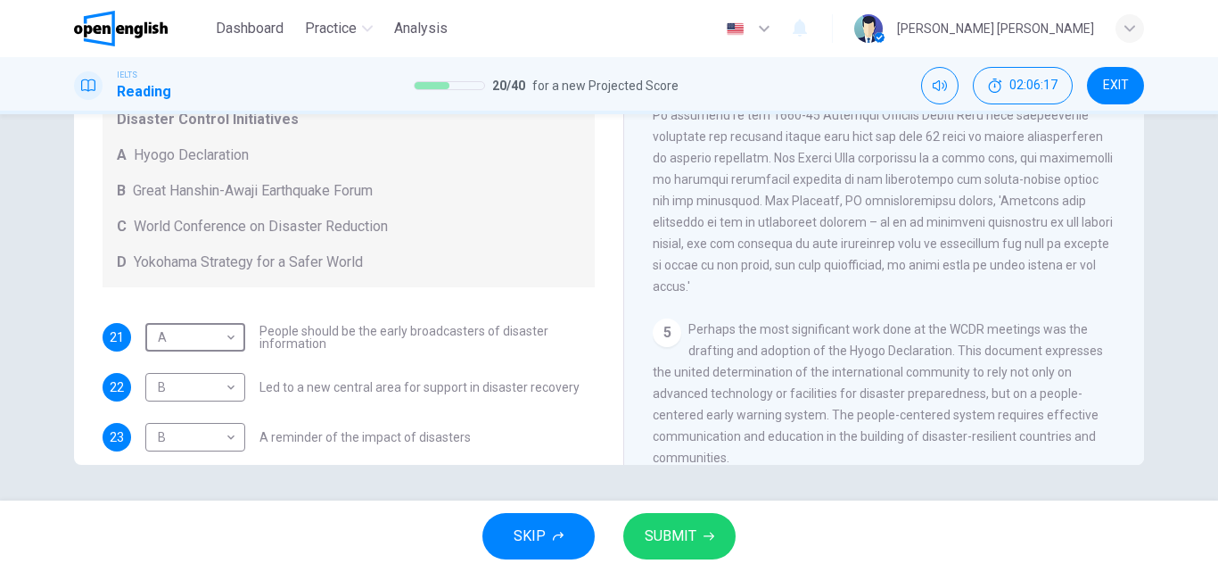
scroll to position [1070, 0]
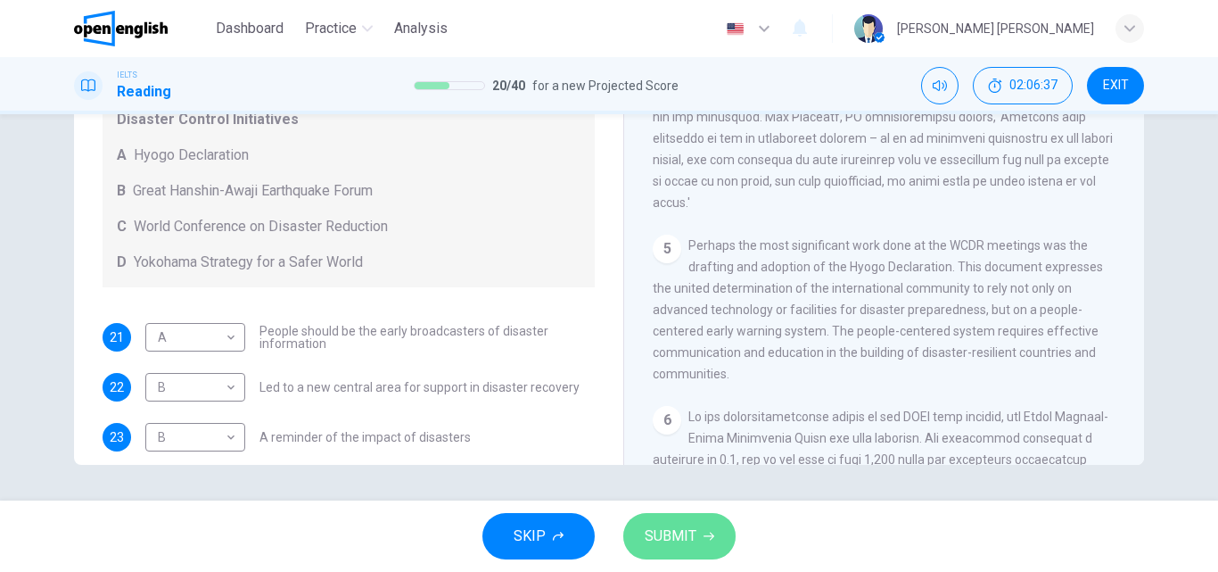
click at [682, 534] on span "SUBMIT" at bounding box center [671, 535] width 52 height 25
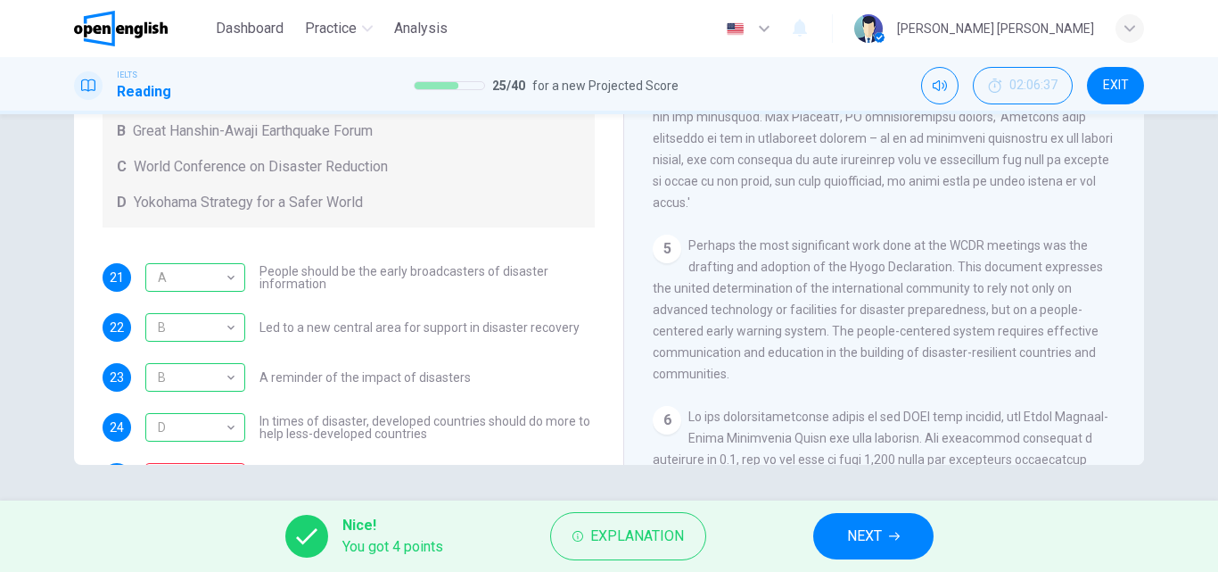
scroll to position [122, 0]
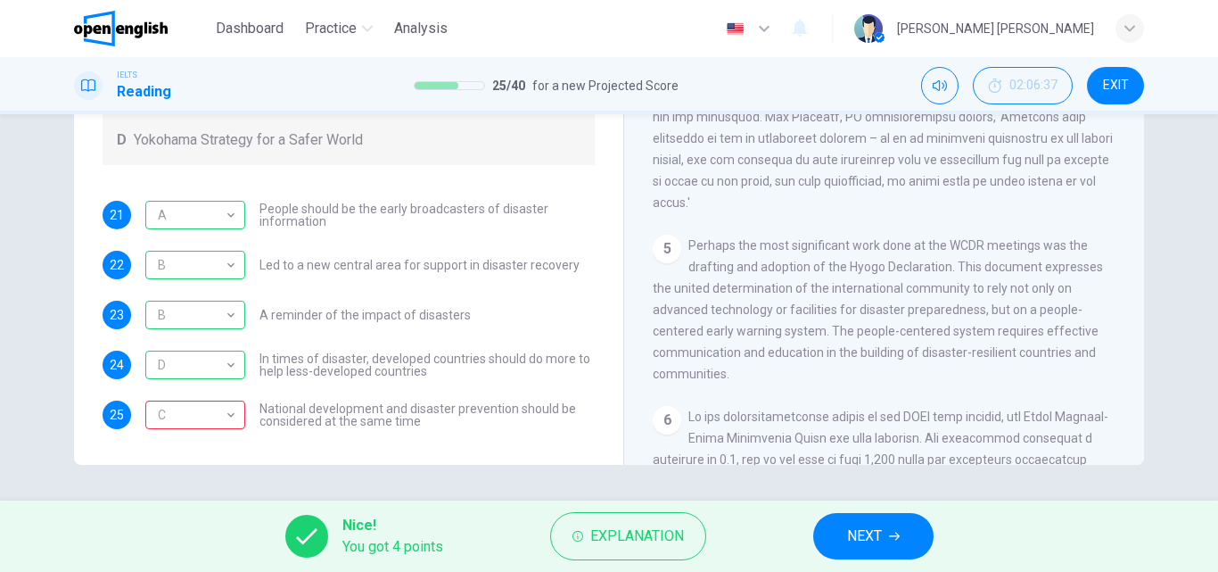
click at [635, 260] on div "Preparing for the Threat CLICK TO ZOOM Click to Zoom 1 It is an unfortunate fac…" at bounding box center [883, 169] width 521 height 648
click at [878, 530] on span "NEXT" at bounding box center [864, 535] width 35 height 25
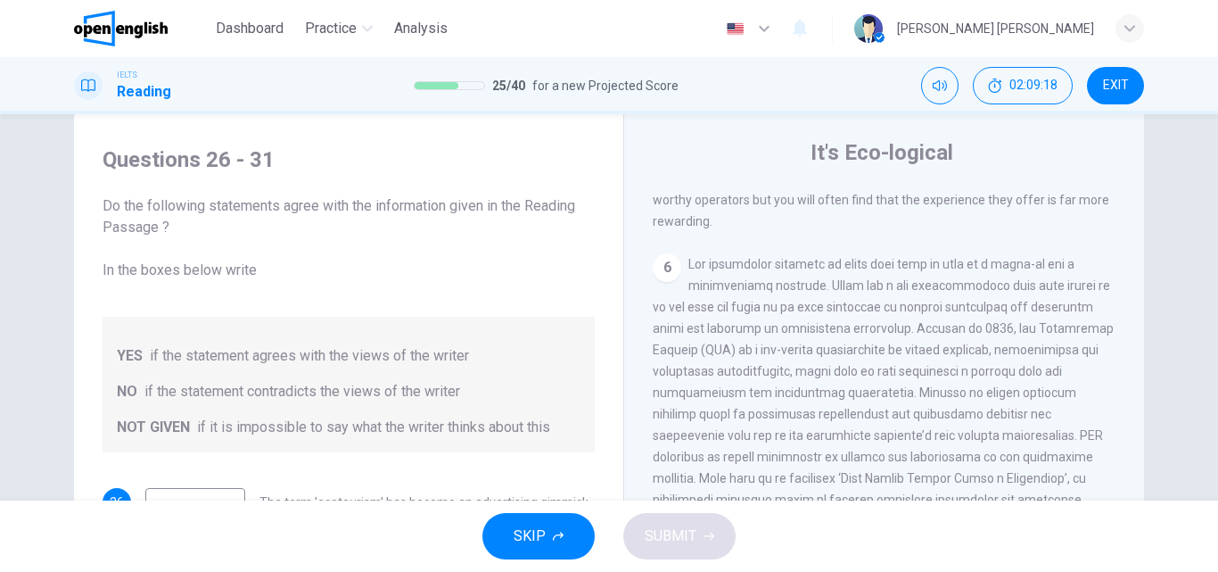
scroll to position [0, 0]
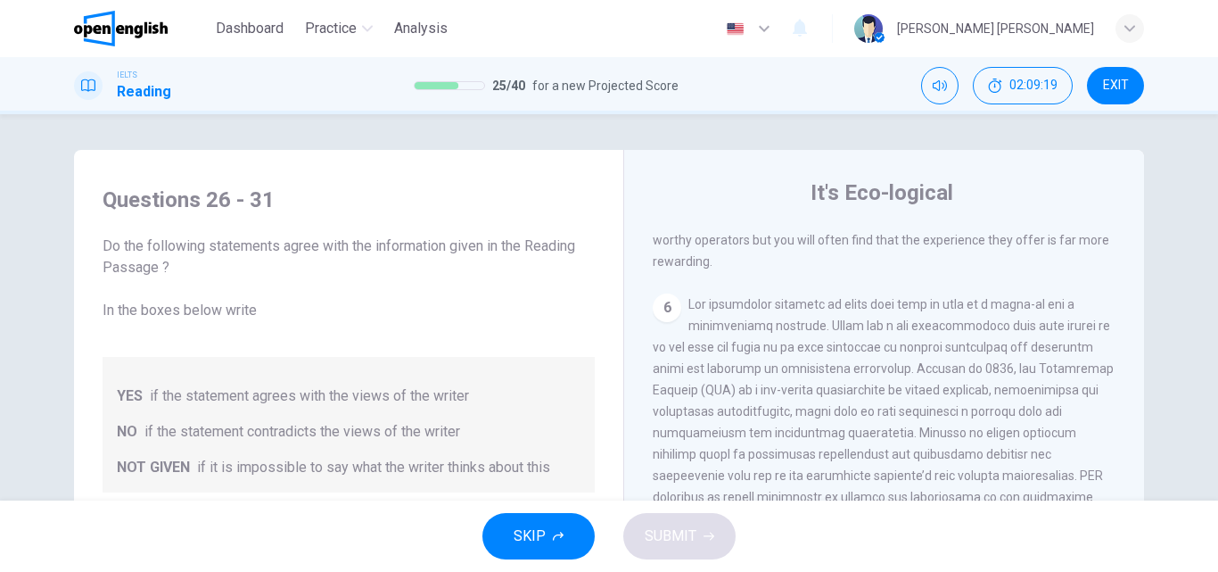
click at [643, 279] on div "It's Eco-logical CLICK TO ZOOM Click to Zoom 1 Planning an eco-friendly holiday…" at bounding box center [883, 474] width 521 height 648
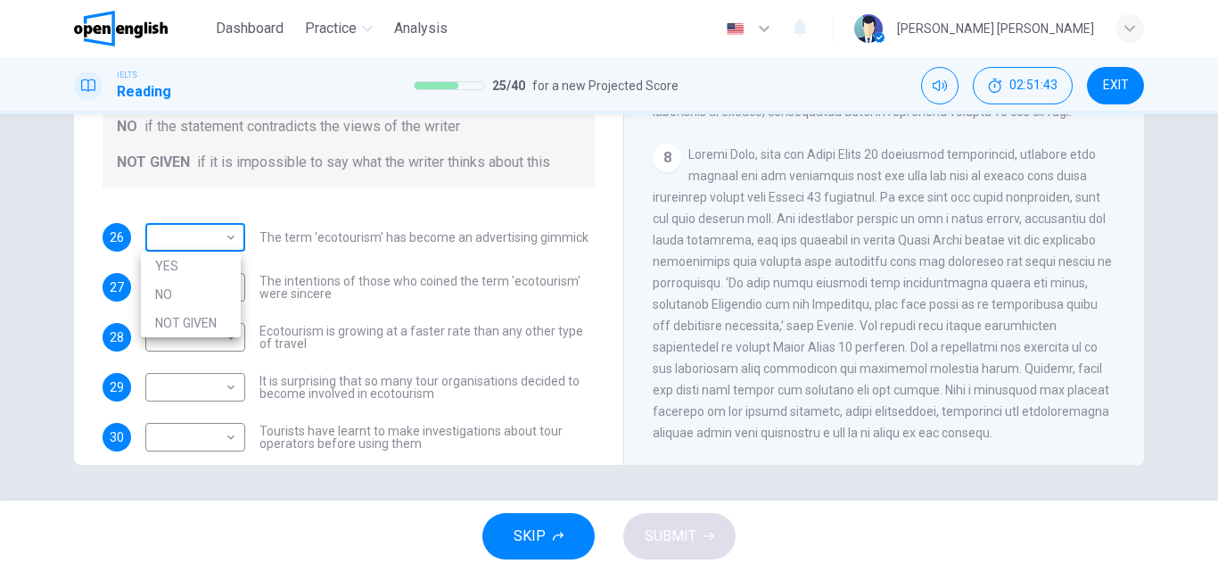
click at [188, 233] on body "This site uses cookies, as explained in our Privacy Policy . If you agree to th…" at bounding box center [609, 286] width 1218 height 572
click at [163, 297] on li "NO" at bounding box center [191, 294] width 100 height 29
type input "**"
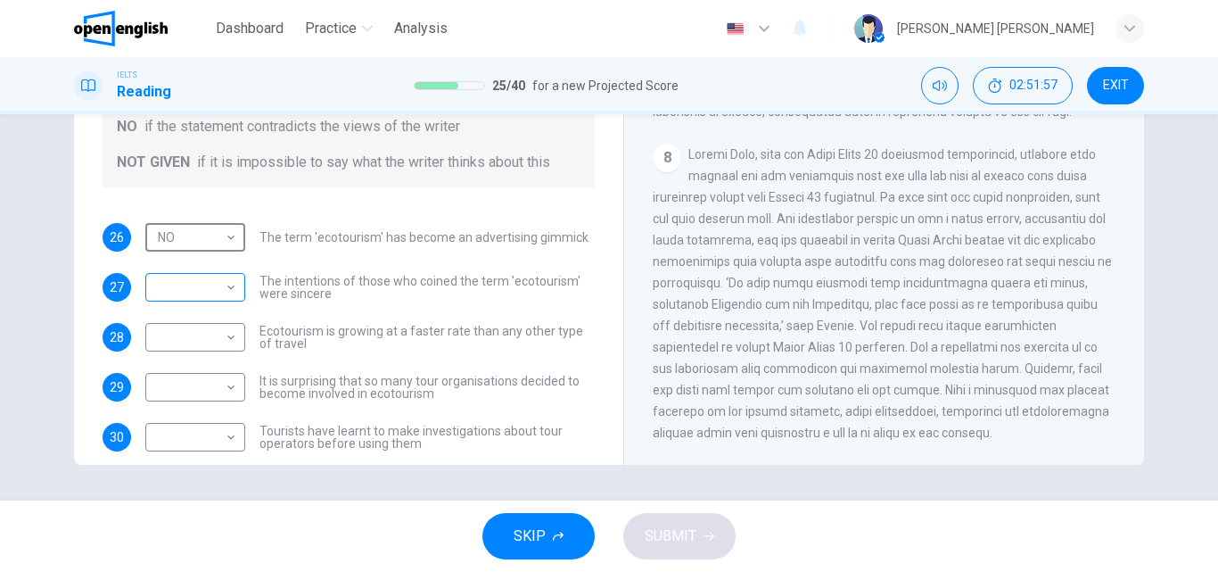
click at [202, 299] on body "This site uses cookies, as explained in our Privacy Policy . If you agree to th…" at bounding box center [609, 286] width 1218 height 572
click at [194, 320] on li "YES" at bounding box center [191, 315] width 100 height 29
type input "***"
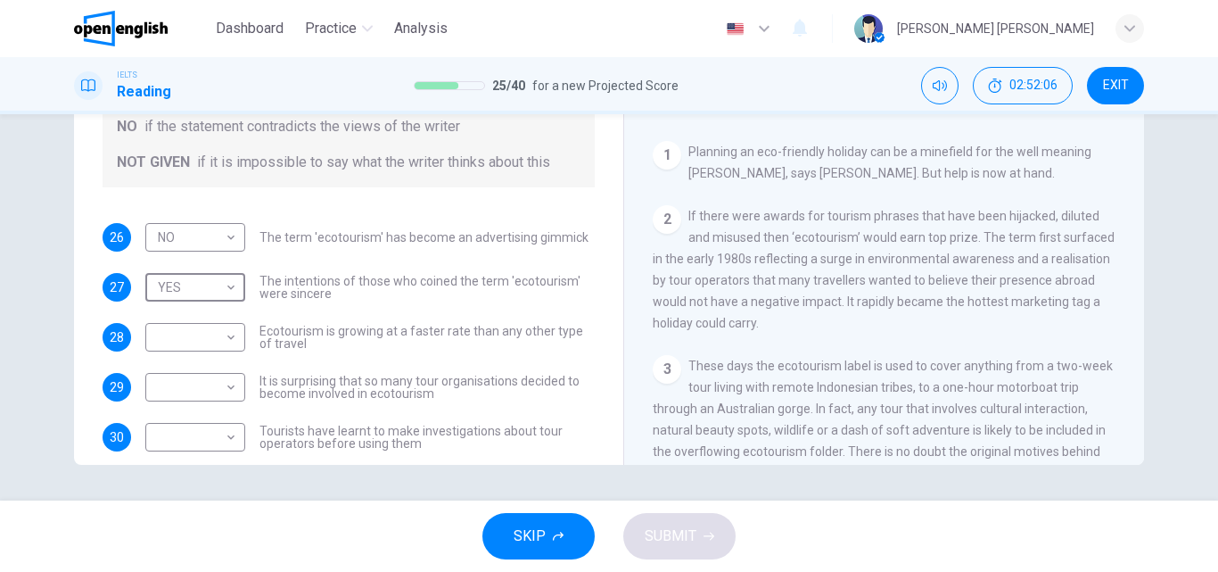
scroll to position [178, 0]
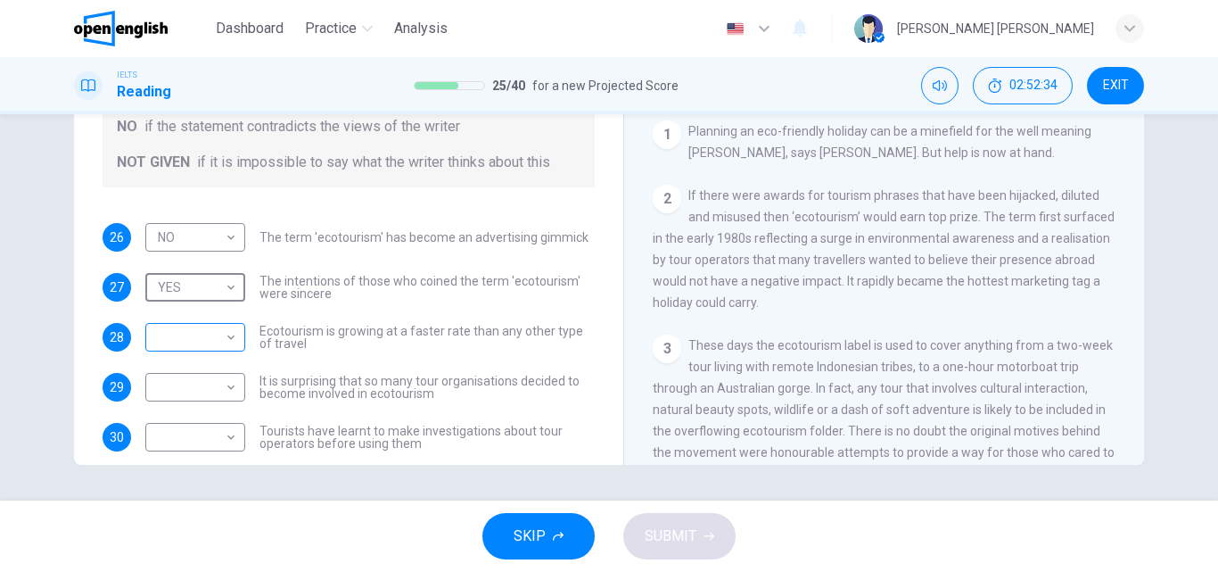
click at [208, 335] on body "This site uses cookies, as explained in our Privacy Policy . If you agree to th…" at bounding box center [609, 286] width 1218 height 572
click at [187, 419] on li "NOT GIVEN" at bounding box center [191, 422] width 100 height 29
type input "*********"
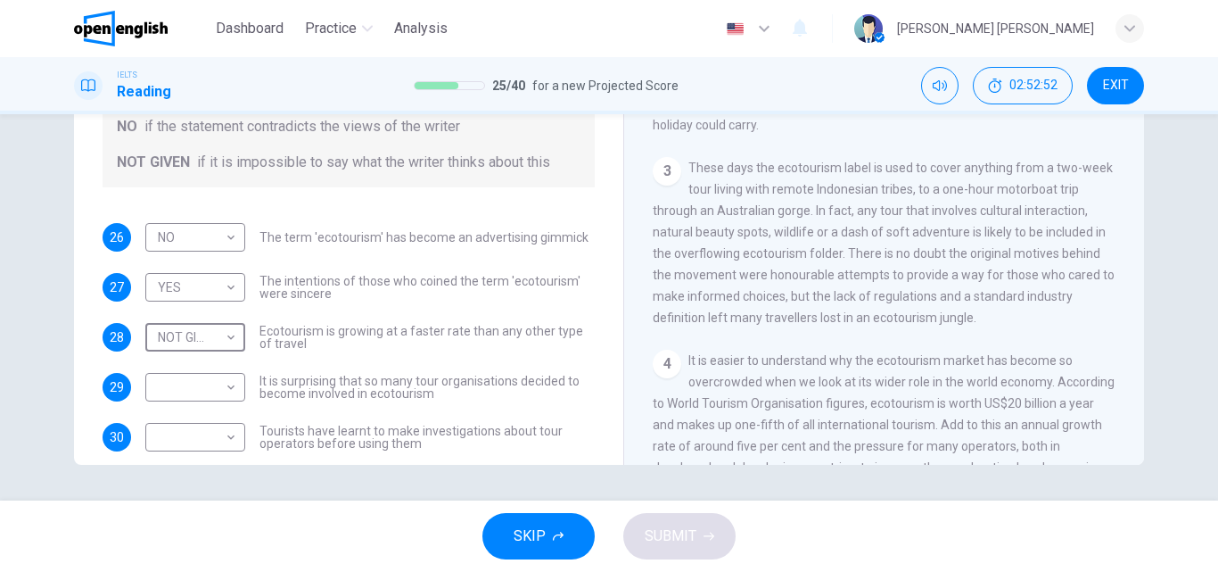
scroll to position [357, 0]
click at [194, 392] on body "This site uses cookies, as explained in our Privacy Policy . If you agree to th…" at bounding box center [609, 286] width 1218 height 572
click at [177, 443] on li "NO" at bounding box center [191, 444] width 100 height 29
type input "**"
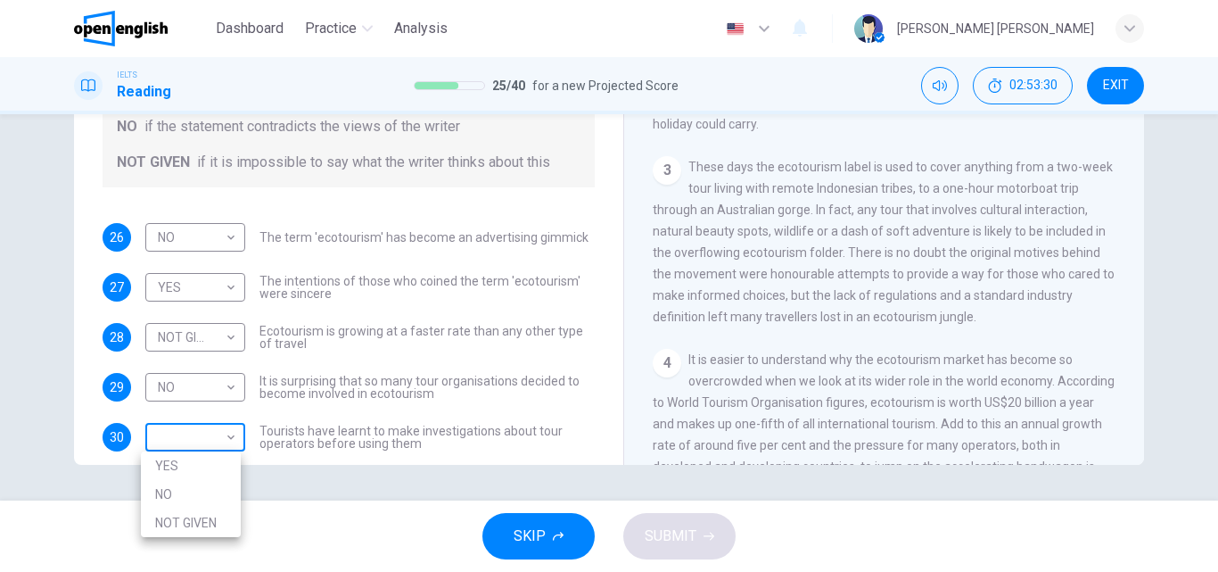
click at [185, 441] on body "This site uses cookies, as explained in our Privacy Policy . If you agree to th…" at bounding box center [609, 286] width 1218 height 572
click at [179, 530] on li "NOT GIVEN" at bounding box center [191, 522] width 100 height 29
type input "*********"
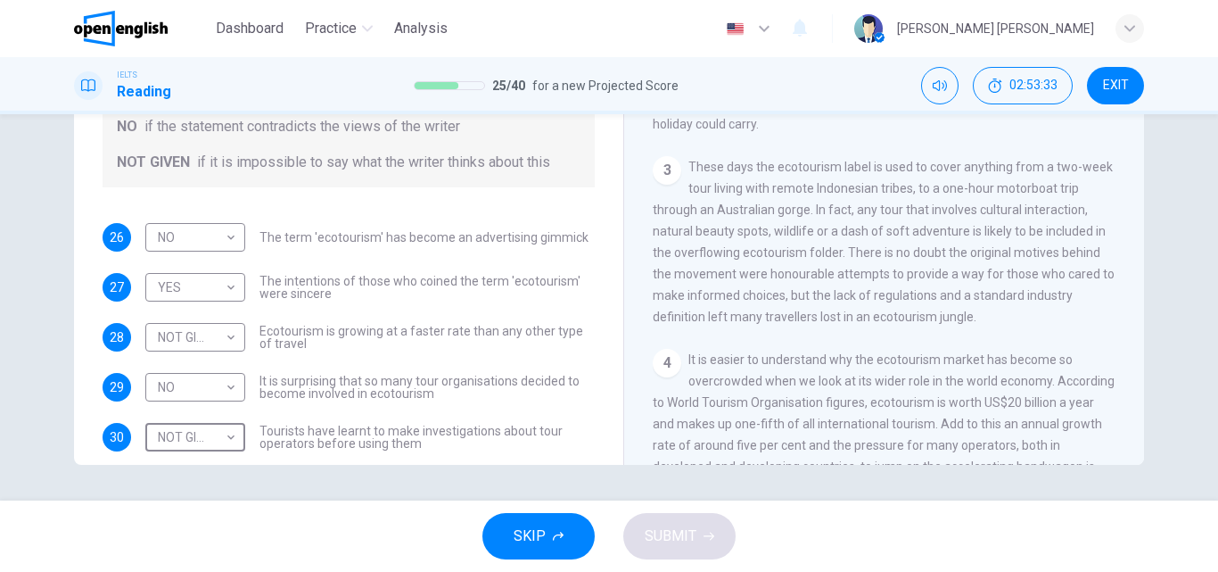
click at [545, 537] on span "SKIP" at bounding box center [530, 535] width 32 height 25
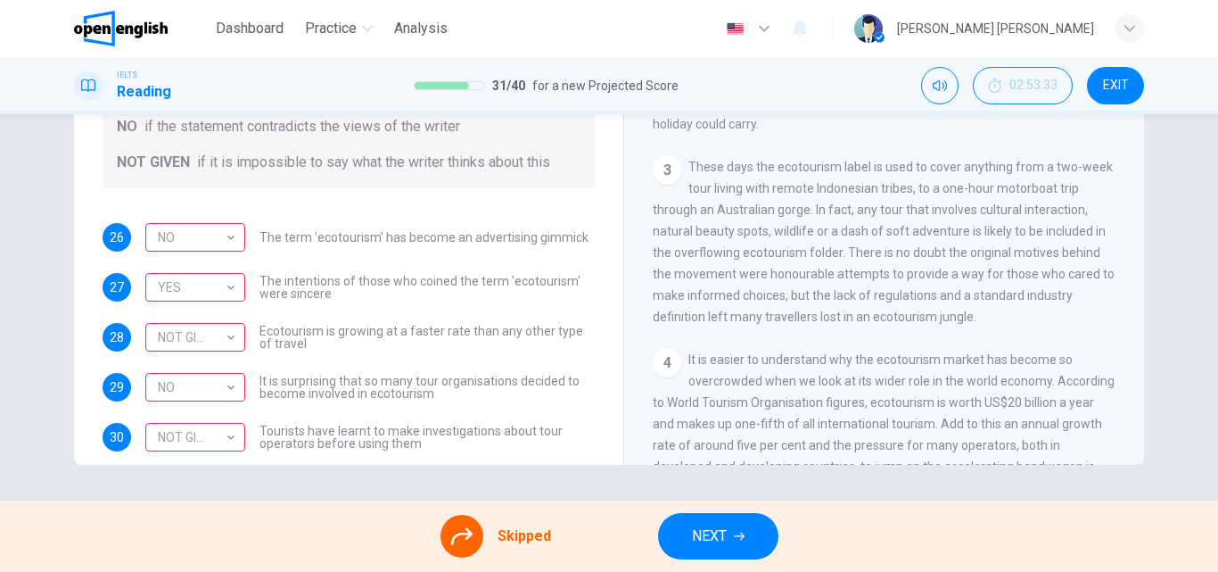
click at [750, 533] on button "NEXT" at bounding box center [718, 536] width 120 height 46
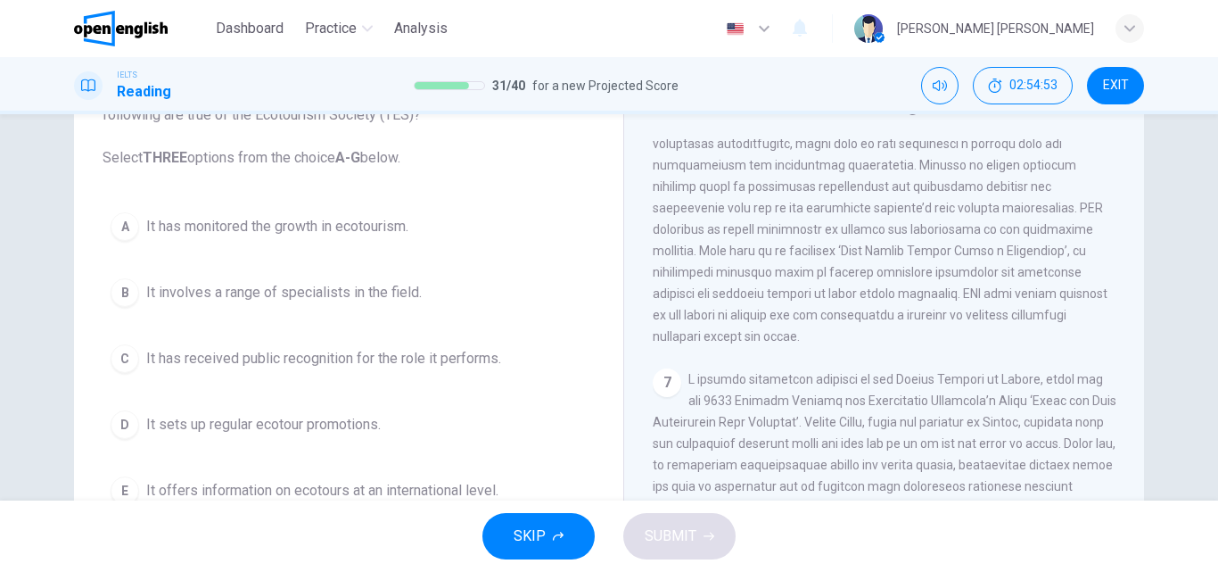
scroll to position [178, 0]
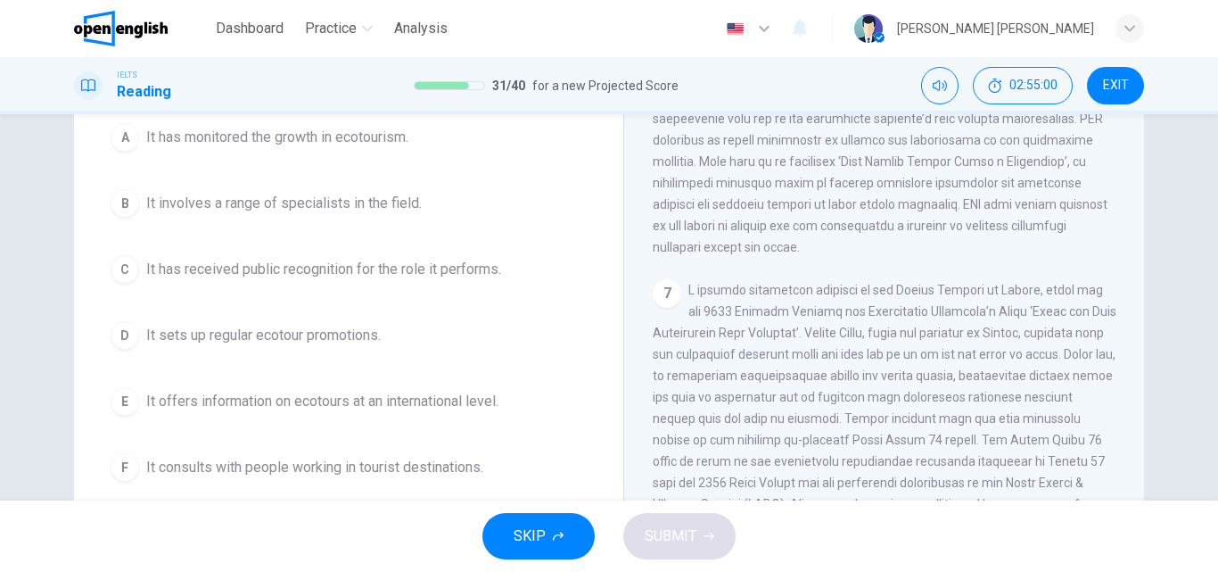
click at [289, 345] on span "It sets up regular ecotour promotions." at bounding box center [263, 335] width 235 height 21
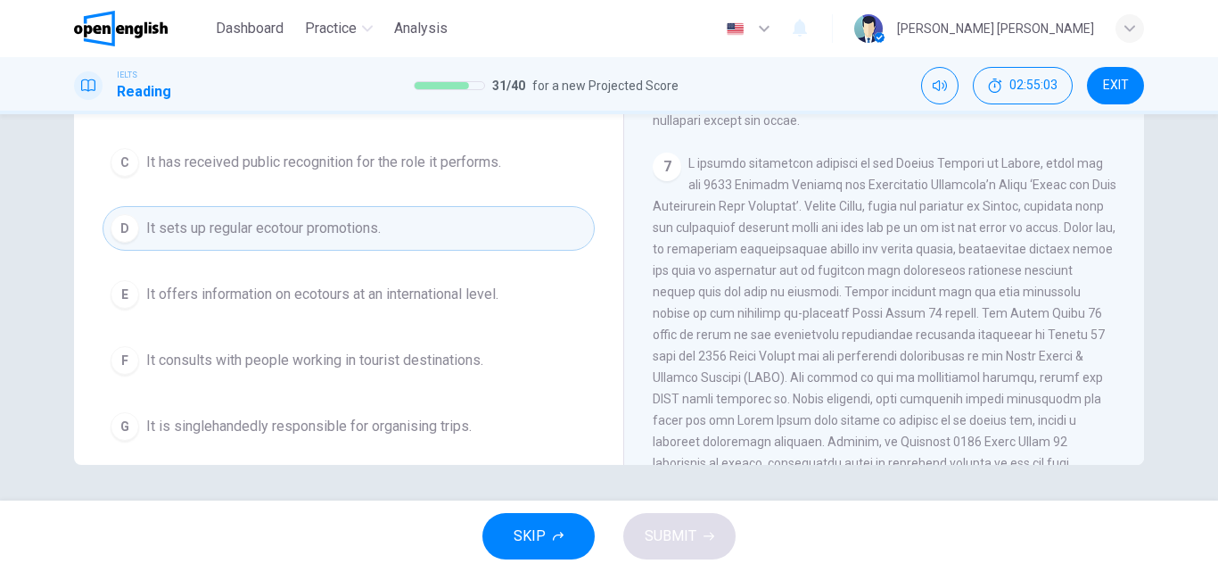
scroll to position [63, 0]
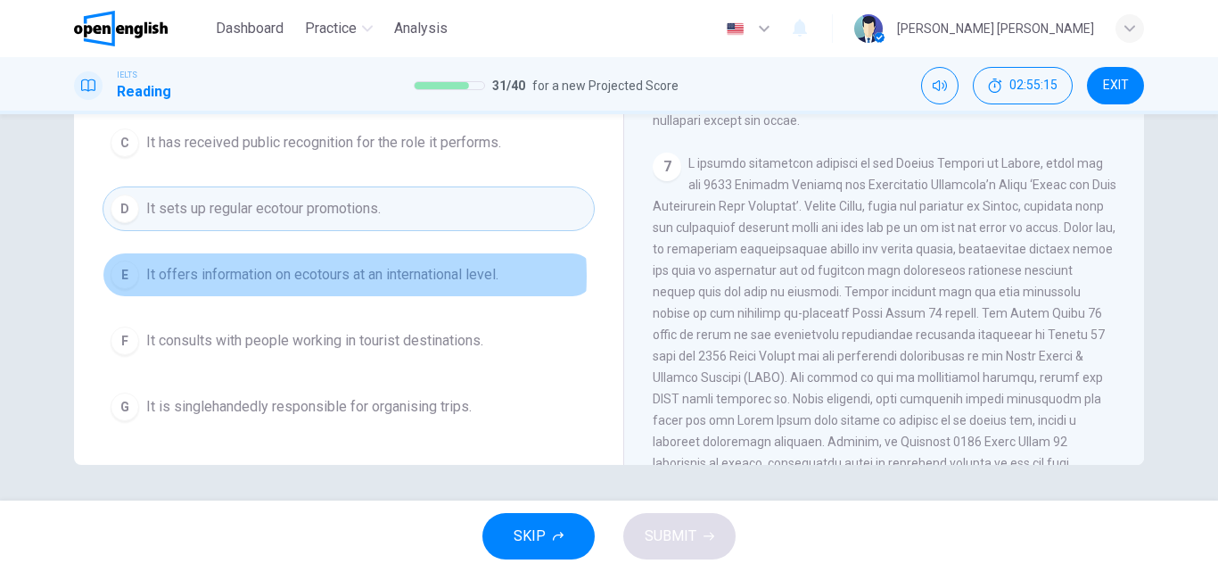
click at [318, 276] on span "It offers information on ecotours at an international level." at bounding box center [322, 274] width 352 height 21
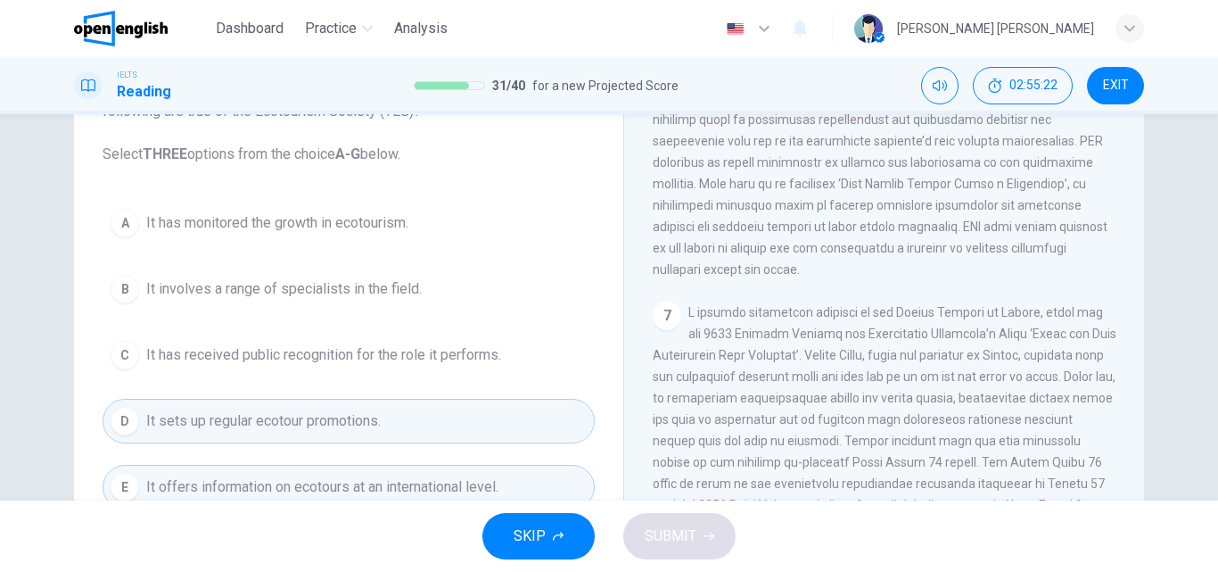
scroll to position [127, 0]
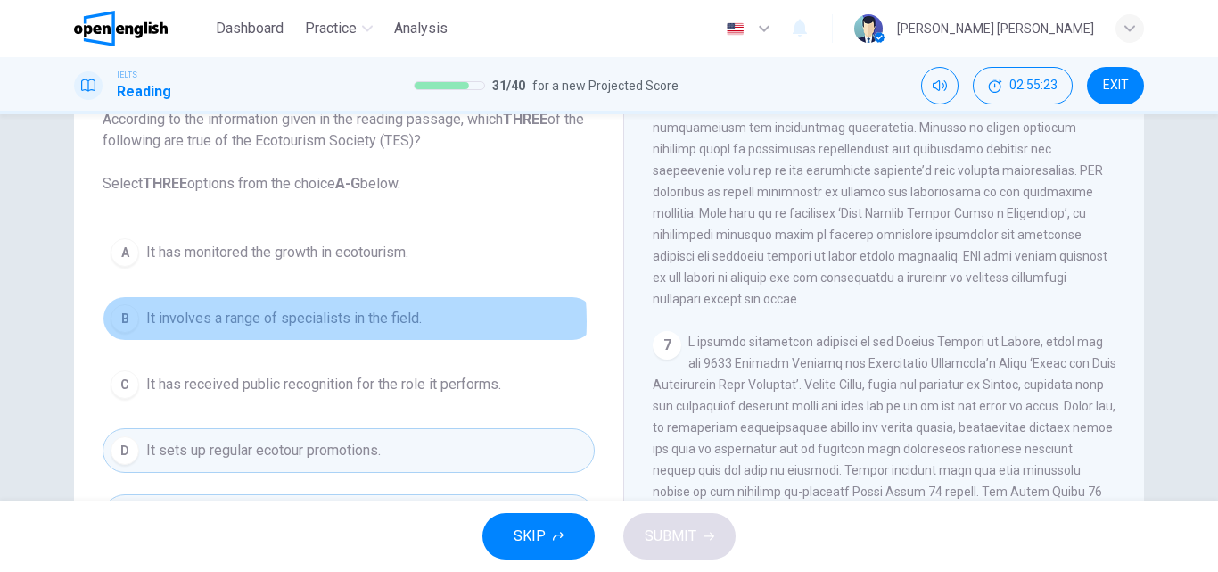
click at [317, 321] on span "It involves a range of specialists in the field." at bounding box center [284, 318] width 276 height 21
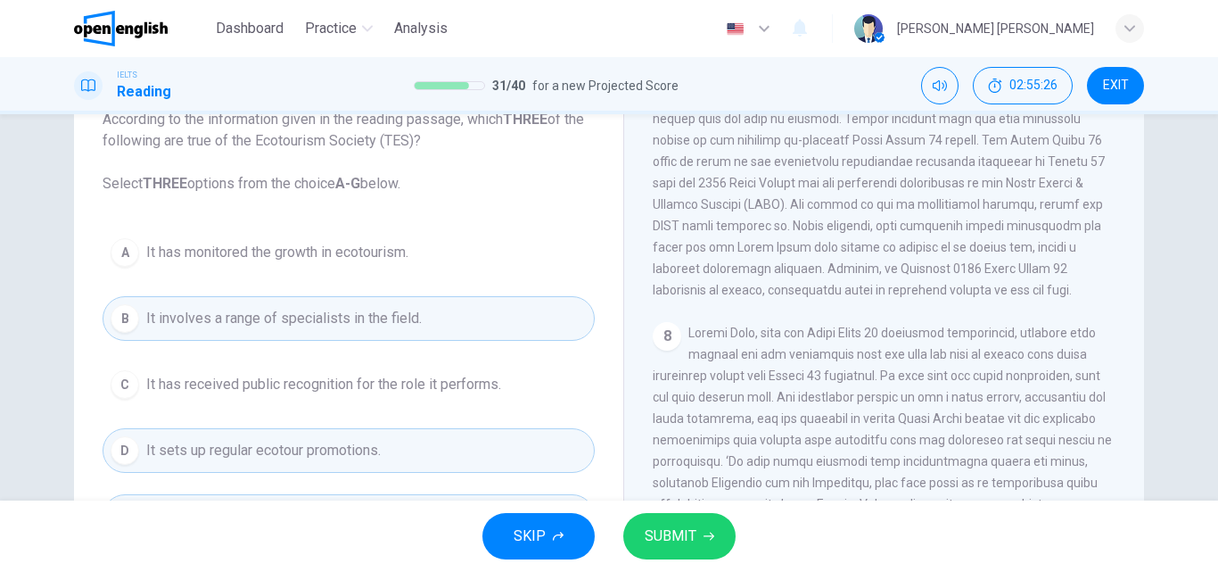
scroll to position [1833, 0]
click at [680, 532] on span "SUBMIT" at bounding box center [671, 535] width 52 height 25
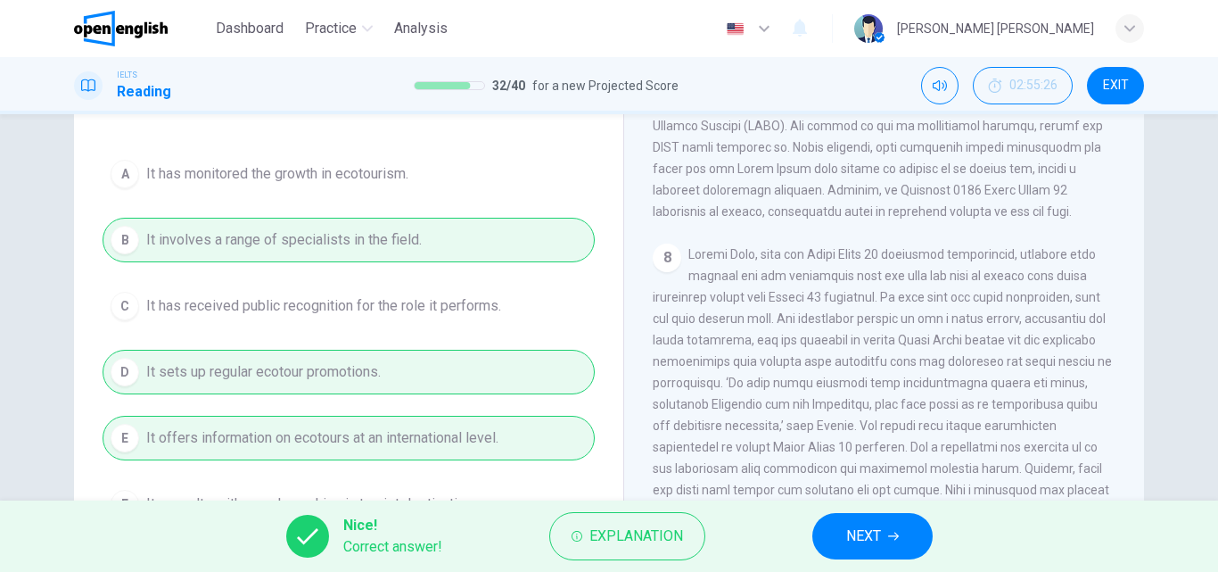
scroll to position [305, 0]
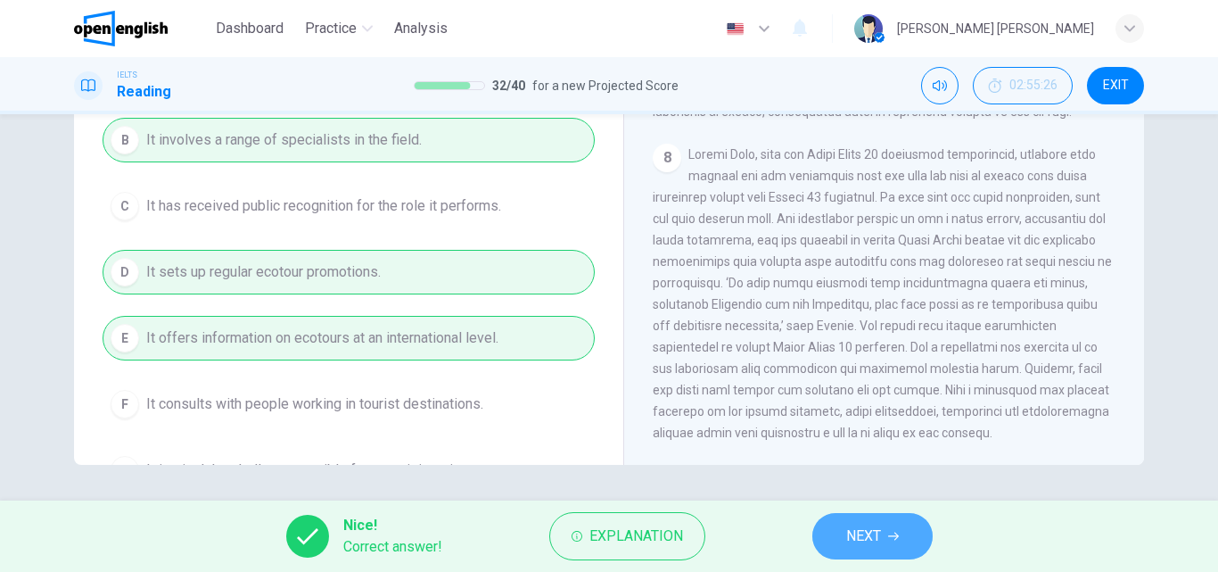
click at [867, 531] on span "NEXT" at bounding box center [863, 535] width 35 height 25
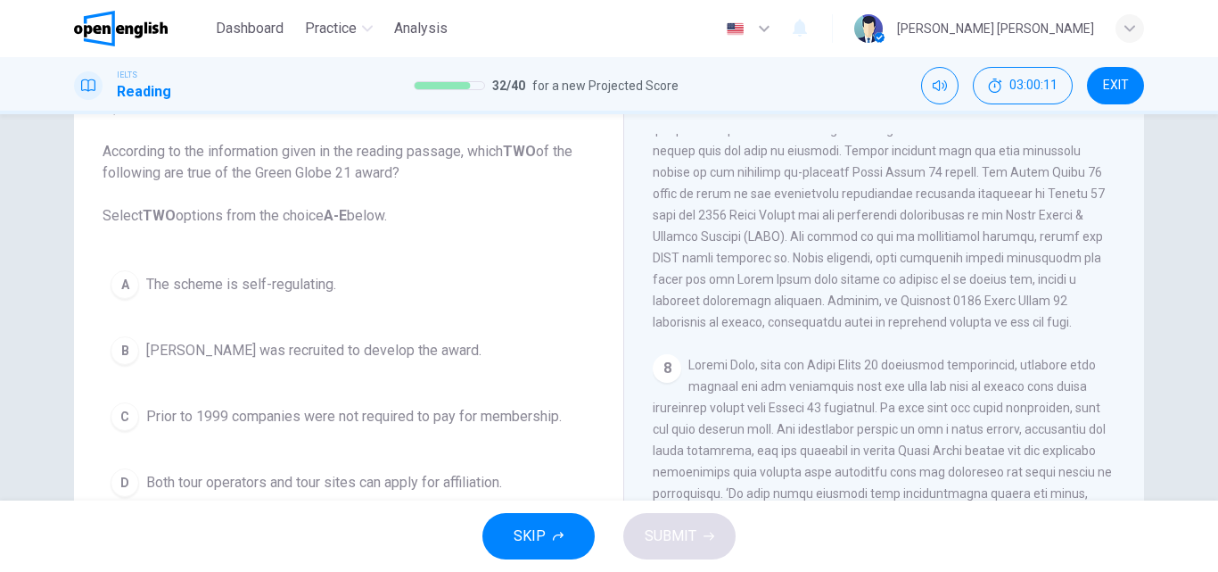
scroll to position [89, 0]
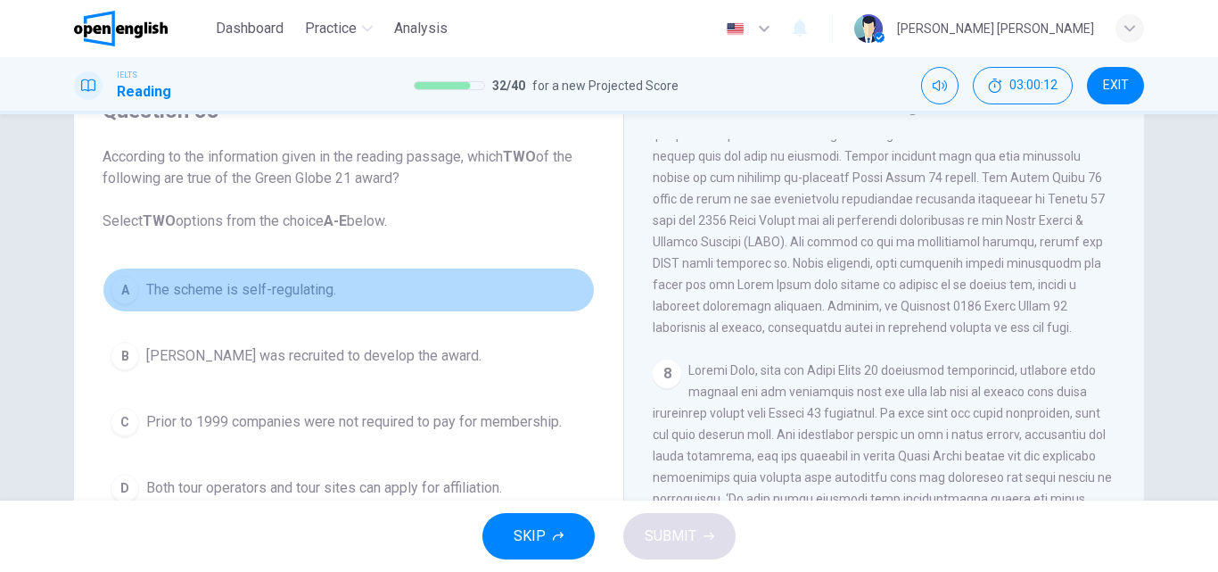
click at [193, 295] on span "The scheme is self-regulating." at bounding box center [241, 289] width 190 height 21
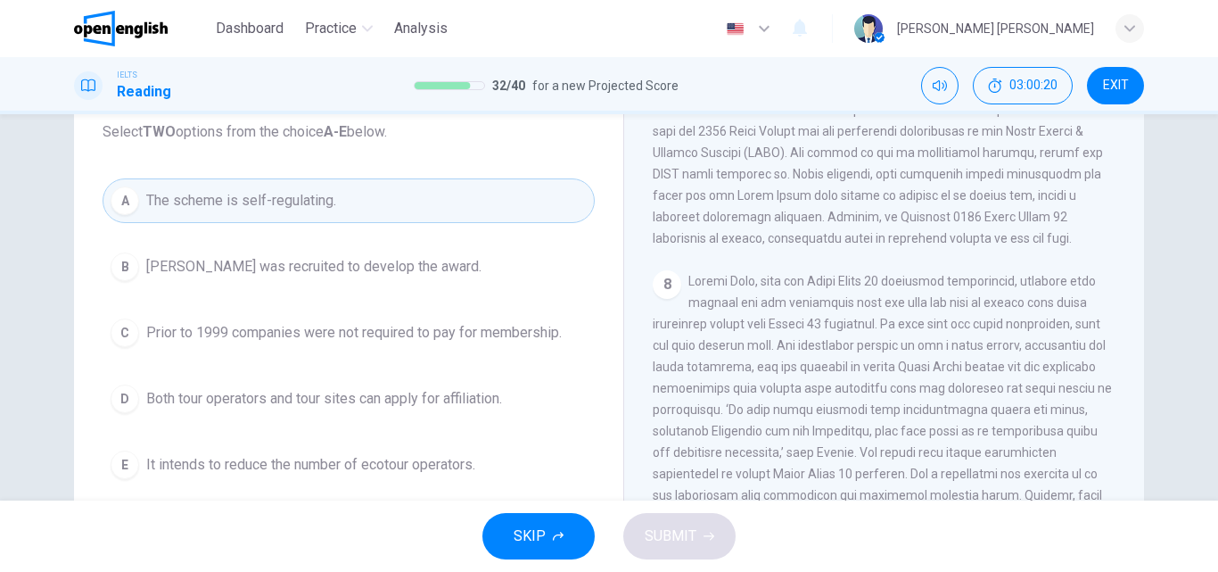
scroll to position [268, 0]
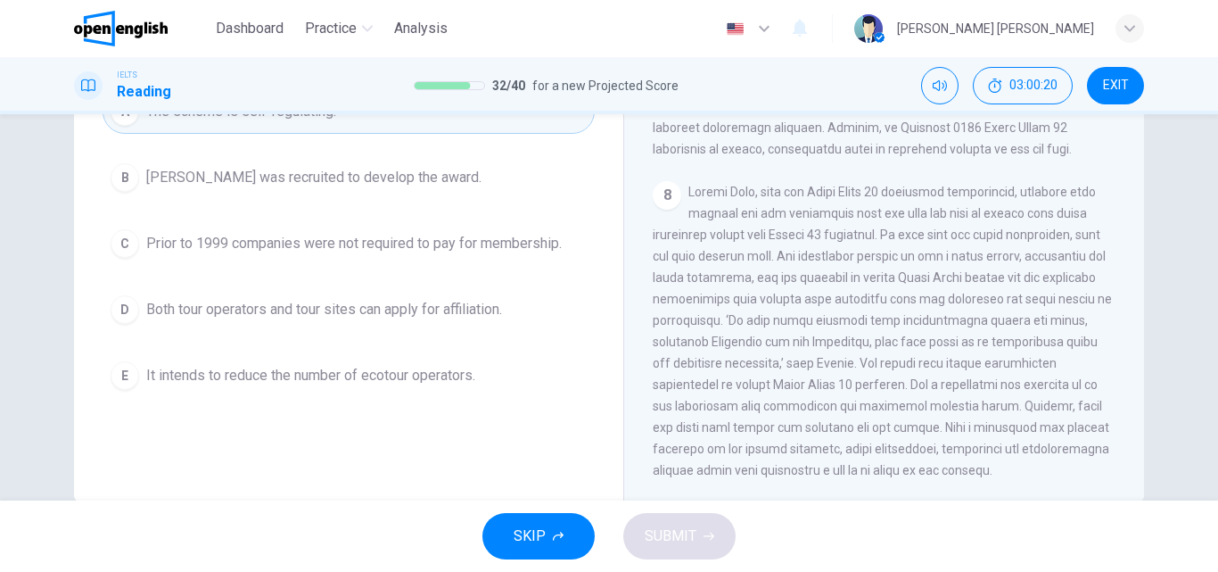
click at [432, 379] on span "It intends to reduce the number of ecotour operators." at bounding box center [310, 375] width 329 height 21
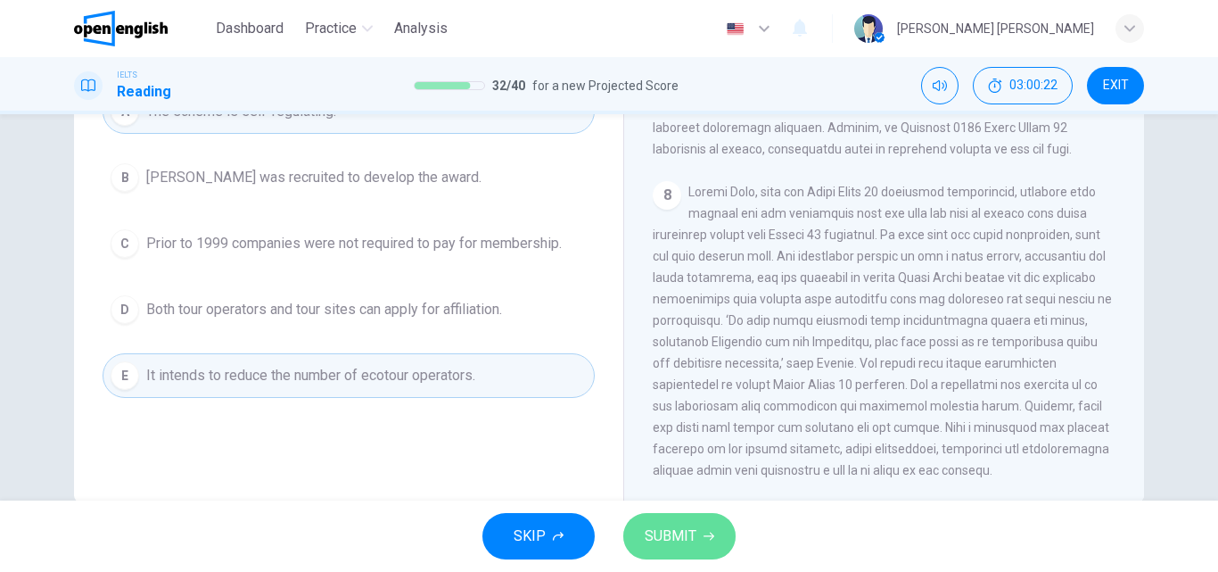
click at [702, 542] on button "SUBMIT" at bounding box center [679, 536] width 112 height 46
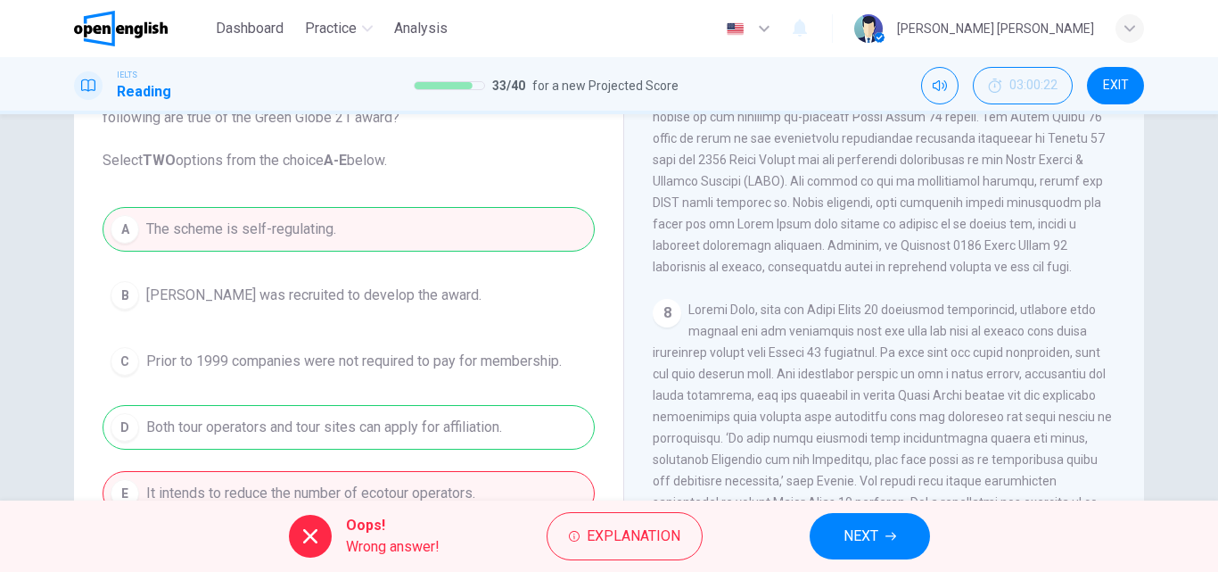
scroll to position [178, 0]
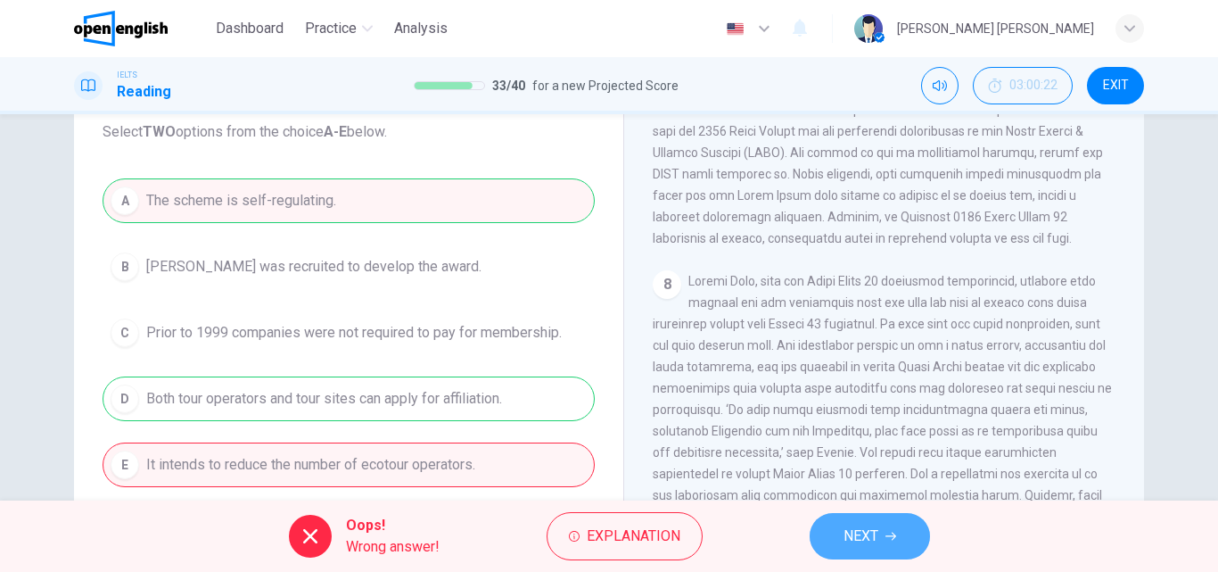
click at [869, 535] on span "NEXT" at bounding box center [861, 535] width 35 height 25
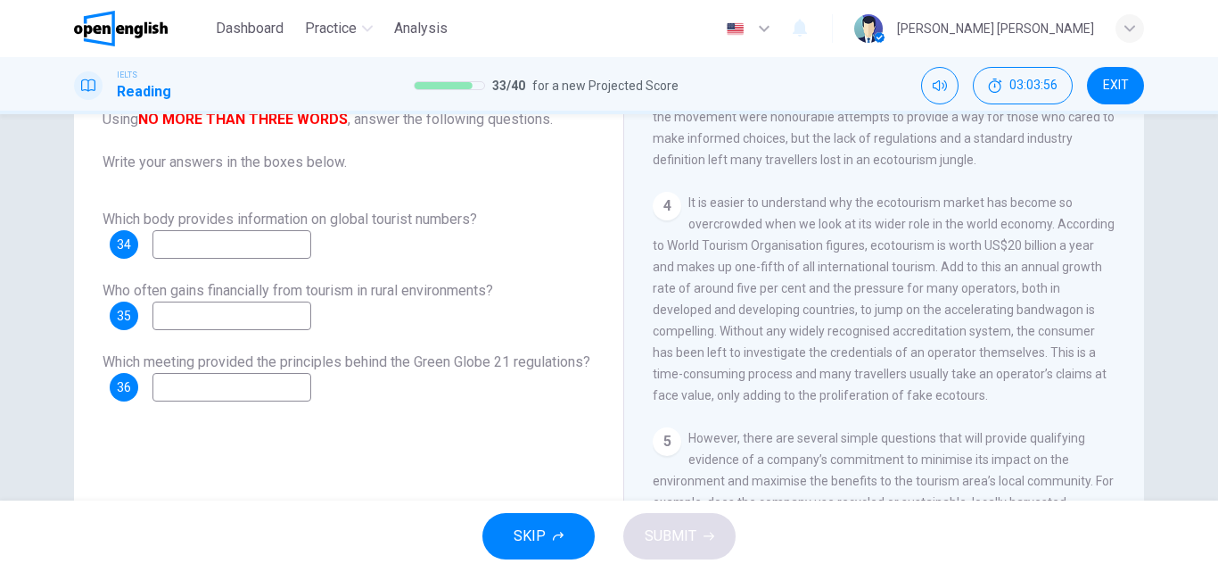
scroll to position [624, 0]
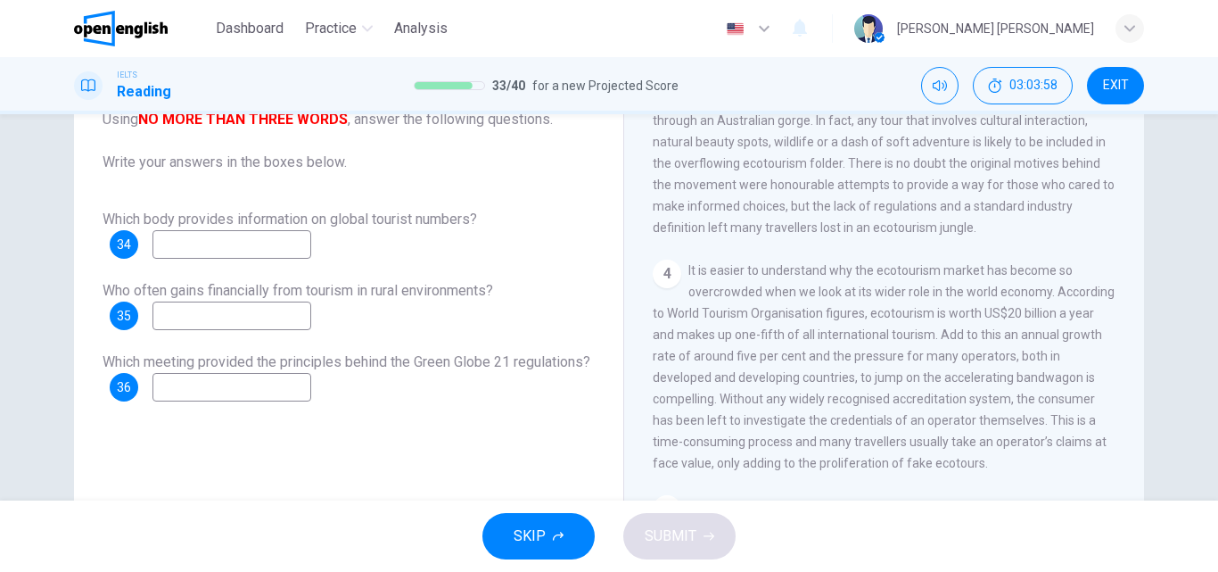
click at [296, 243] on input at bounding box center [231, 244] width 159 height 29
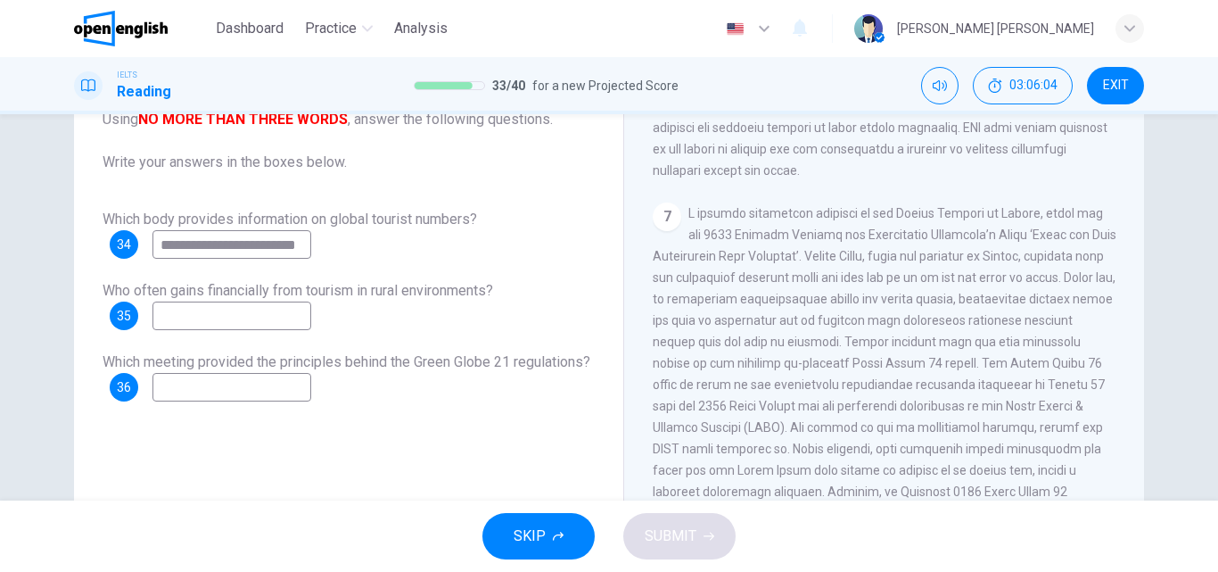
scroll to position [1605, 0]
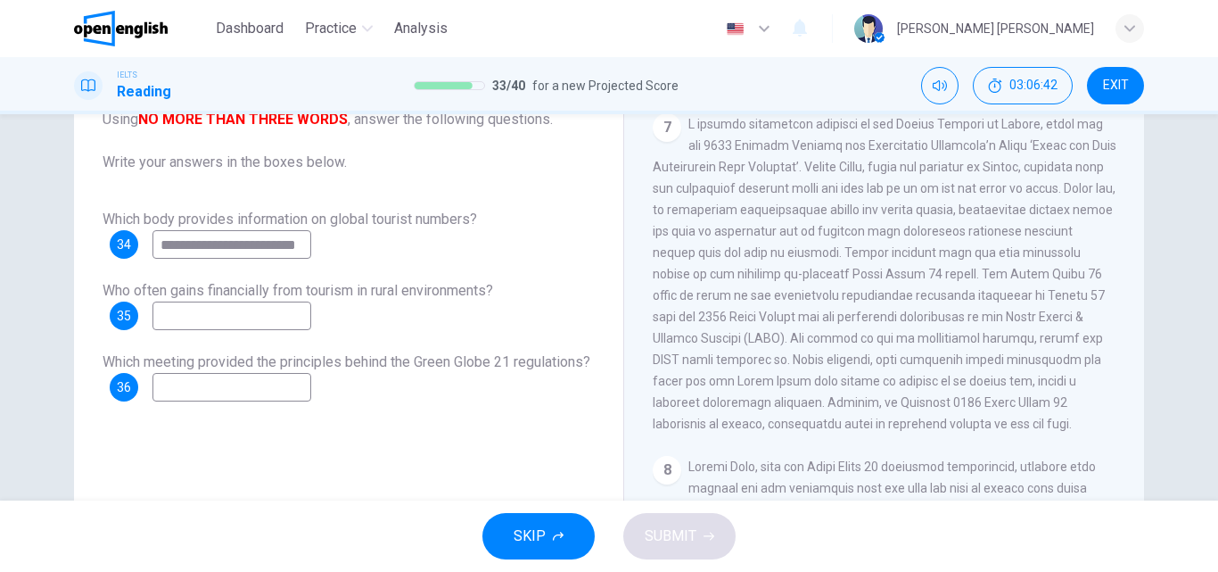
type input "**********"
click at [311, 390] on input at bounding box center [231, 387] width 159 height 29
type input "**********"
click at [293, 317] on input at bounding box center [231, 315] width 159 height 29
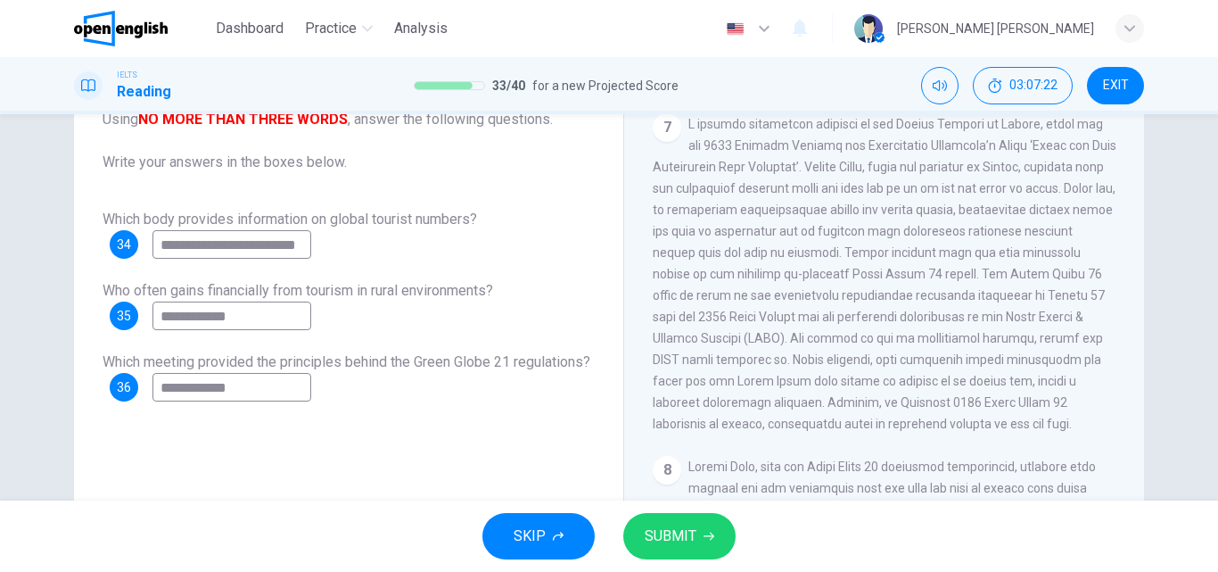
type input "**********"
click at [673, 539] on span "SUBMIT" at bounding box center [671, 535] width 52 height 25
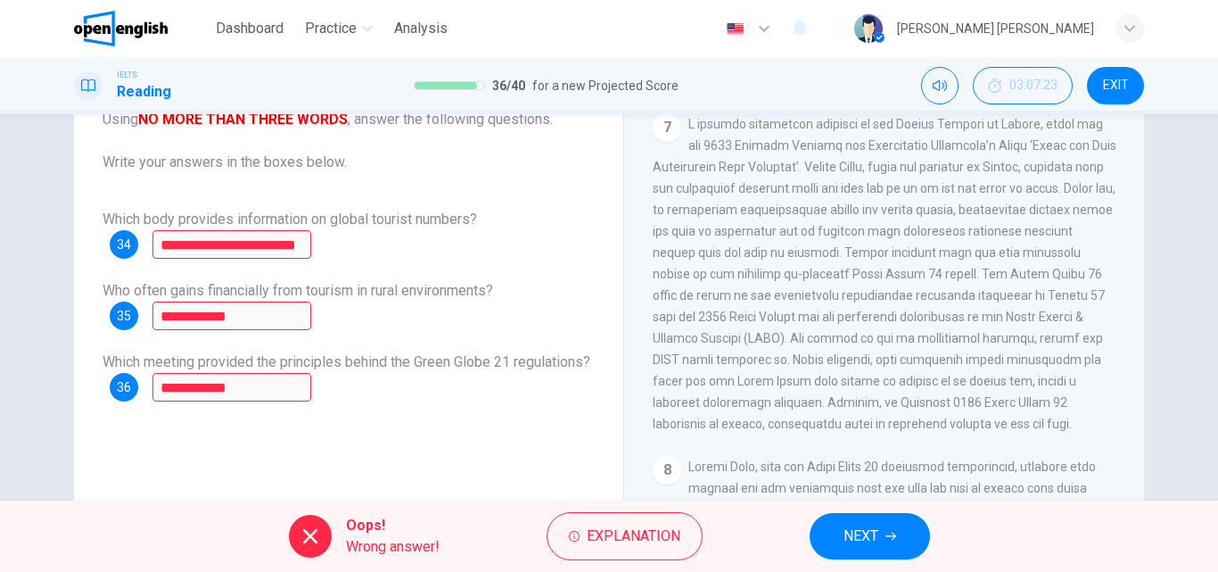
click at [673, 539] on span "Explanation" at bounding box center [634, 535] width 94 height 25
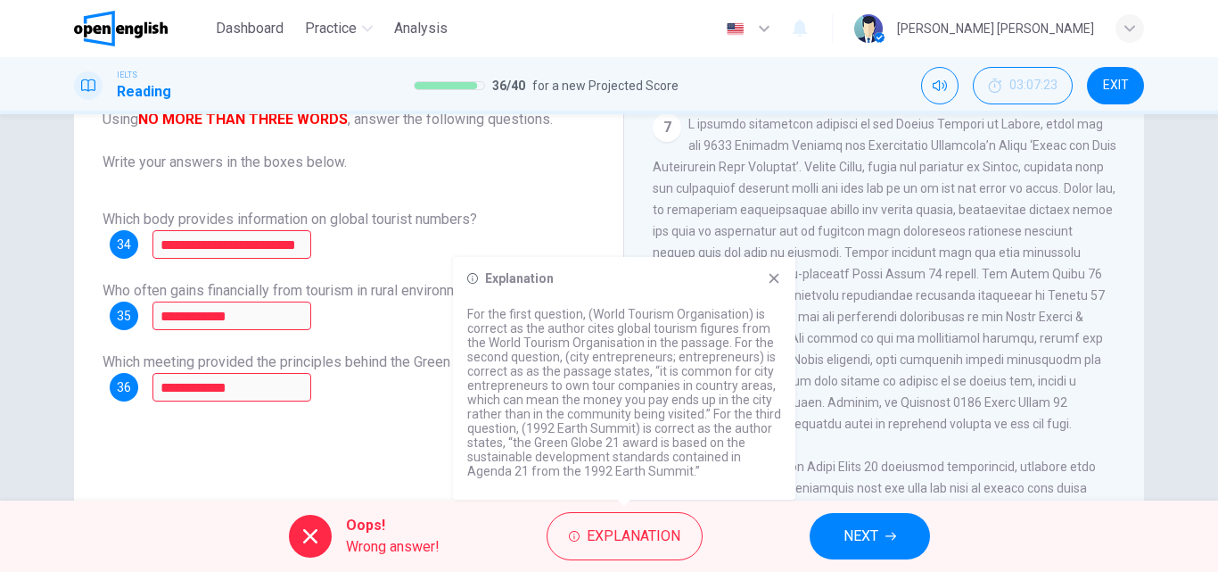
click at [890, 526] on button "NEXT" at bounding box center [870, 536] width 120 height 46
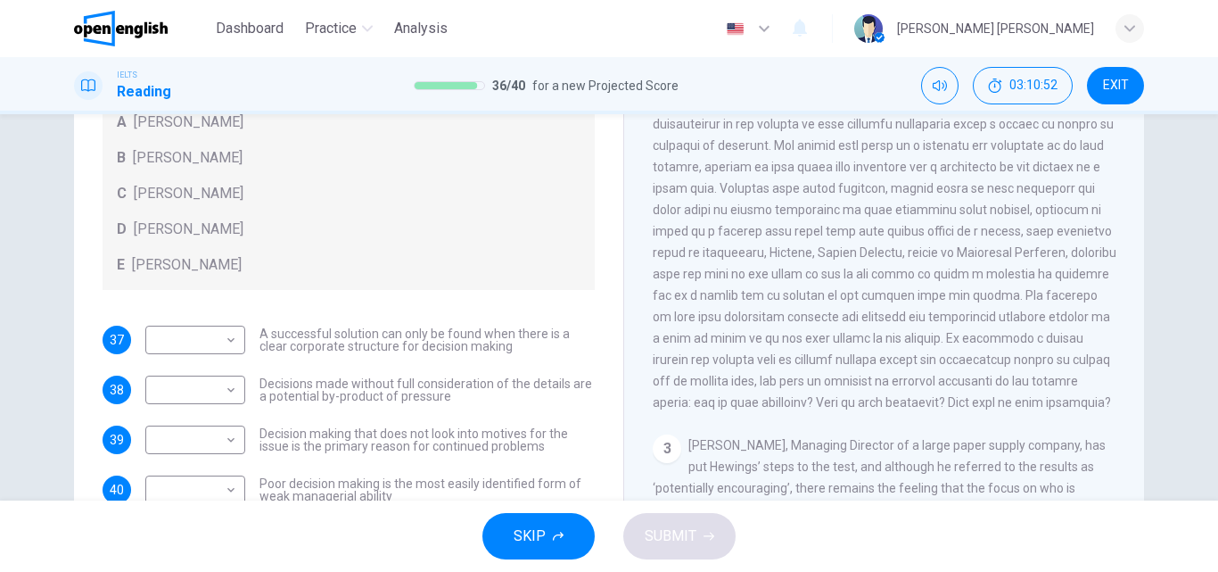
scroll to position [89, 0]
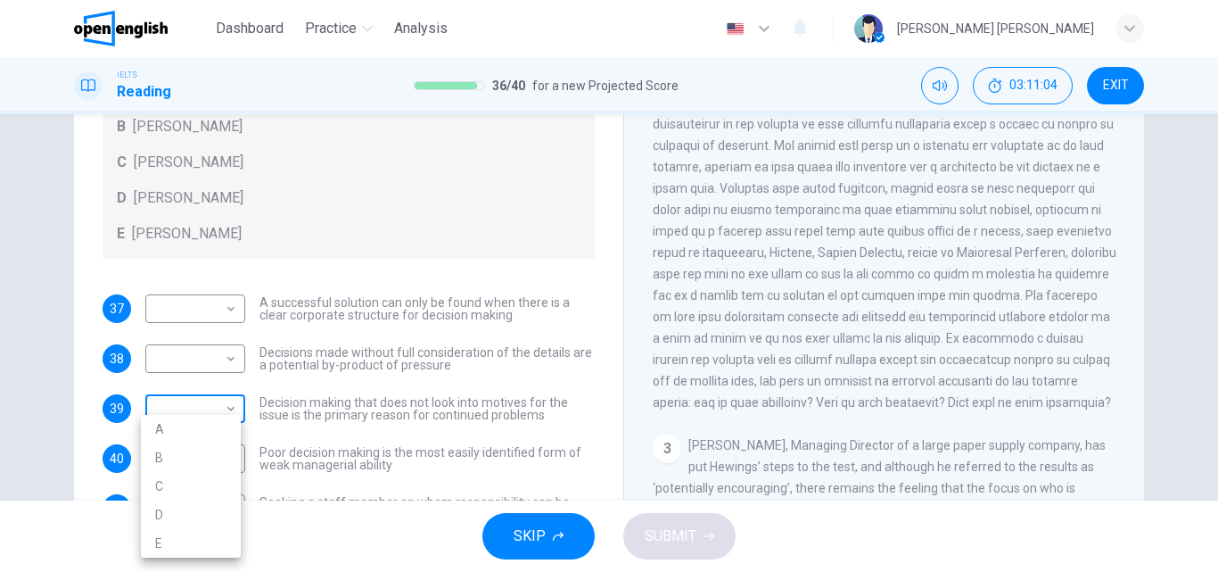
click at [234, 408] on body "This site uses cookies, as explained in our Privacy Policy . If you agree to th…" at bounding box center [609, 286] width 1218 height 572
click at [173, 456] on li "B" at bounding box center [191, 457] width 100 height 29
type input "*"
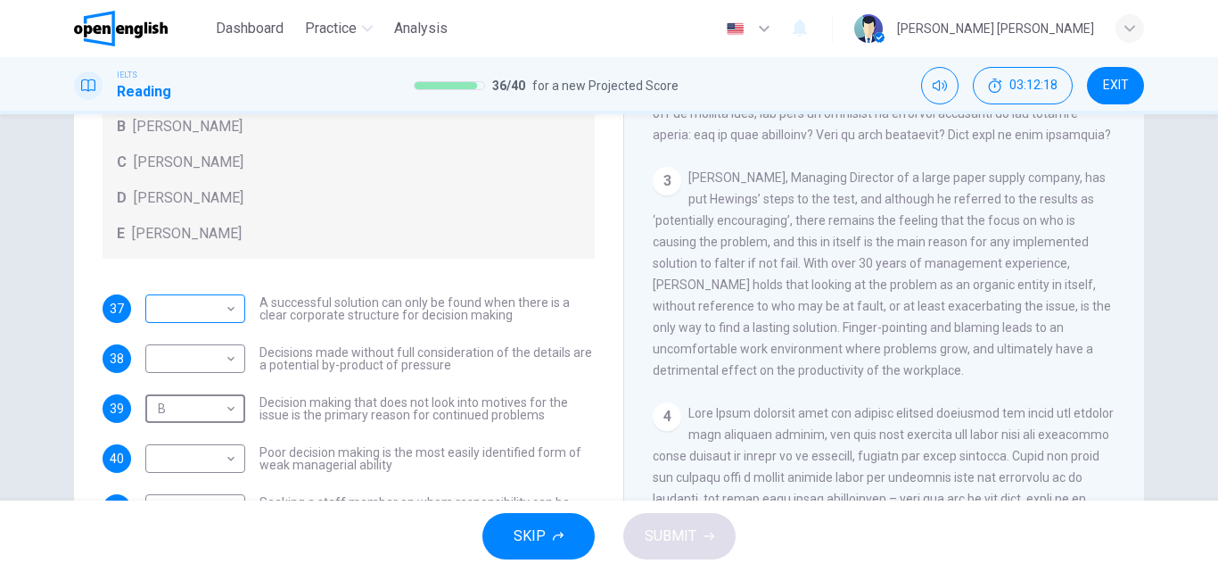
click at [219, 306] on body "This site uses cookies, as explained in our Privacy Policy . If you agree to th…" at bounding box center [609, 286] width 1218 height 572
click at [157, 393] on li "C" at bounding box center [191, 394] width 100 height 29
type input "*"
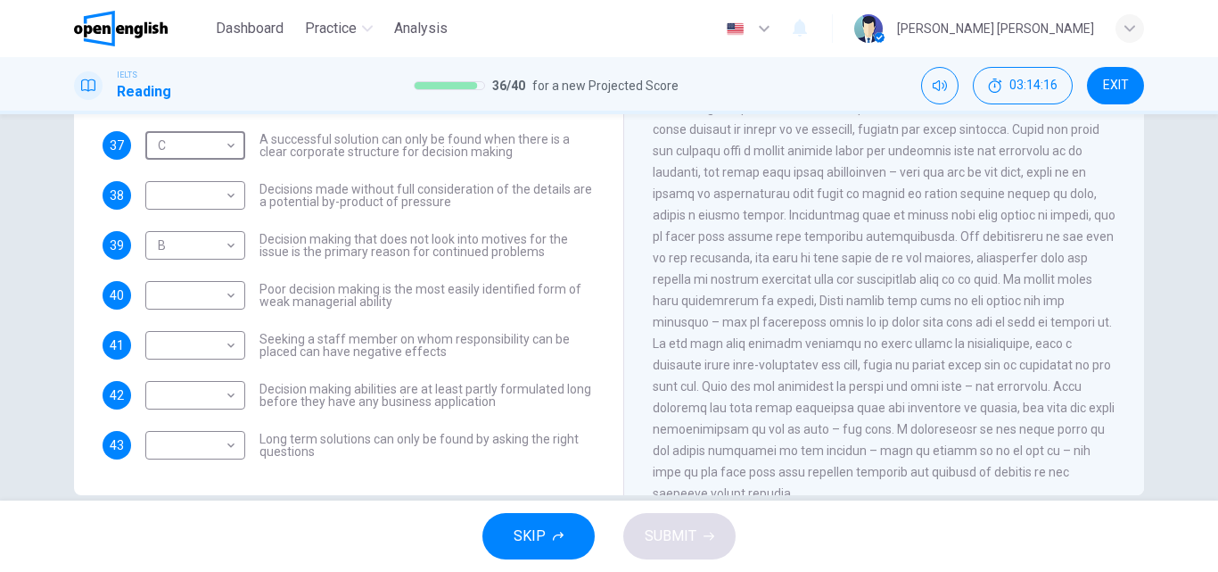
scroll to position [305, 0]
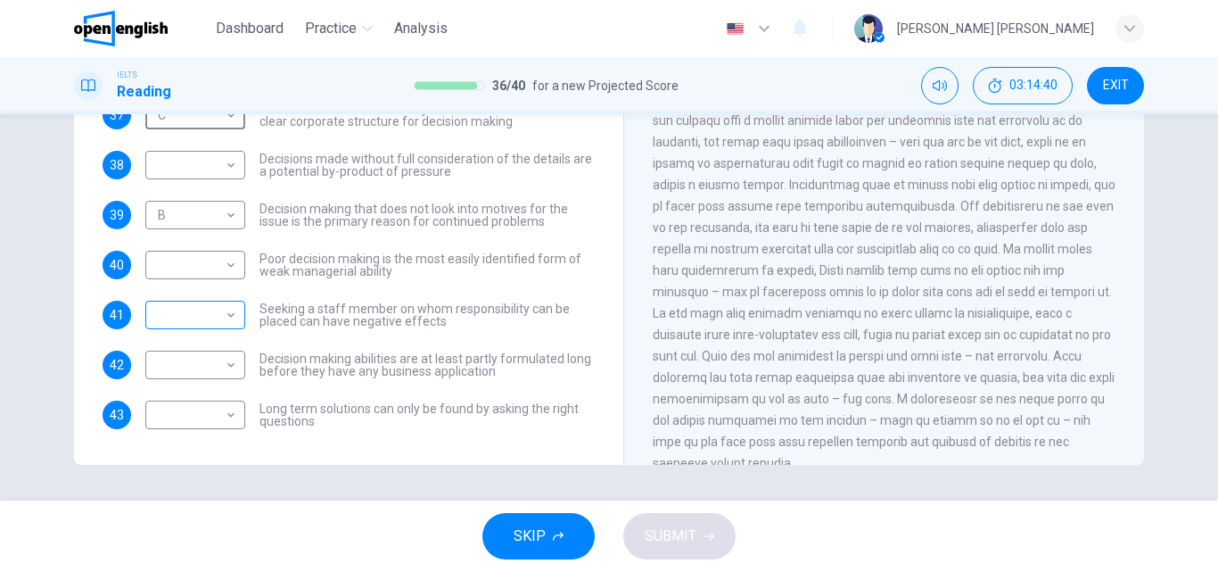
click at [194, 316] on body "This site uses cookies, as explained in our Privacy Policy . If you agree to th…" at bounding box center [609, 286] width 1218 height 572
click at [487, 270] on div at bounding box center [609, 286] width 1218 height 572
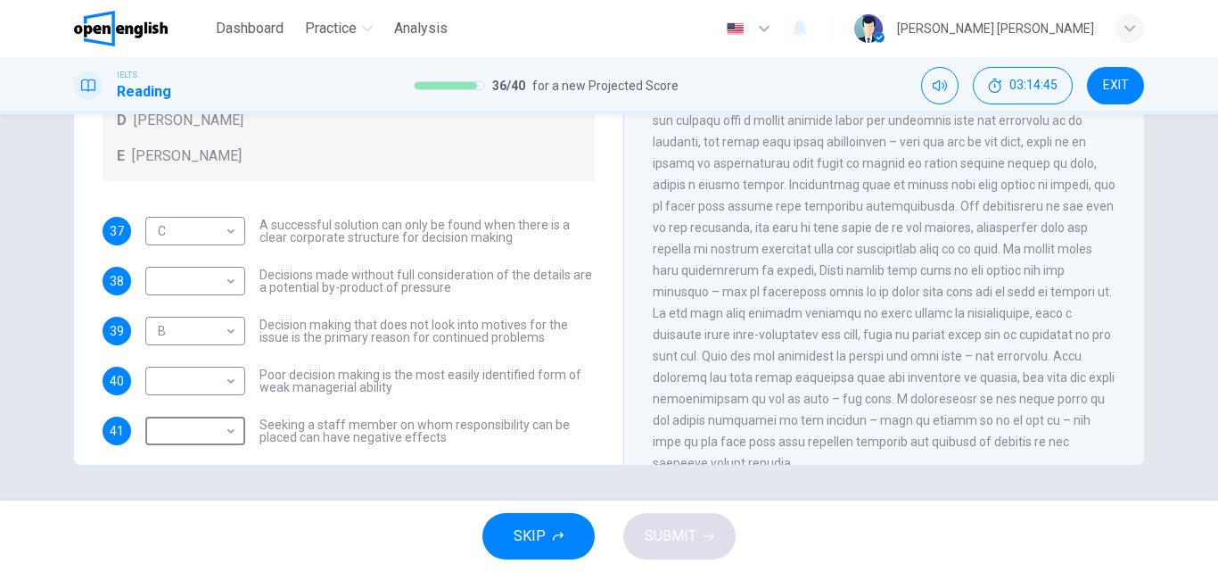
scroll to position [194, 0]
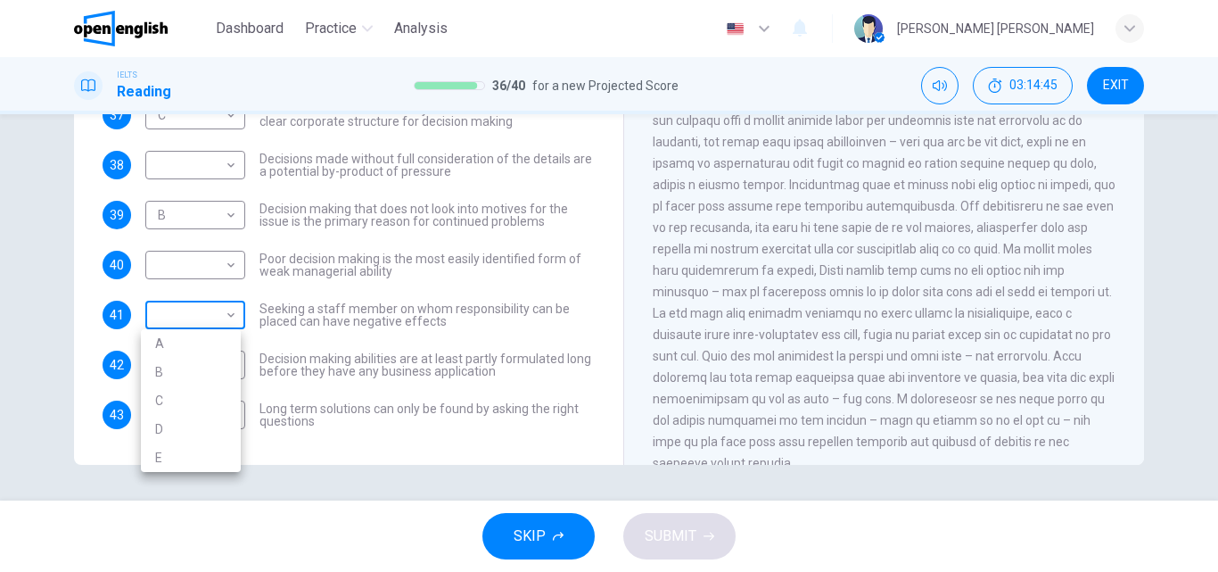
click at [219, 314] on body "This site uses cookies, as explained in our Privacy Policy . If you agree to th…" at bounding box center [609, 286] width 1218 height 572
click at [168, 426] on li "D" at bounding box center [191, 429] width 100 height 29
type input "*"
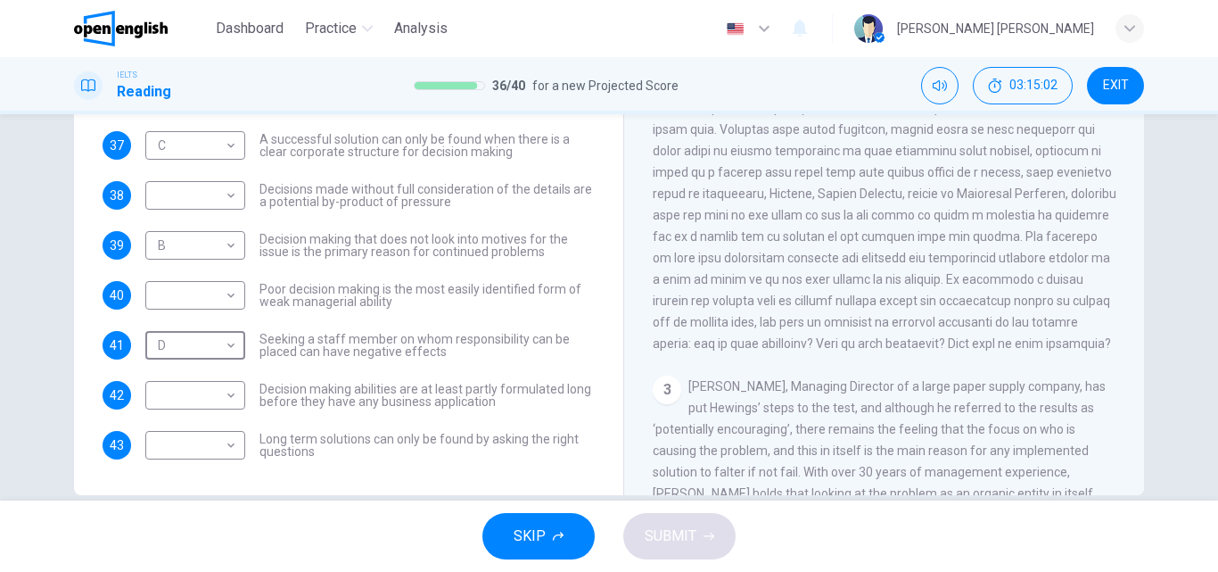
scroll to position [305, 0]
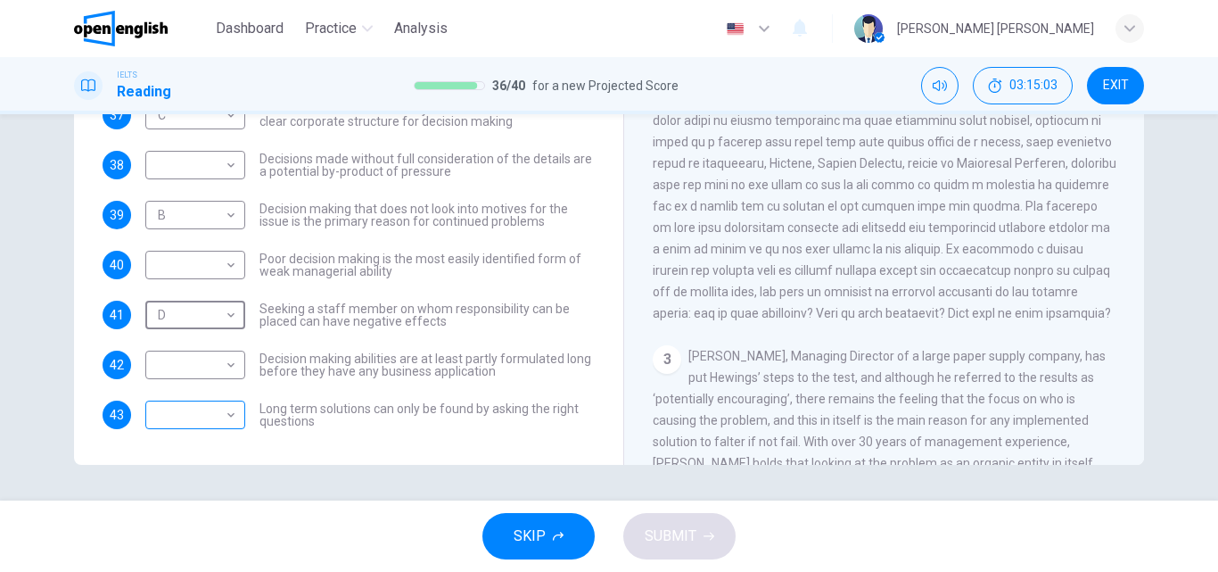
click at [189, 408] on body "This site uses cookies, as explained in our Privacy Policy . If you agree to th…" at bounding box center [609, 286] width 1218 height 572
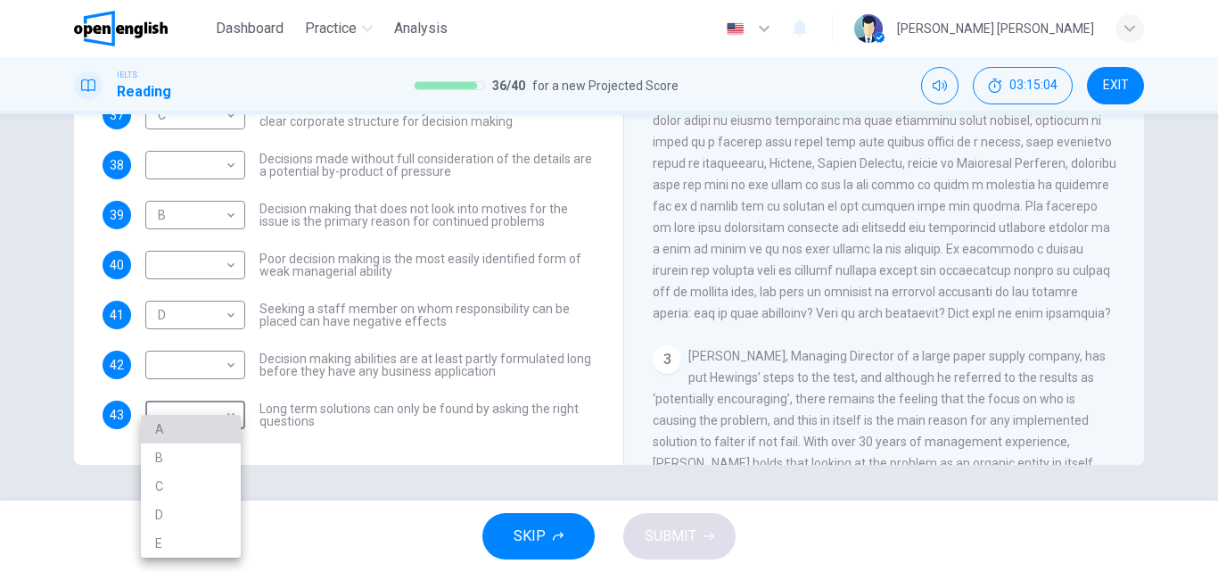
click at [160, 432] on li "A" at bounding box center [191, 429] width 100 height 29
type input "*"
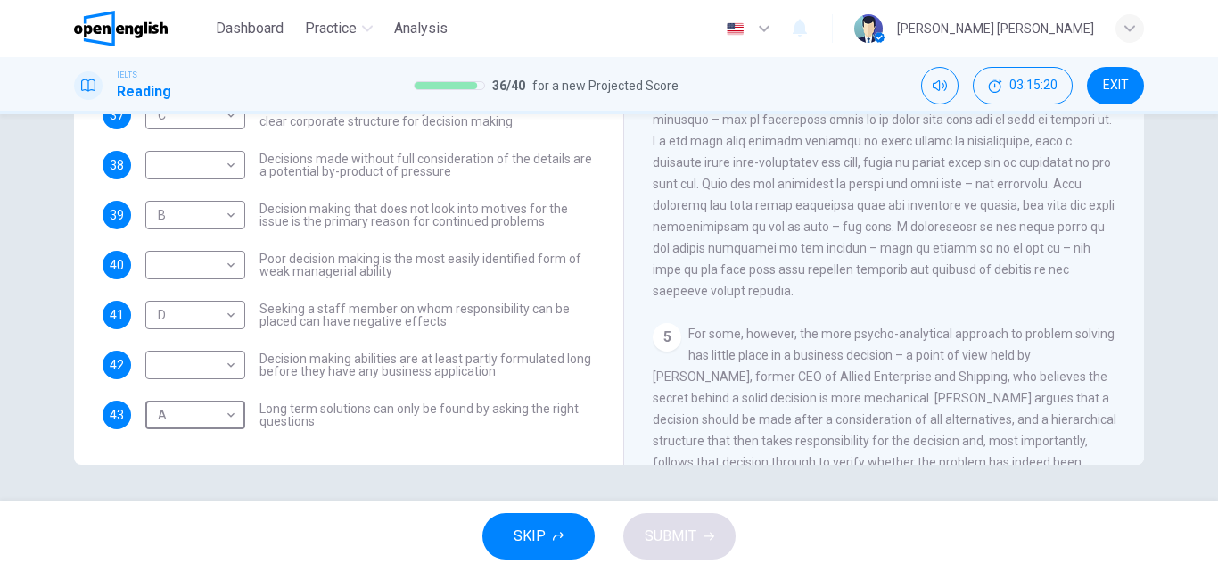
scroll to position [1123, 0]
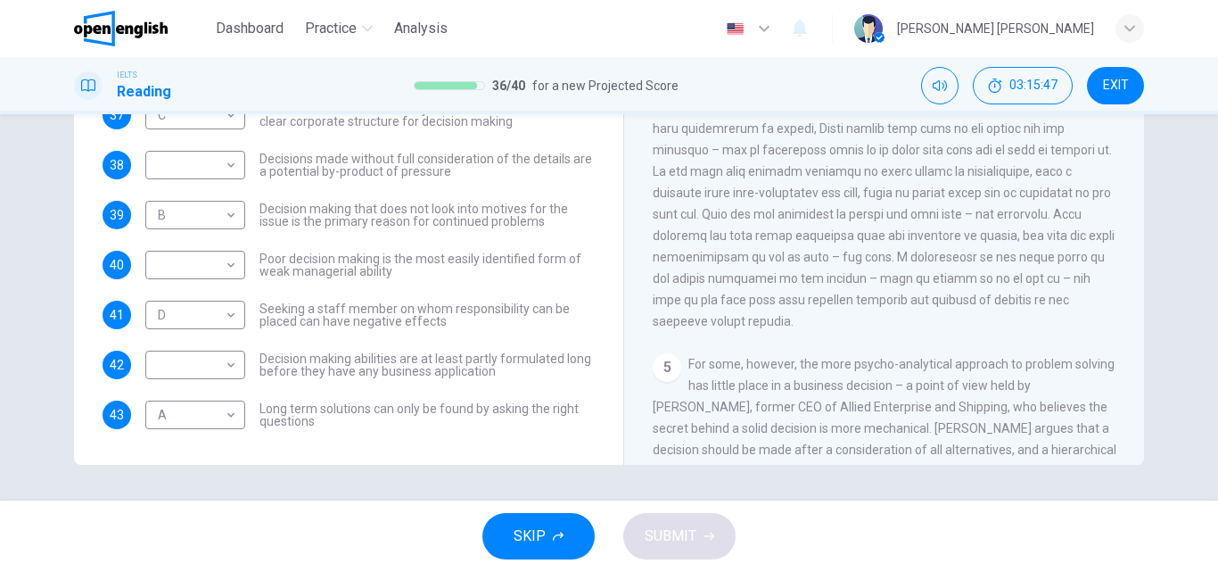
drag, startPoint x: 702, startPoint y: 408, endPoint x: 807, endPoint y: 413, distance: 105.4
click at [807, 413] on span "For some, however, the more psycho-analytical approach to problem solving has l…" at bounding box center [885, 460] width 464 height 207
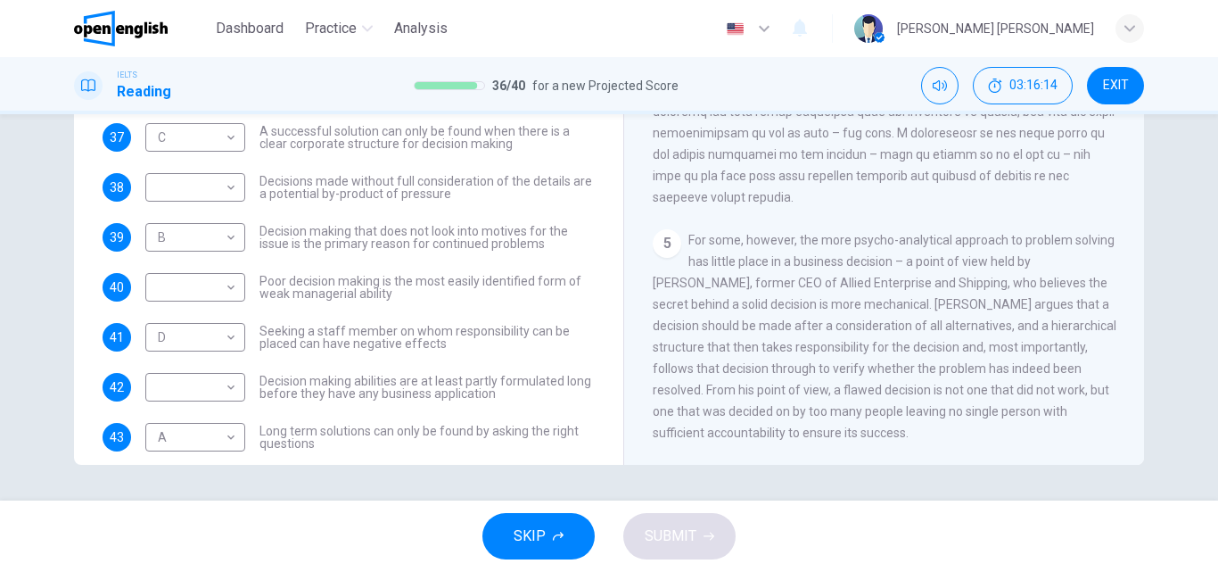
scroll to position [194, 0]
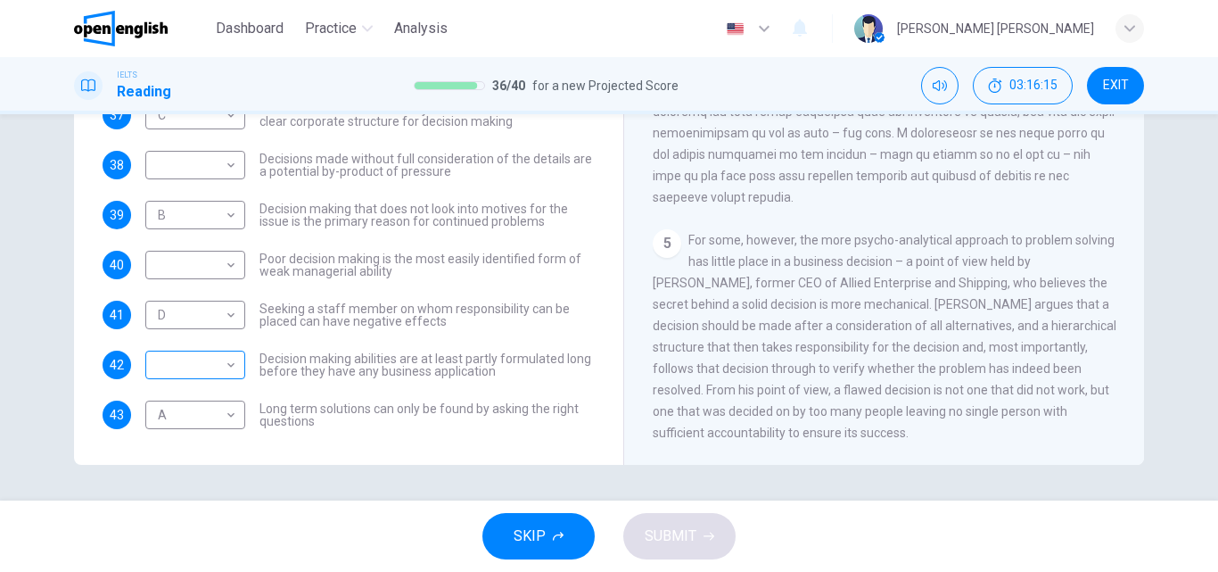
click at [209, 357] on body "This site uses cookies, as explained in our Privacy Policy . If you agree to th…" at bounding box center [609, 286] width 1218 height 572
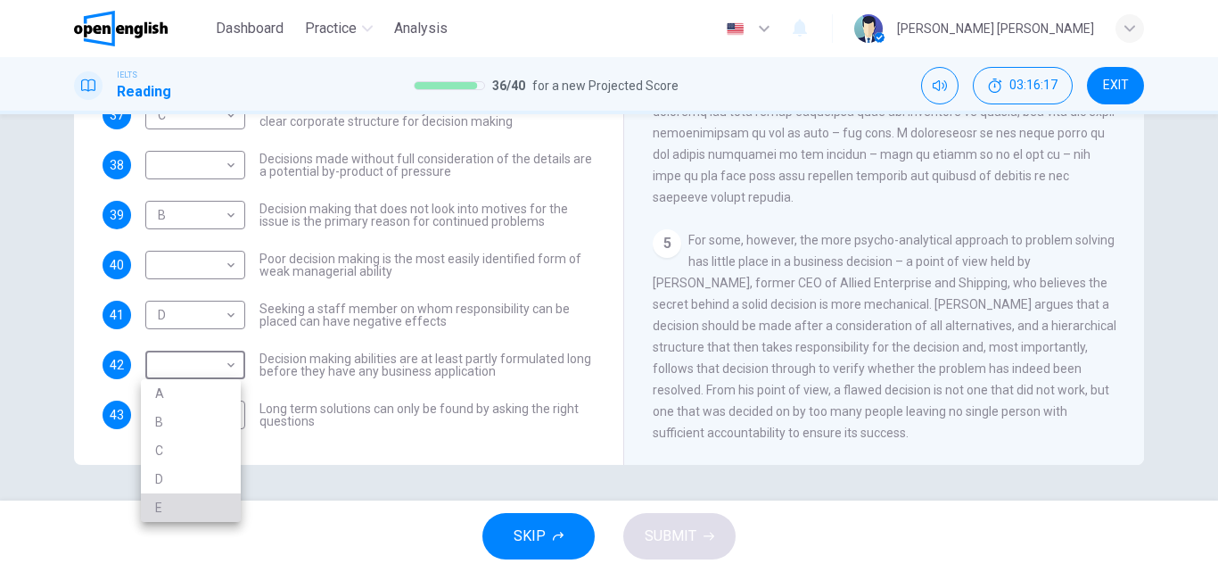
click at [165, 506] on li "E" at bounding box center [191, 507] width 100 height 29
type input "*"
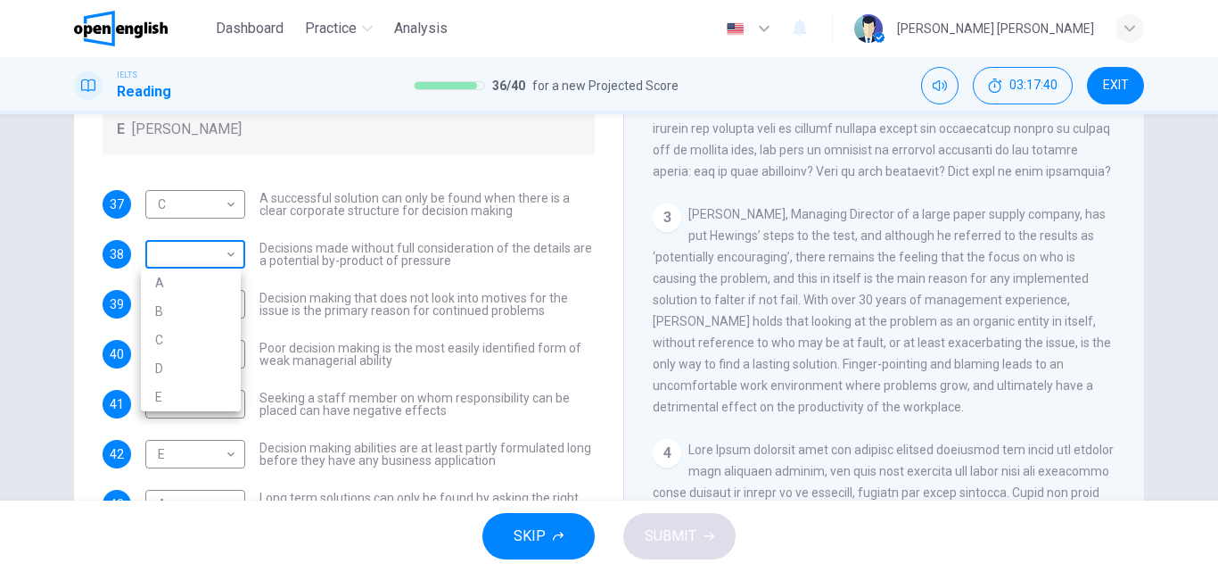
click at [216, 245] on body "This site uses cookies, as explained in our Privacy Policy . If you agree to th…" at bounding box center [609, 286] width 1218 height 572
click at [164, 336] on li "C" at bounding box center [191, 339] width 100 height 29
type input "*"
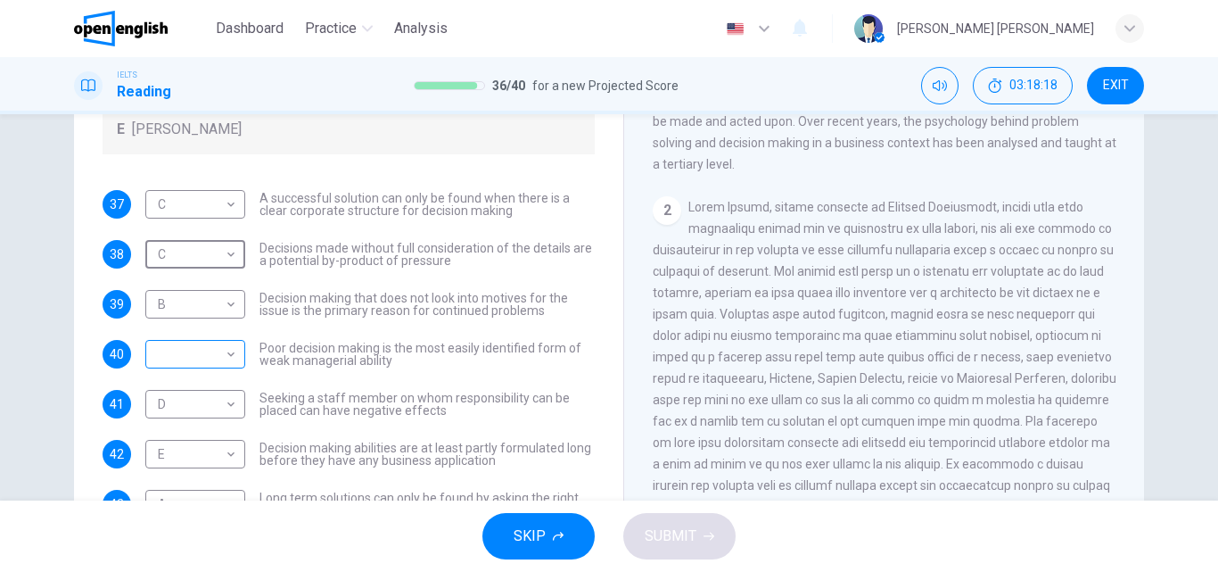
click at [208, 356] on body "This site uses cookies, as explained in our Privacy Policy . If you agree to th…" at bounding box center [609, 286] width 1218 height 572
click at [190, 410] on li "B" at bounding box center [191, 411] width 100 height 29
type input "*"
click at [685, 531] on span "SUBMIT" at bounding box center [671, 535] width 52 height 25
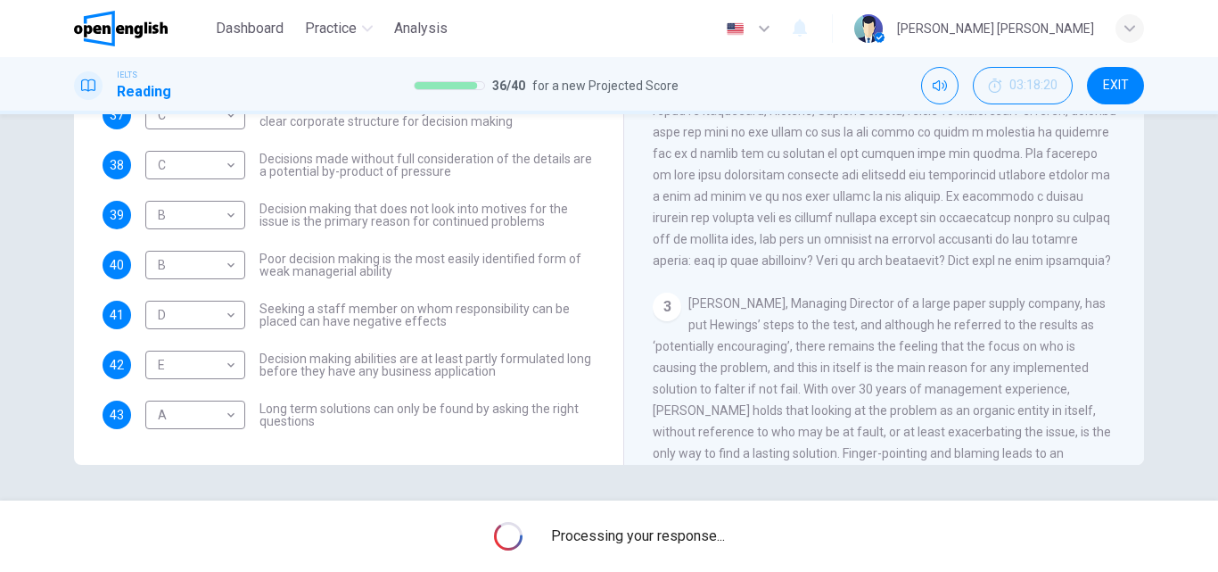
scroll to position [0, 0]
